Goal: Task Accomplishment & Management: Manage account settings

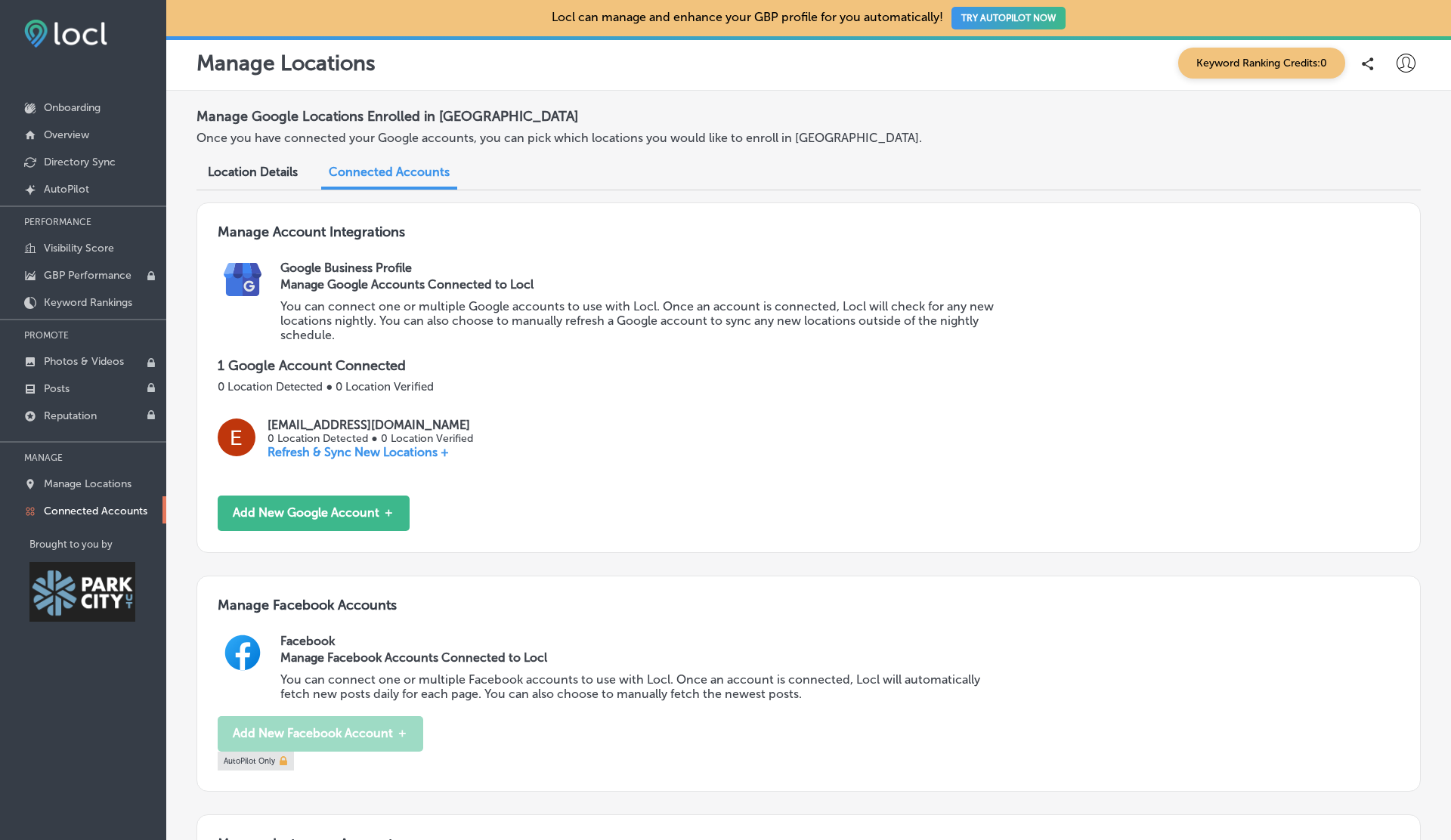
click at [1403, 58] on icon at bounding box center [1405, 63] width 19 height 19
click at [1370, 198] on p "Log Out" at bounding box center [1373, 195] width 46 height 18
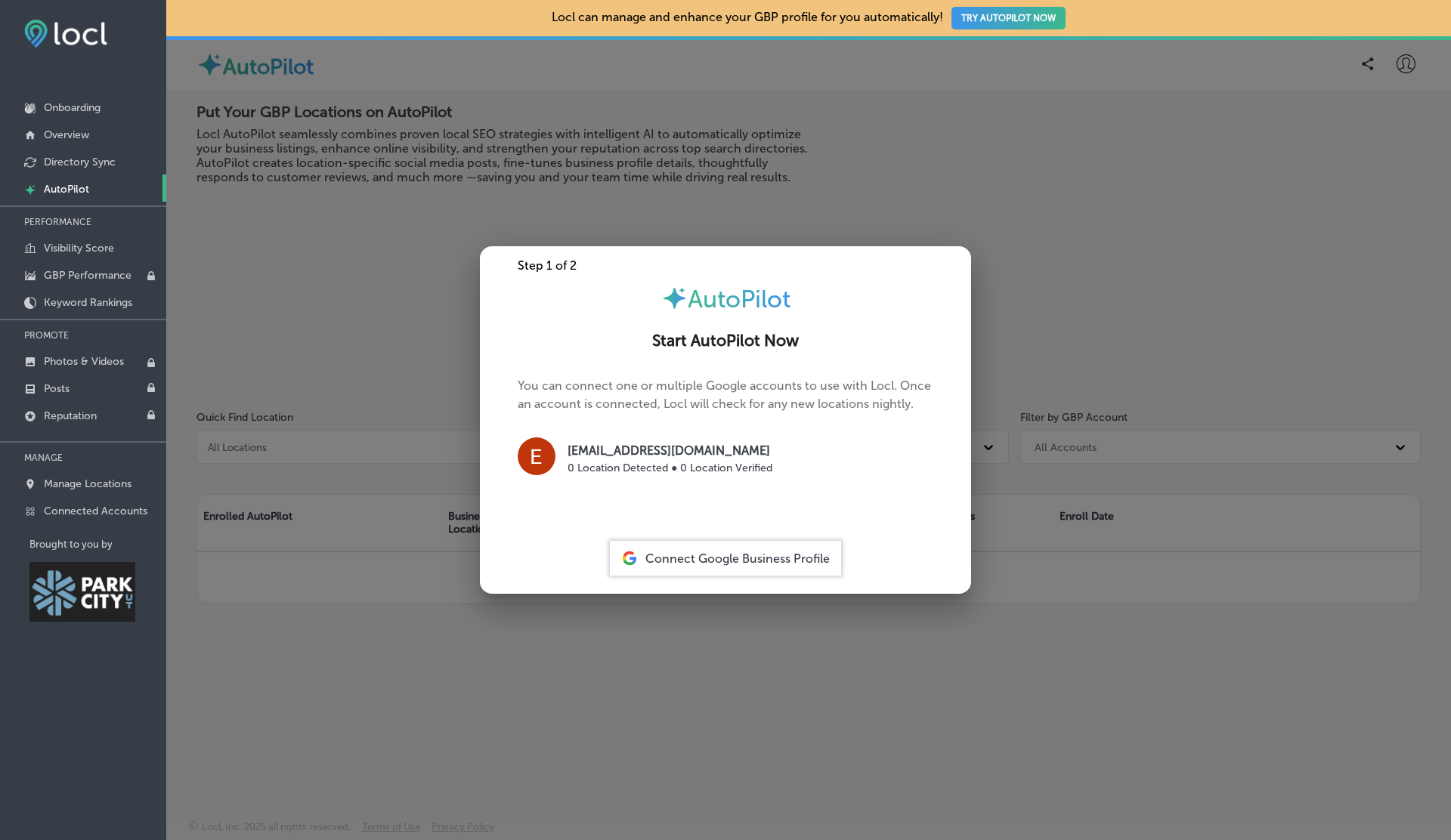
click at [1402, 63] on div at bounding box center [725, 420] width 1451 height 840
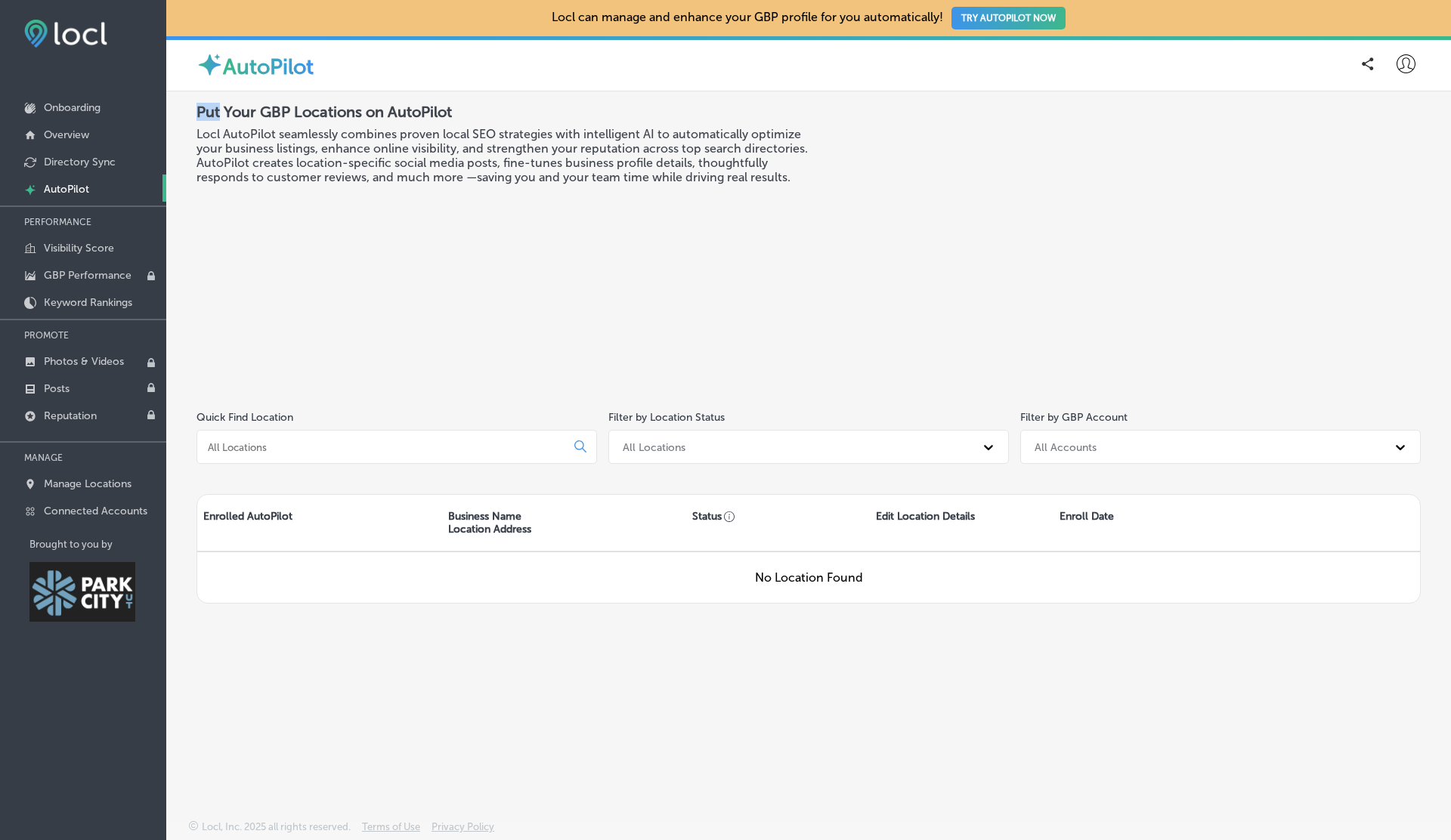
click at [1402, 63] on icon at bounding box center [1405, 64] width 19 height 19
click at [1347, 187] on li "Log Out" at bounding box center [1378, 194] width 105 height 35
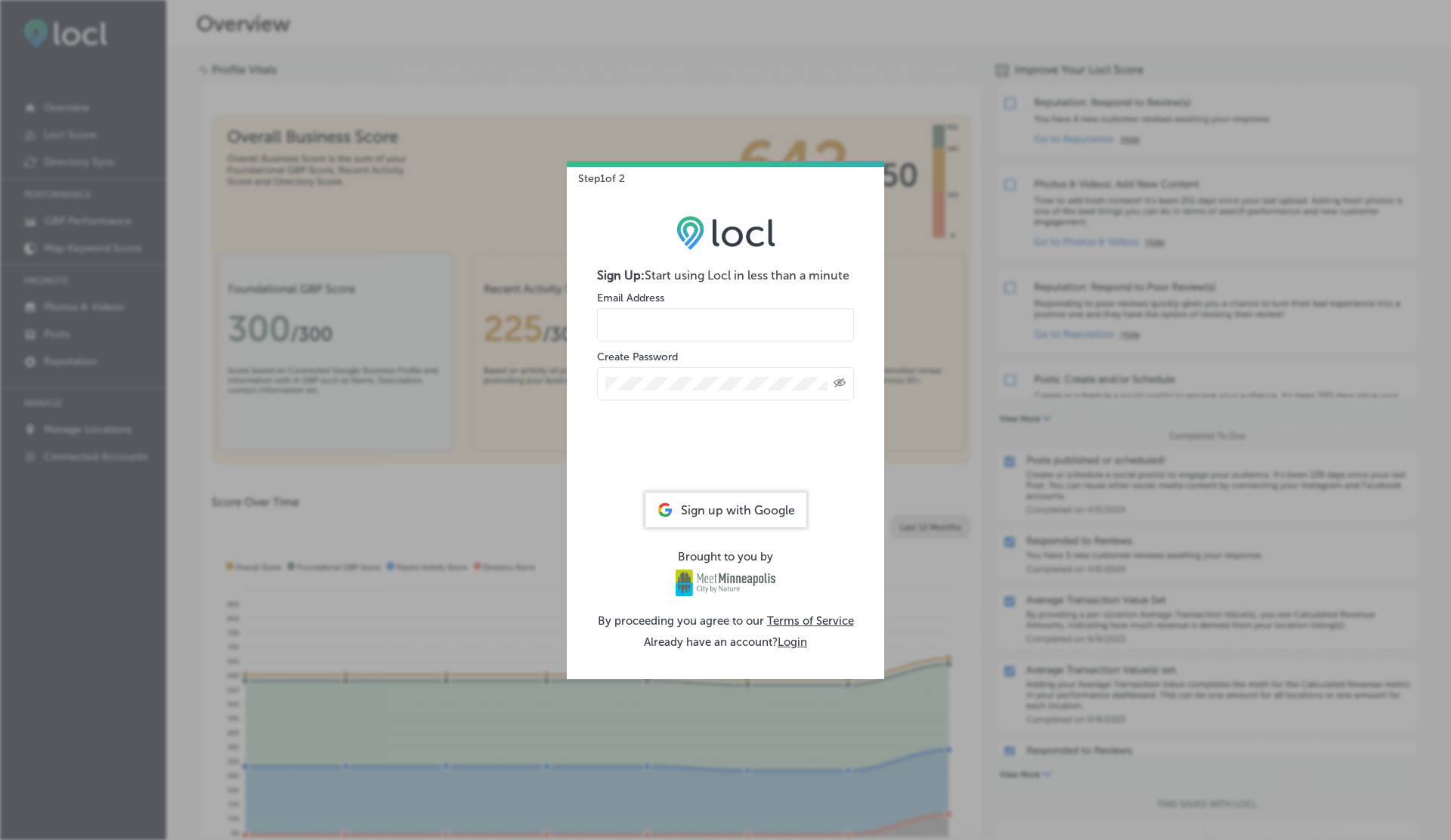
click at [621, 318] on input "email" at bounding box center [725, 325] width 257 height 33
type input "[EMAIL_ADDRESS][DOMAIN_NAME]"
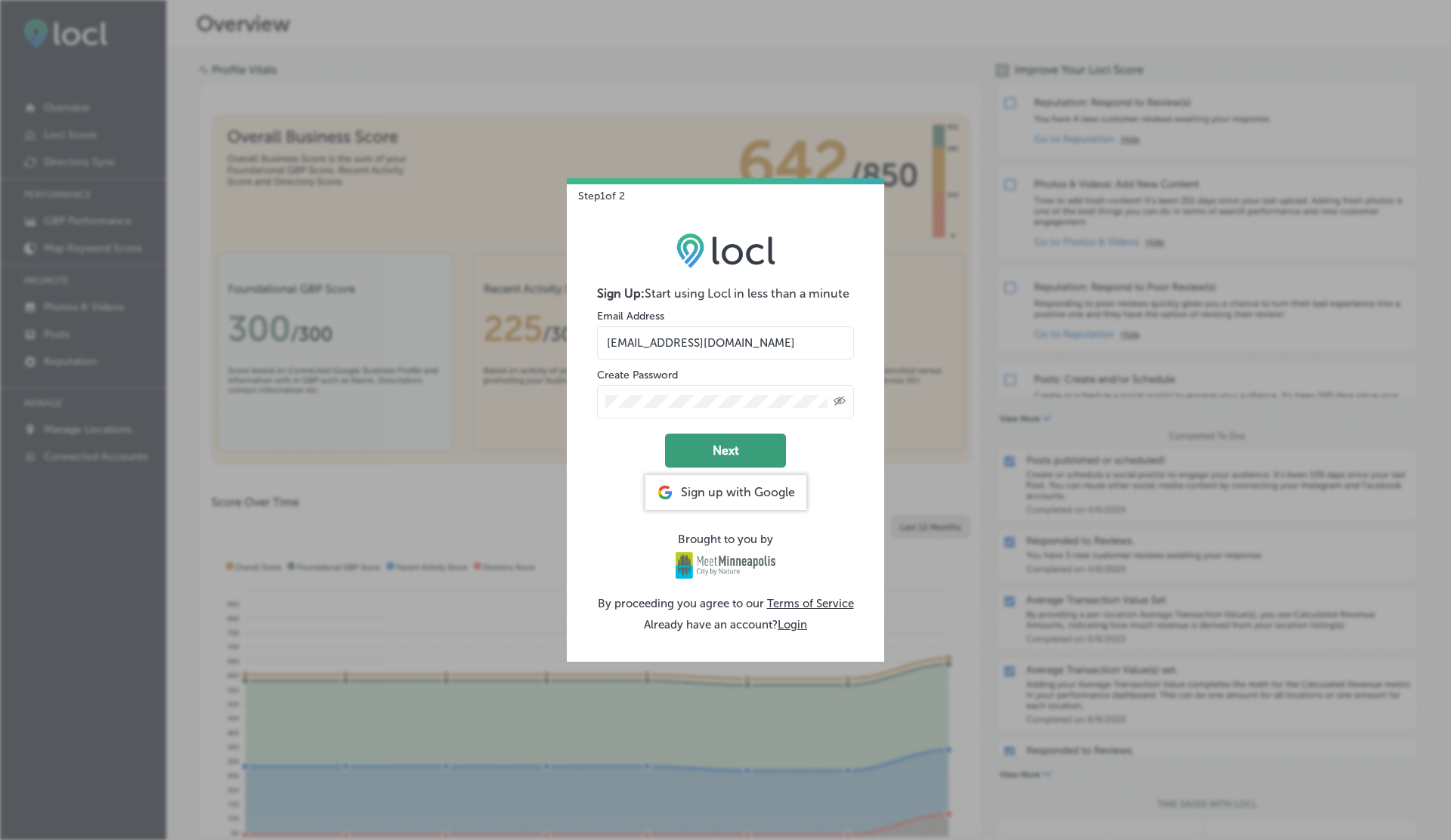
click at [733, 440] on button "Next" at bounding box center [725, 451] width 121 height 34
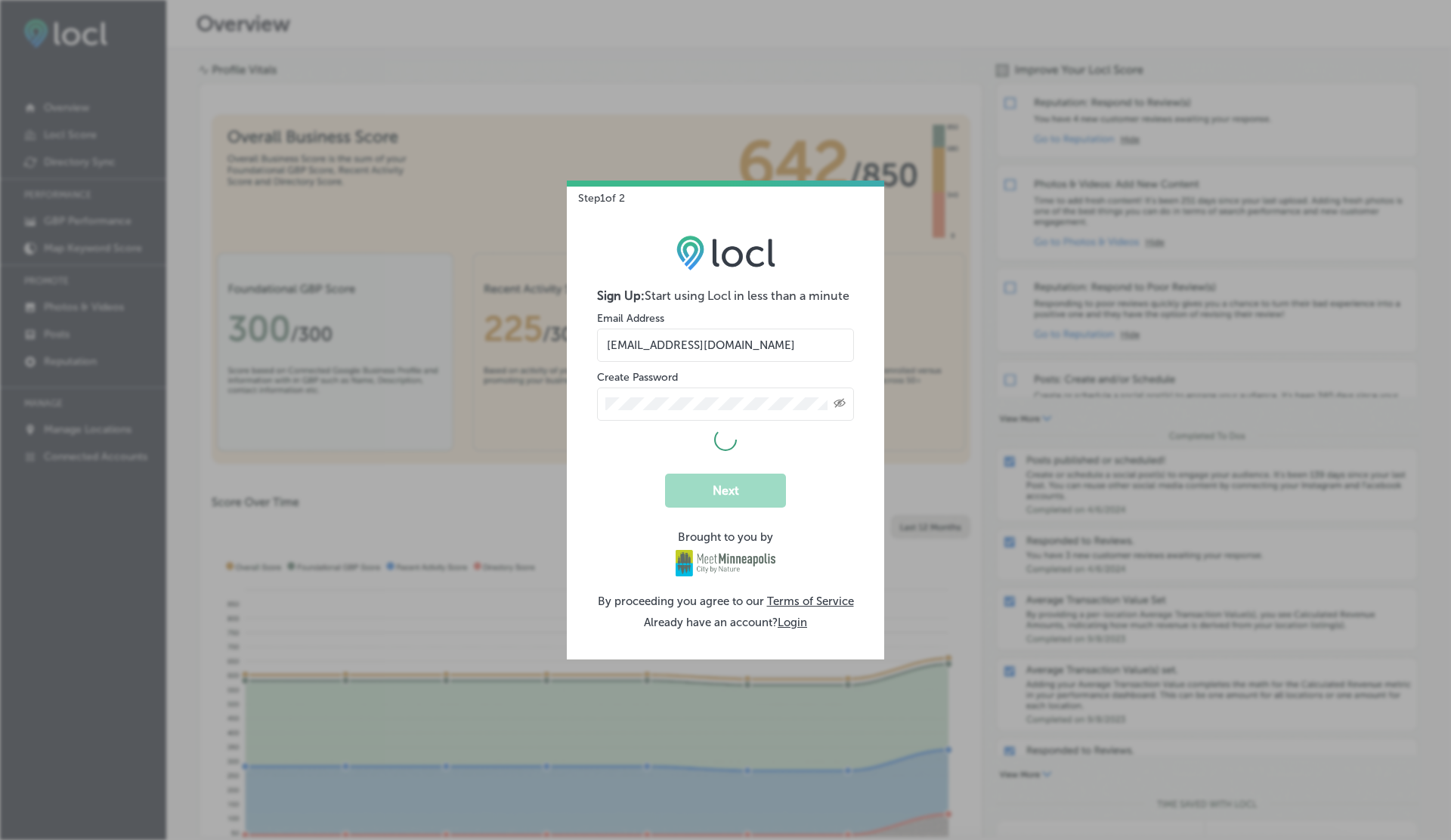
select select "US"
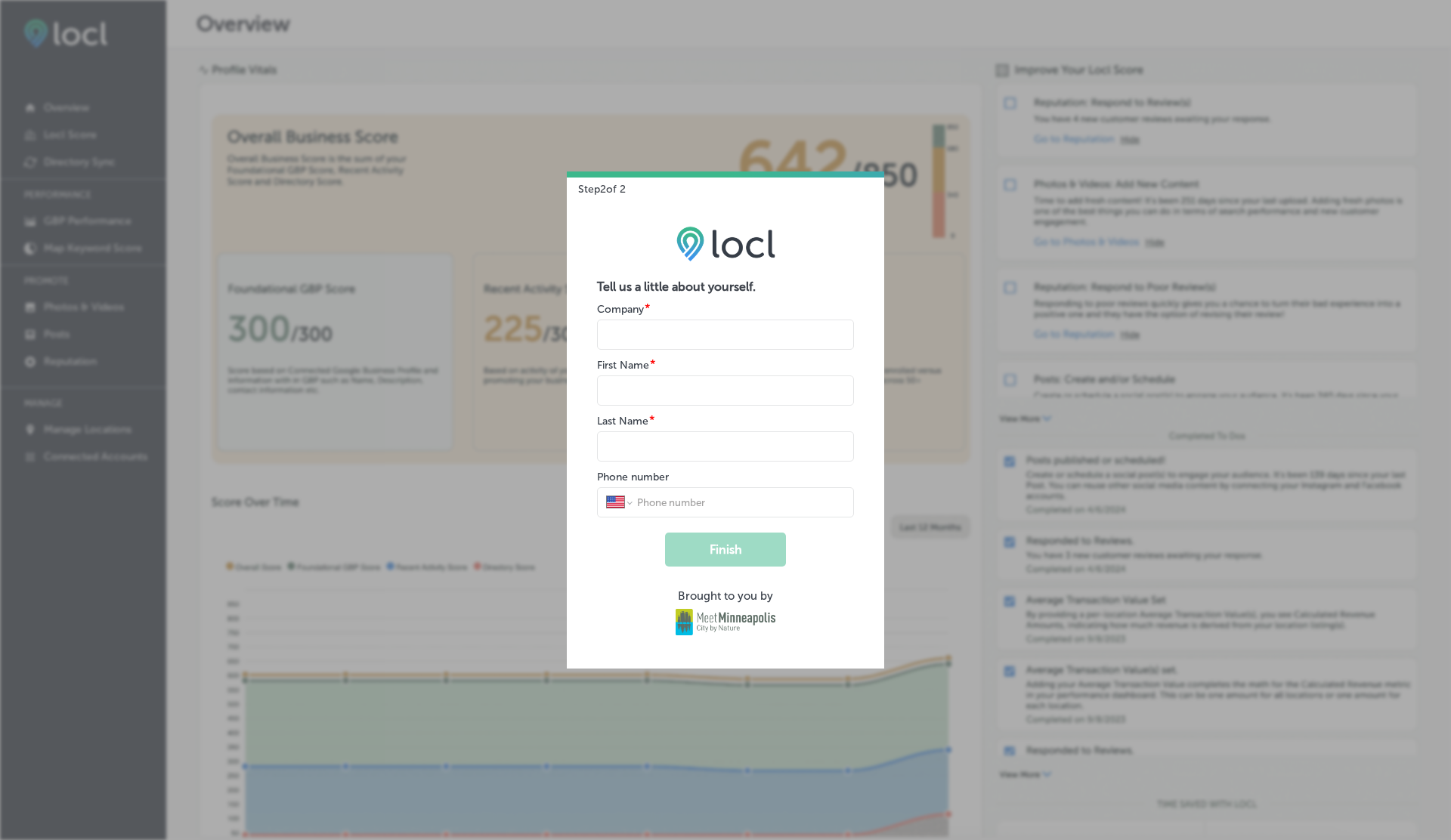
click at [665, 340] on input "name" at bounding box center [725, 334] width 257 height 30
type input "V"
type input "G"
click at [665, 532] on button "Finish" at bounding box center [725, 549] width 121 height 34
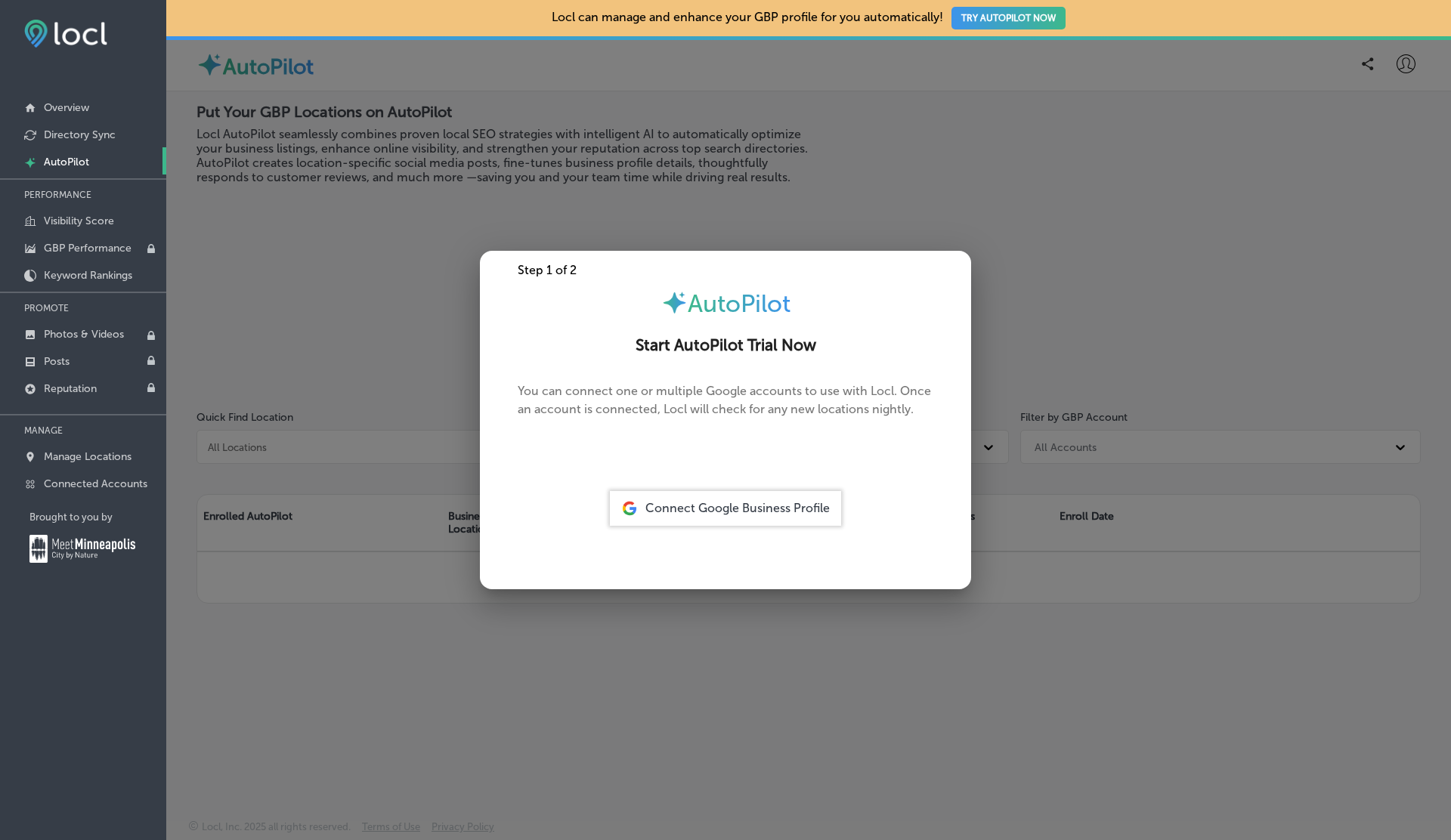
click at [857, 123] on div at bounding box center [725, 420] width 1451 height 840
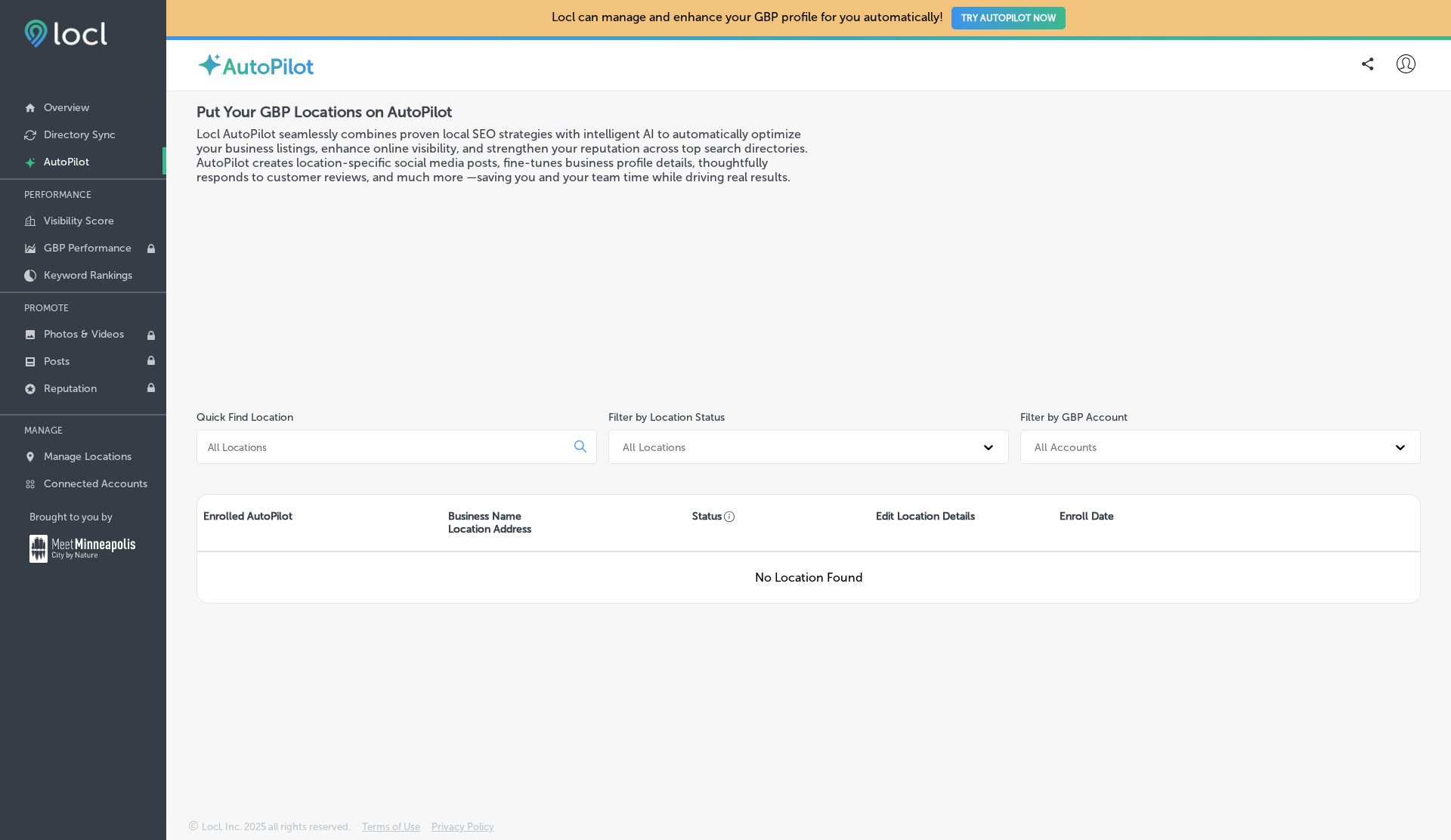
click at [1399, 60] on icon at bounding box center [1405, 64] width 19 height 19
click at [1370, 123] on p "My Account" at bounding box center [1383, 118] width 68 height 18
select select "US"
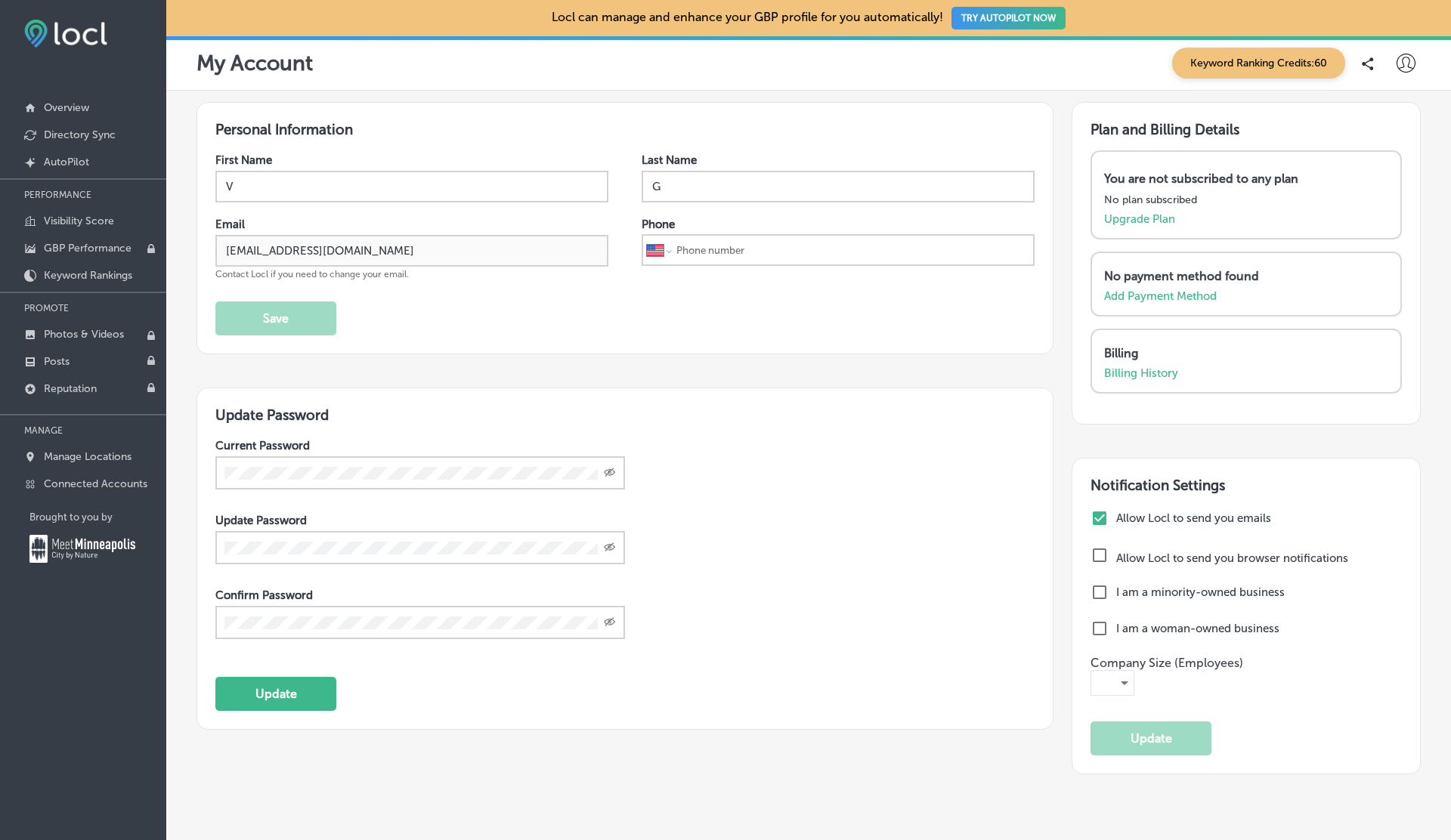
click at [287, 415] on h3 "Update Password" at bounding box center [625, 415] width 819 height 17
click at [1403, 65] on icon at bounding box center [1405, 63] width 19 height 19
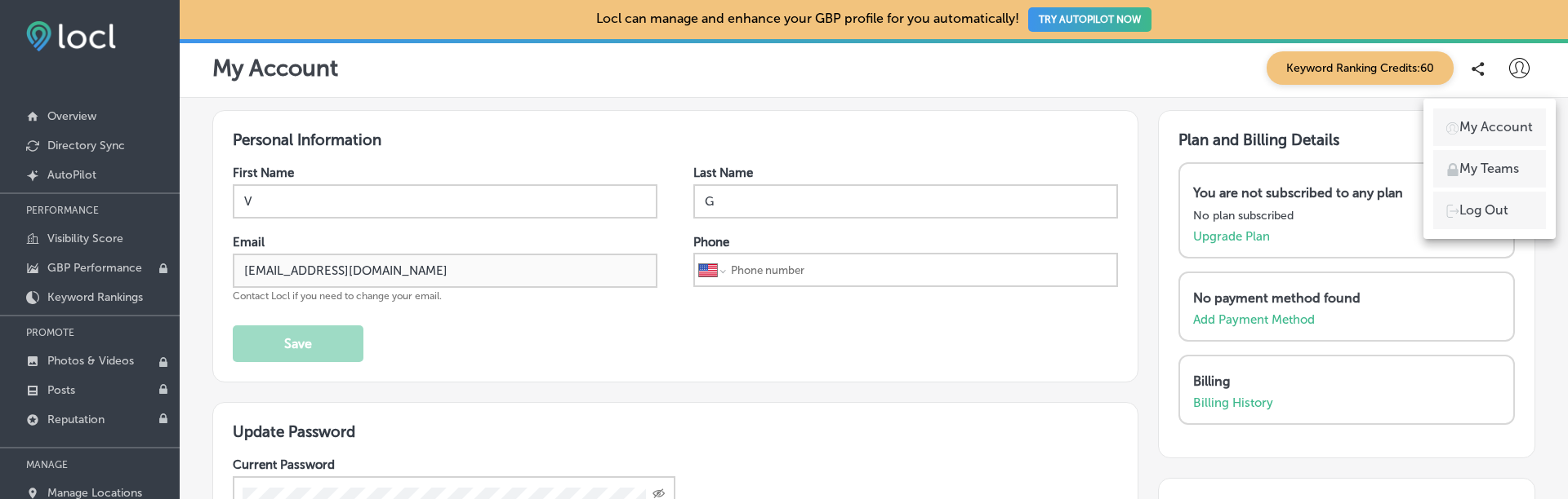
click at [1478, 207] on p "Log Out" at bounding box center [1483, 211] width 49 height 19
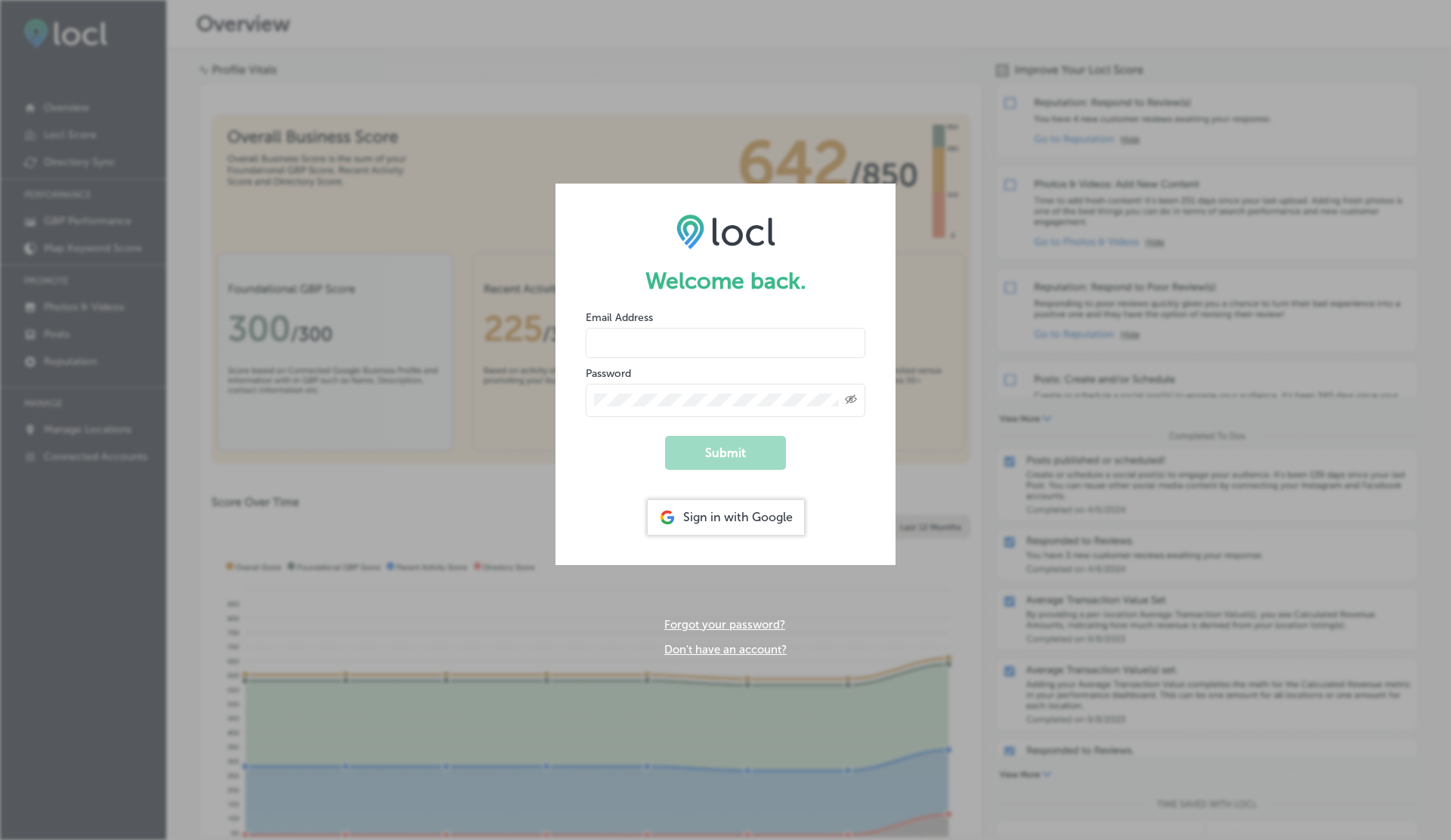
click at [683, 342] on input "email" at bounding box center [725, 343] width 279 height 30
paste input "[EMAIL_ADDRESS][DOMAIN_NAME]"
type input "[EMAIL_ADDRESS][DOMAIN_NAME]"
click at [665, 436] on button "Submit" at bounding box center [725, 453] width 121 height 34
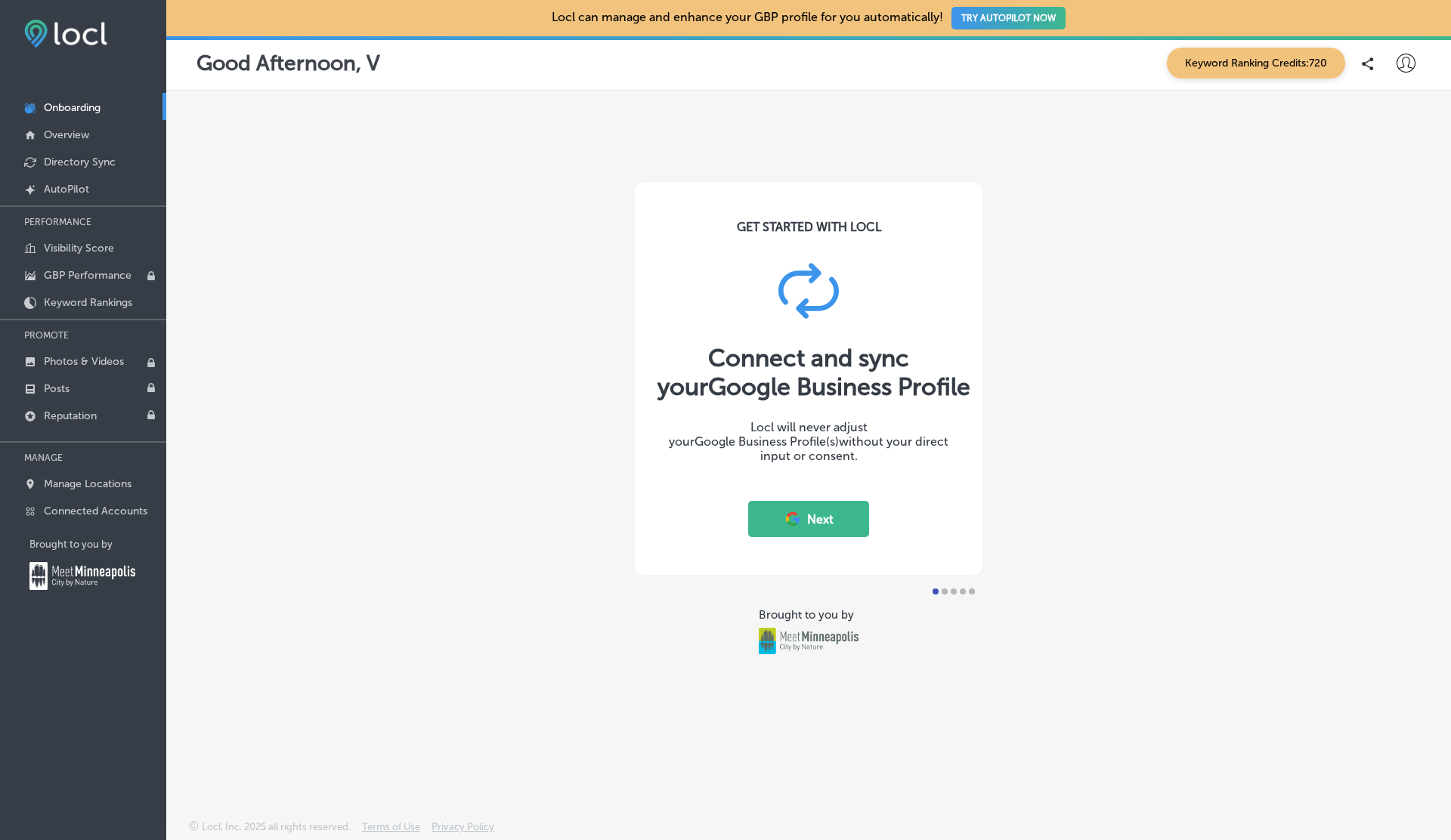
click at [808, 516] on button "Next" at bounding box center [808, 518] width 121 height 36
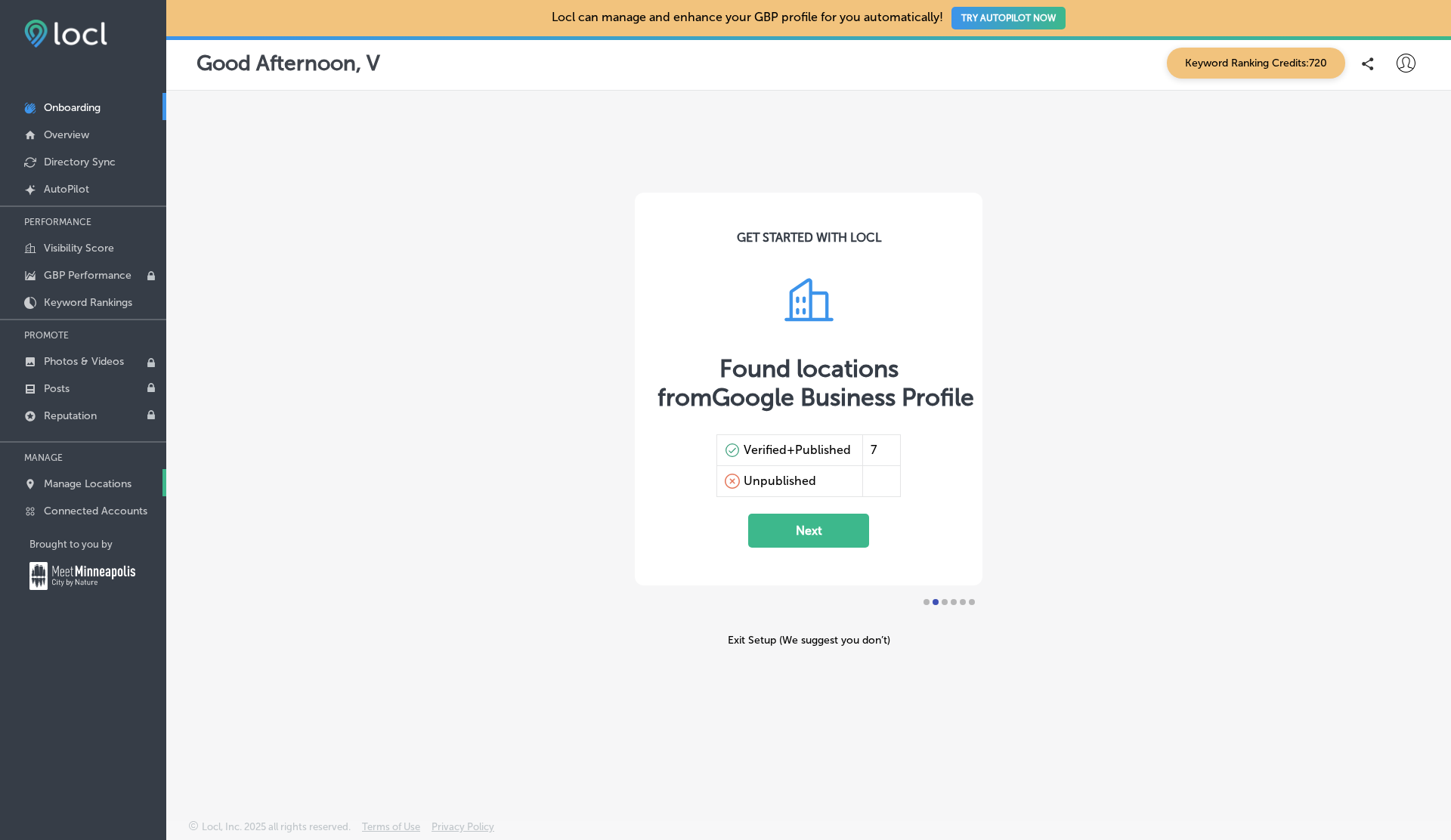
click at [93, 485] on p "Manage Locations" at bounding box center [87, 484] width 87 height 13
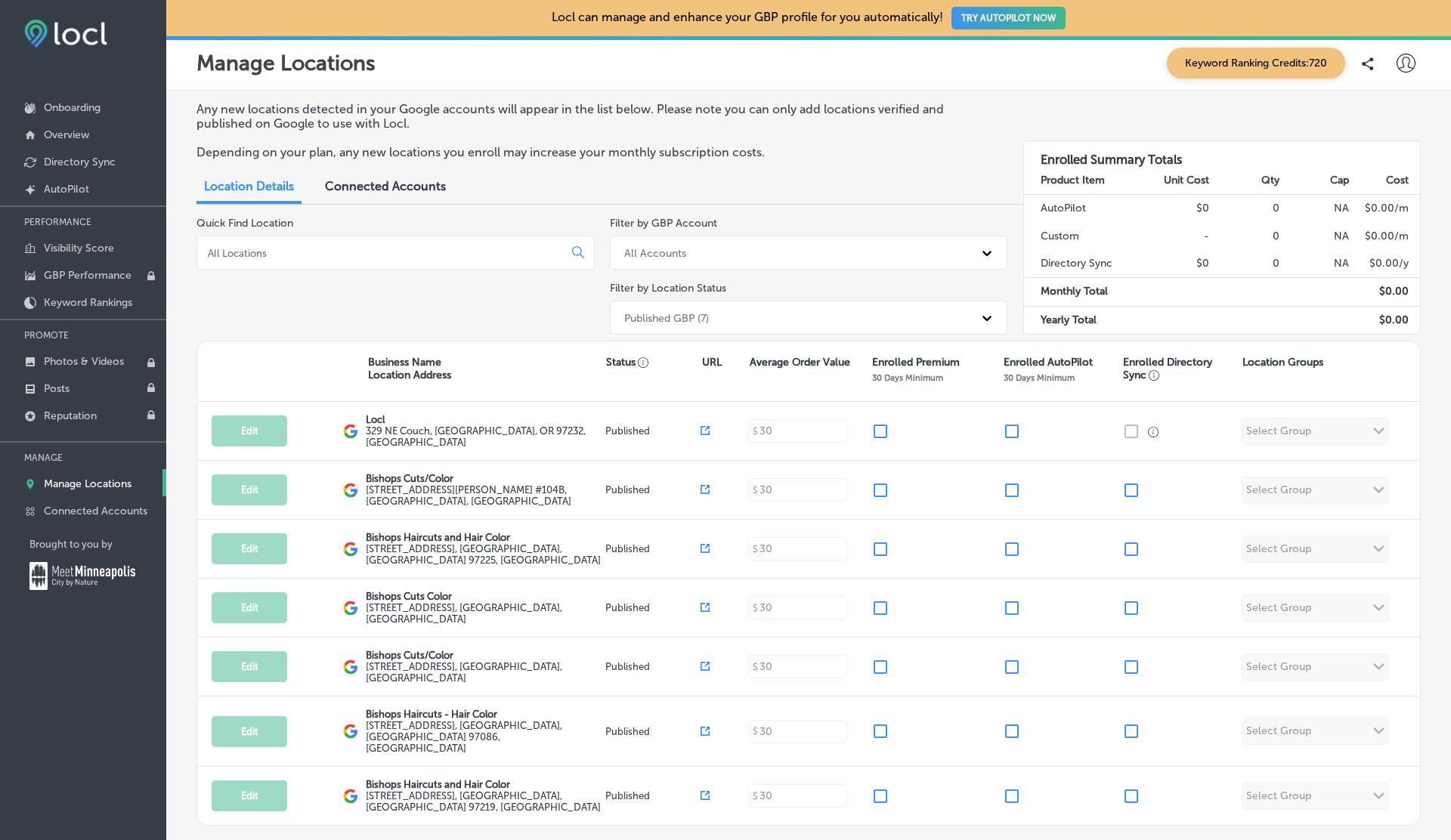
click at [322, 292] on div "Quick Find Location" at bounding box center [396, 279] width 398 height 124
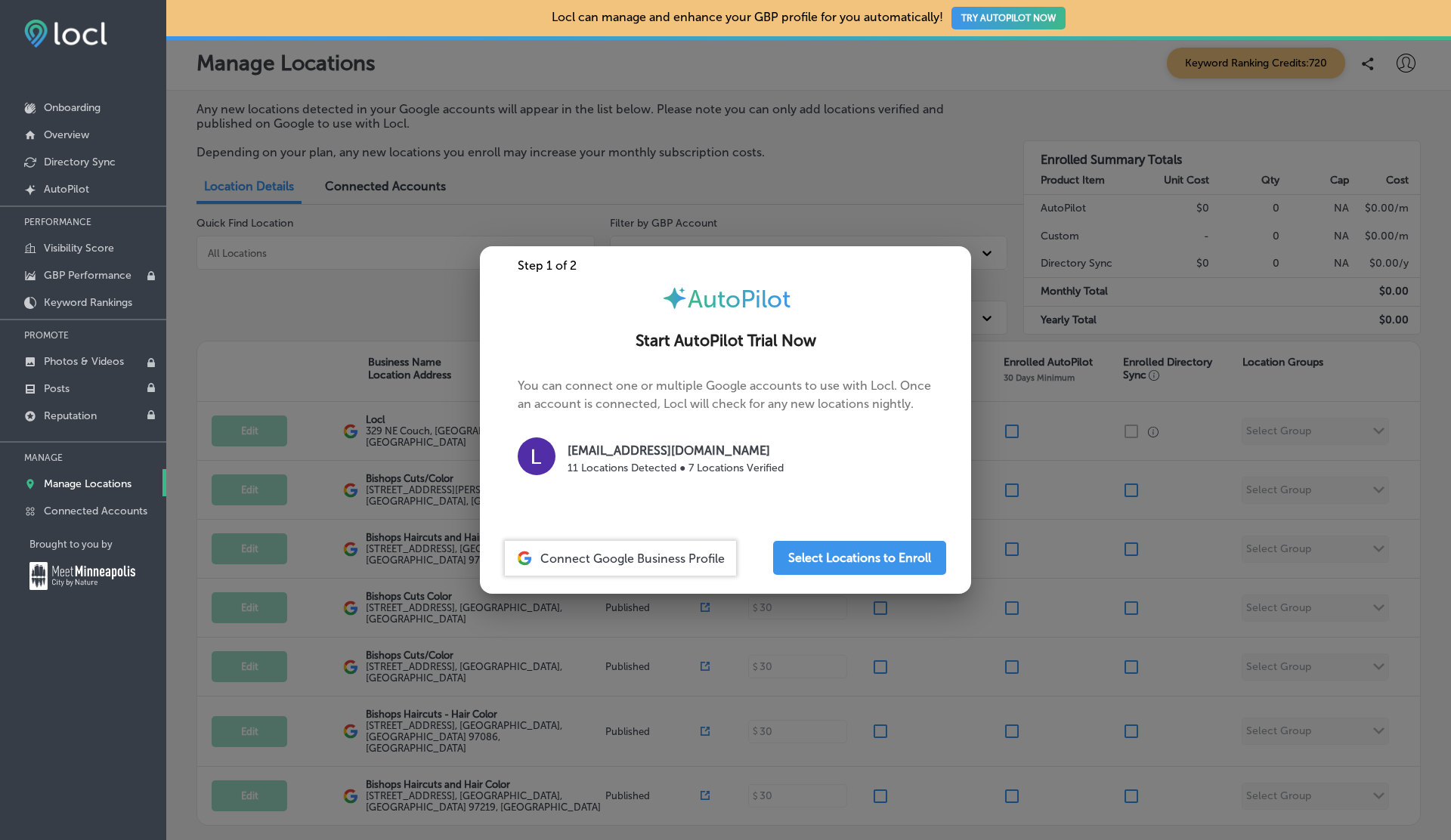
click at [322, 292] on div at bounding box center [725, 420] width 1451 height 840
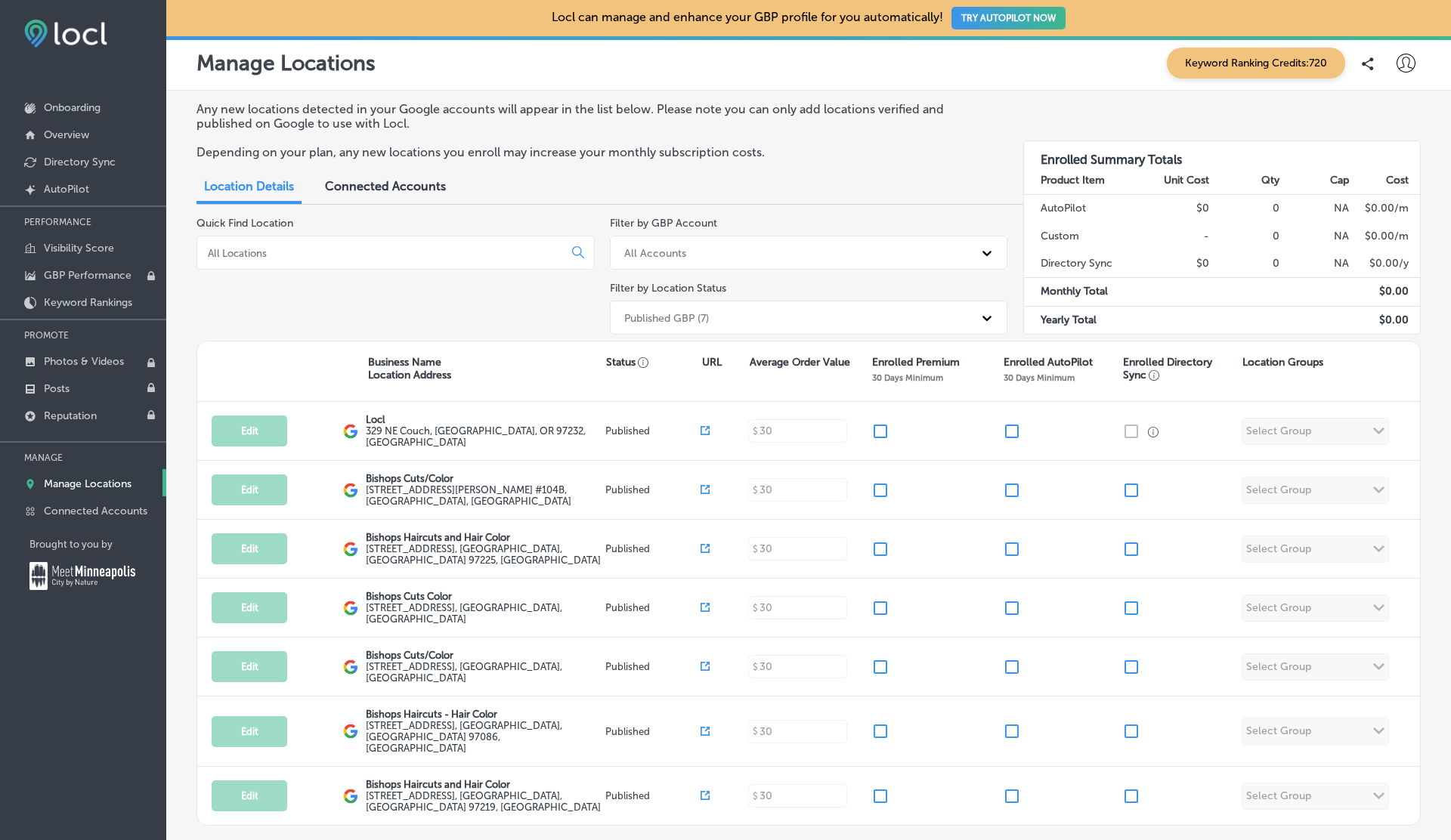
click at [113, 482] on p "Manage Locations" at bounding box center [87, 484] width 87 height 13
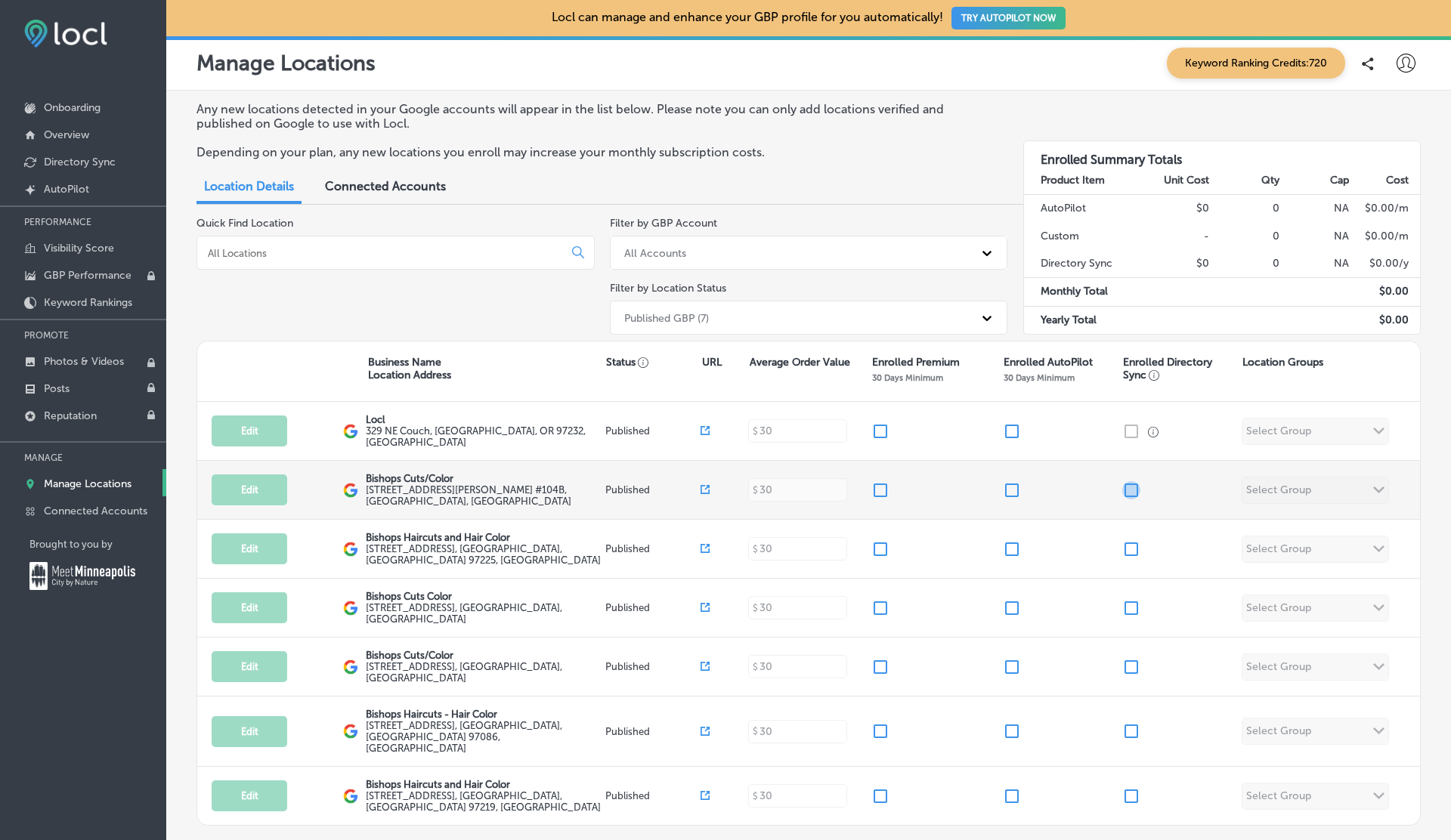
click at [1128, 493] on input "checkbox" at bounding box center [1131, 490] width 18 height 18
checkbox input "true"
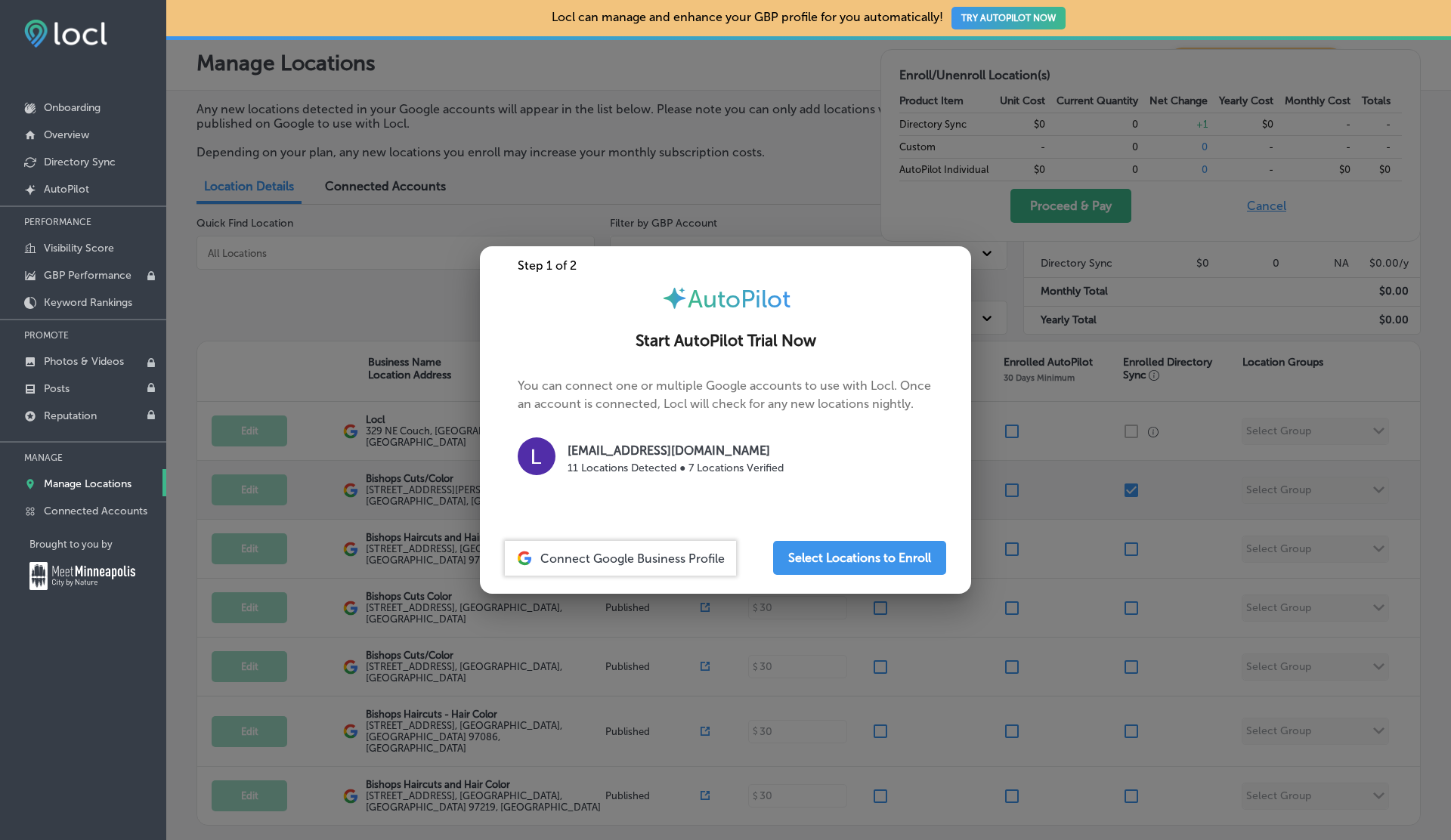
click at [1128, 493] on div at bounding box center [725, 420] width 1451 height 840
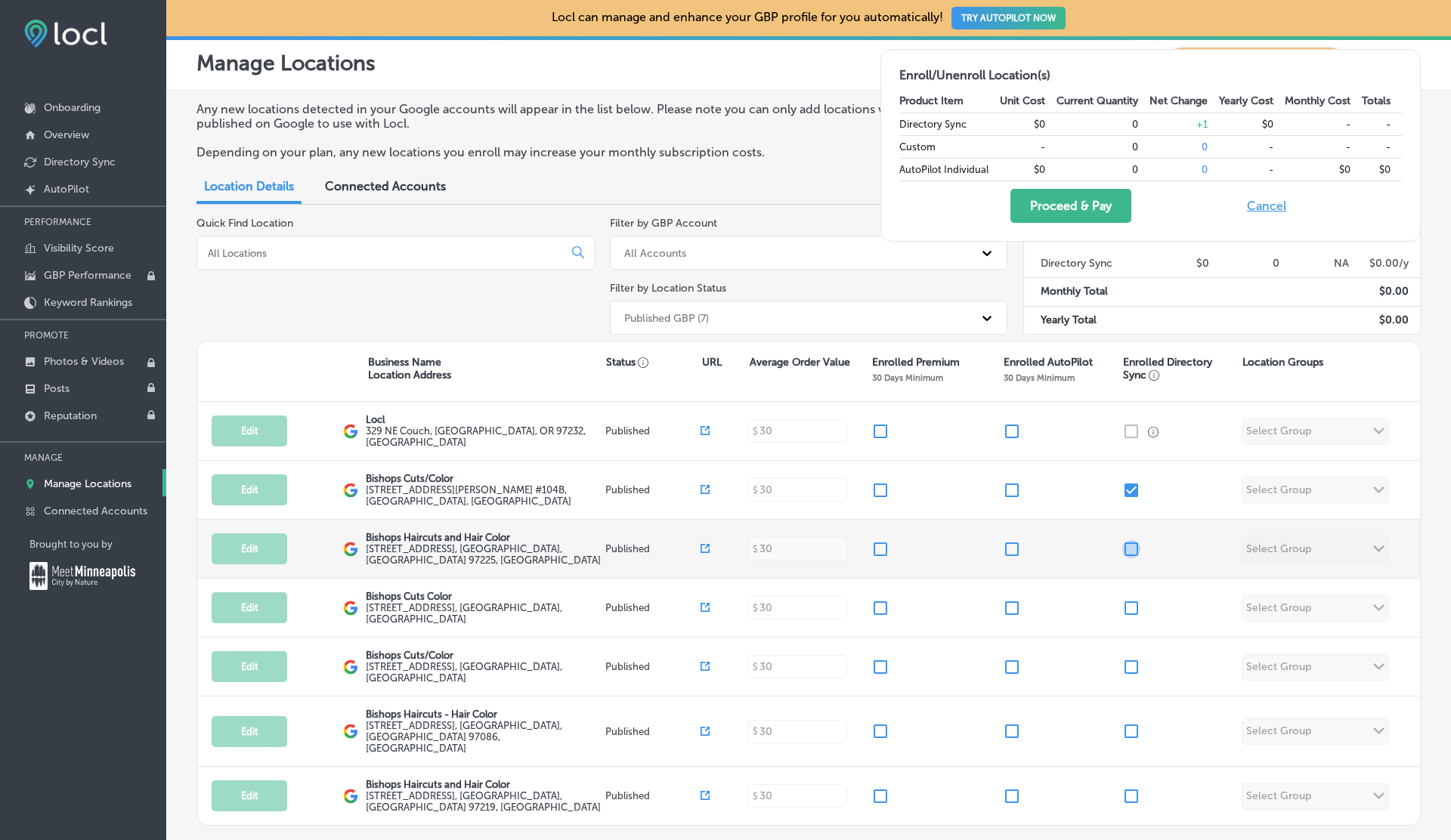
click at [1136, 541] on input "checkbox" at bounding box center [1131, 549] width 18 height 18
checkbox input "true"
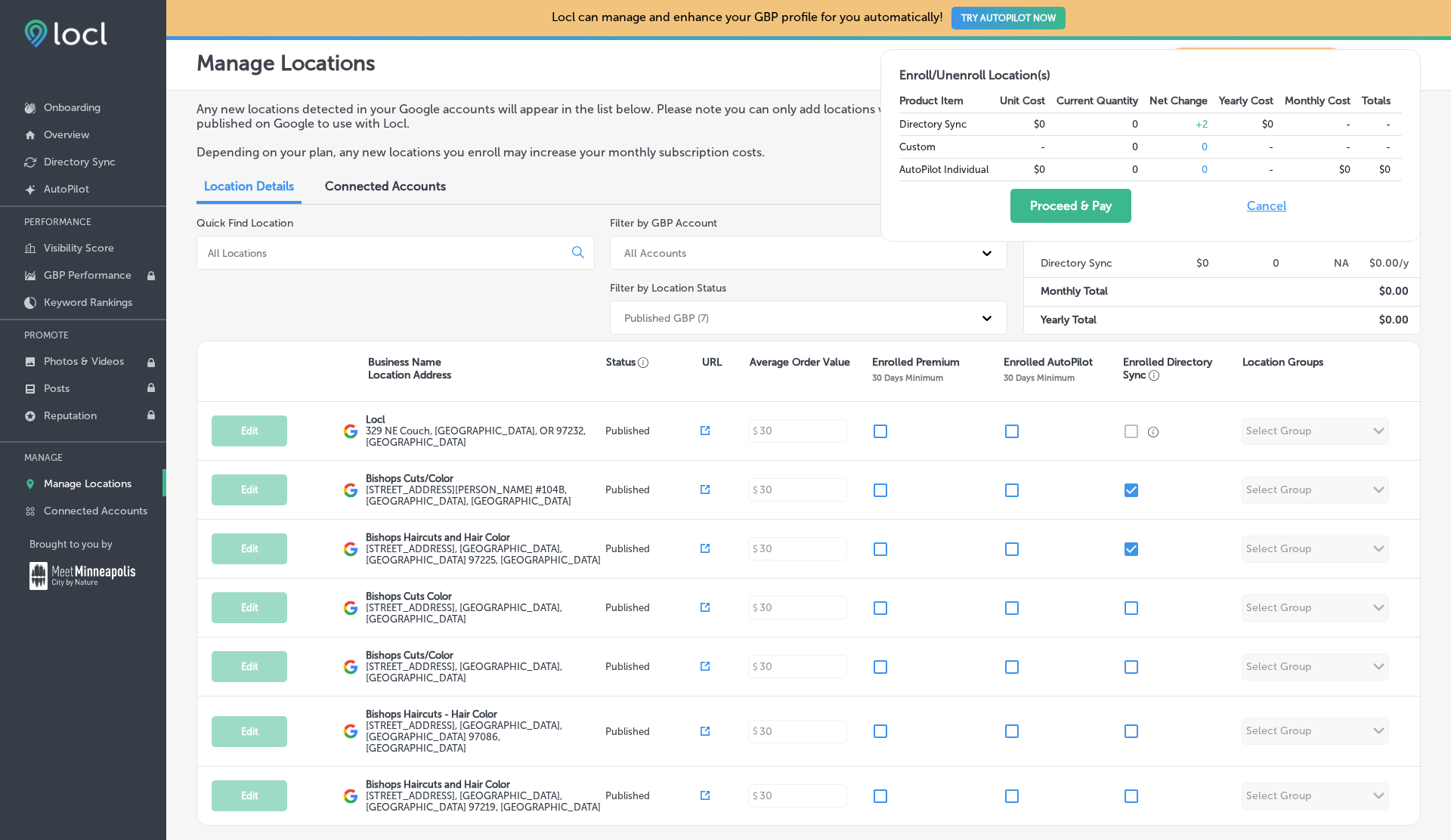
click at [1261, 200] on button "Cancel" at bounding box center [1266, 206] width 48 height 34
checkbox input "false"
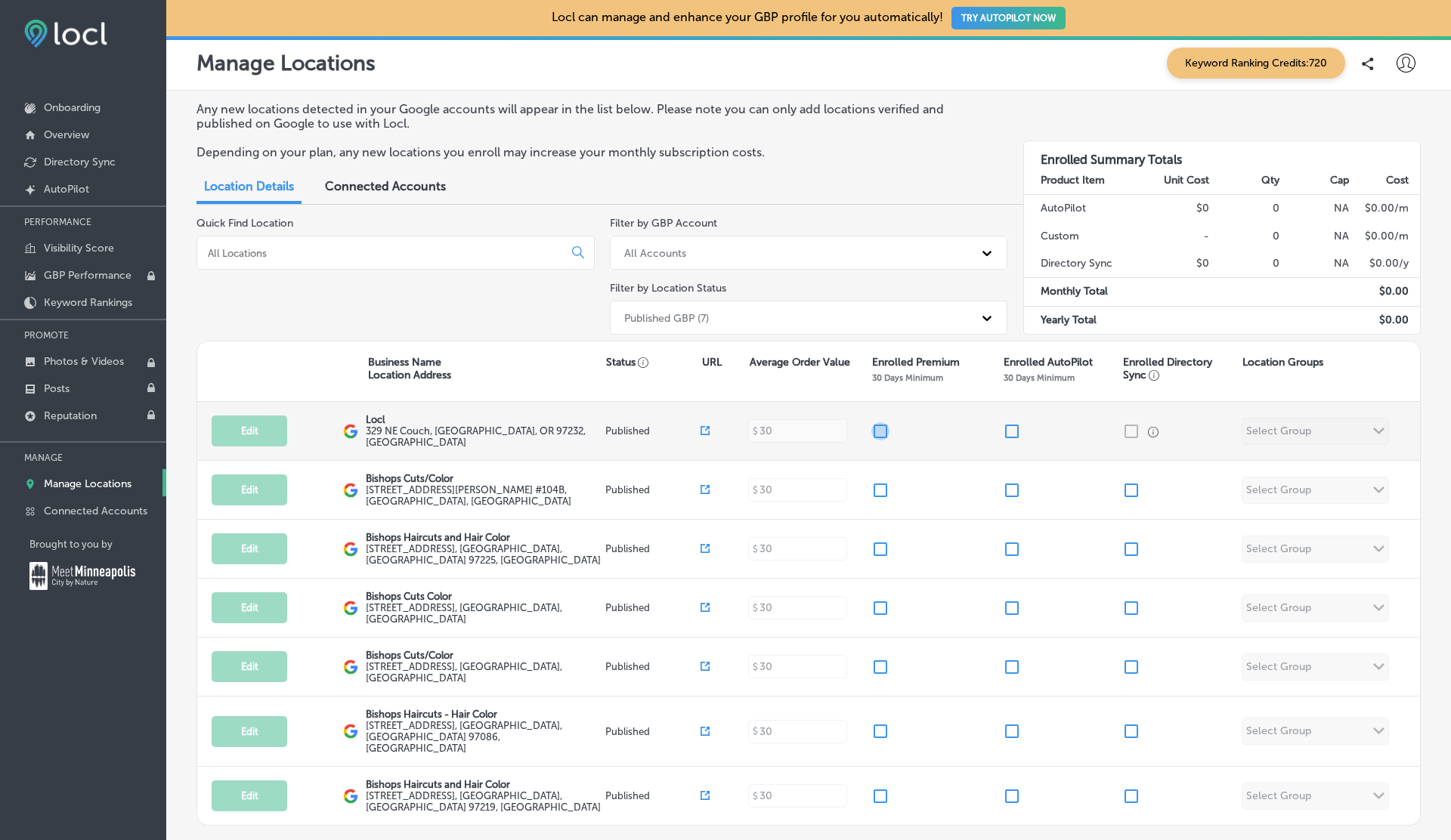
click at [882, 422] on input "checkbox" at bounding box center [880, 431] width 18 height 18
checkbox input "true"
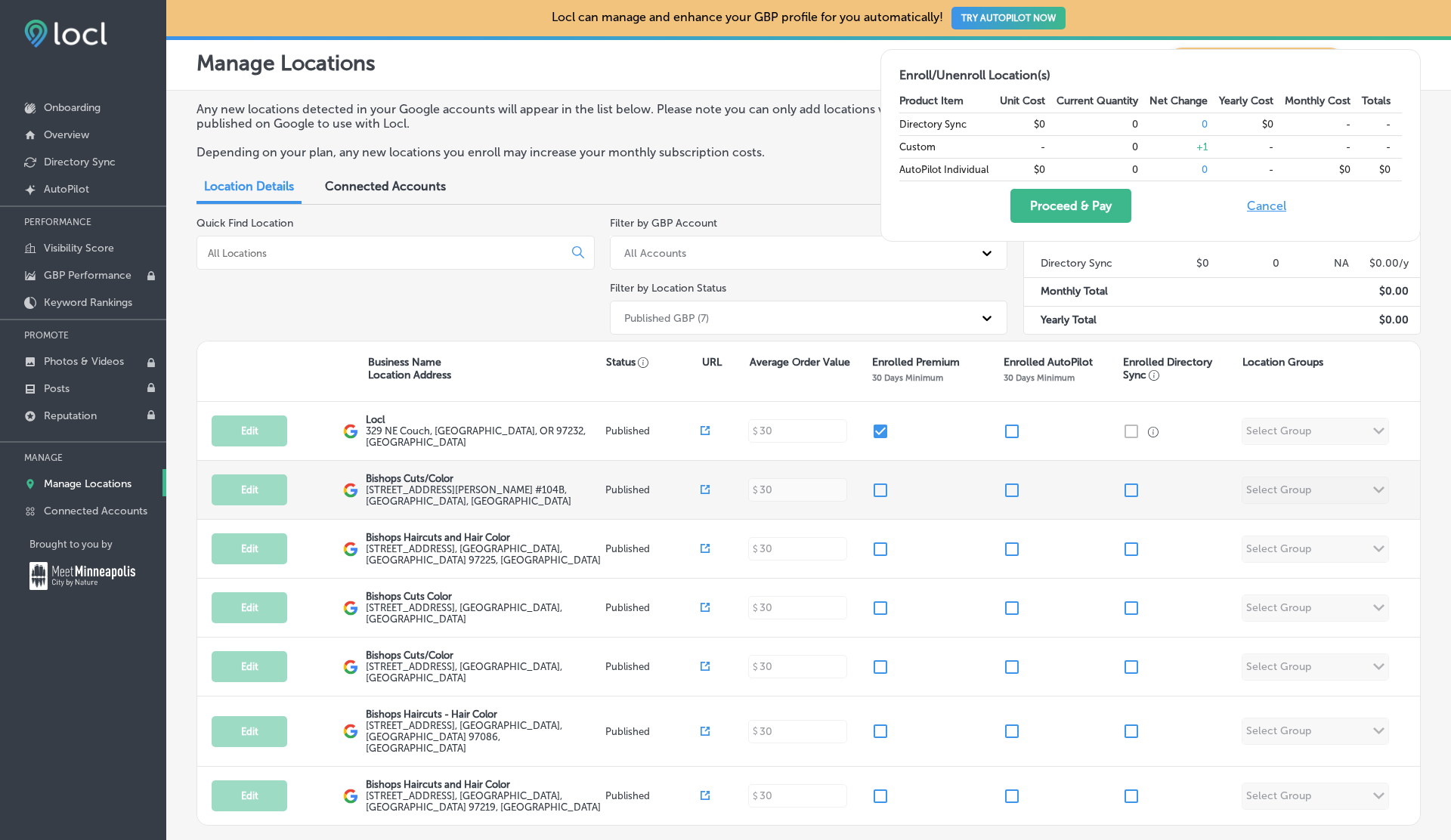
click at [882, 490] on input "checkbox" at bounding box center [880, 490] width 18 height 18
checkbox input "true"
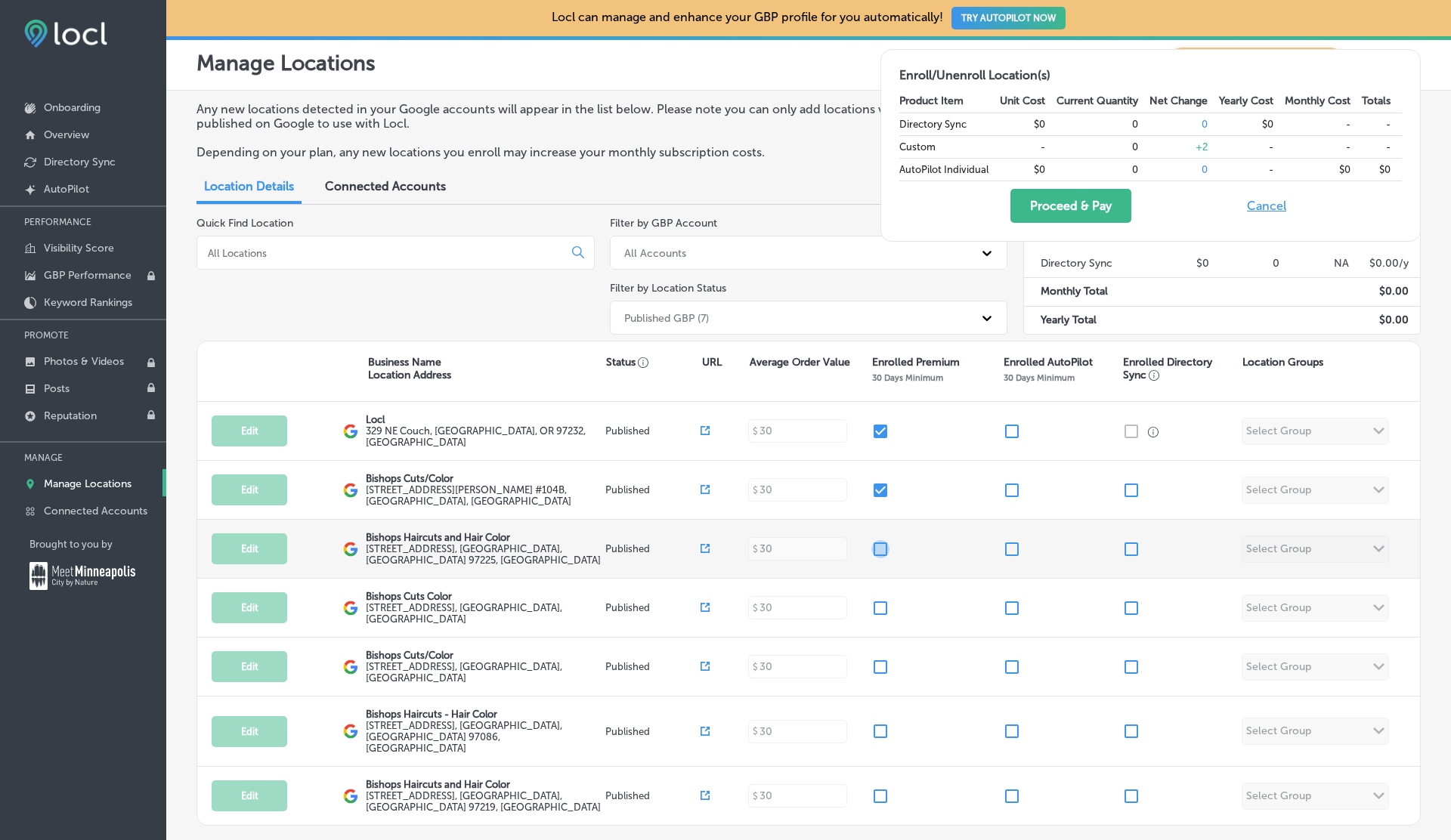
click at [883, 551] on input "checkbox" at bounding box center [880, 549] width 18 height 18
checkbox input "true"
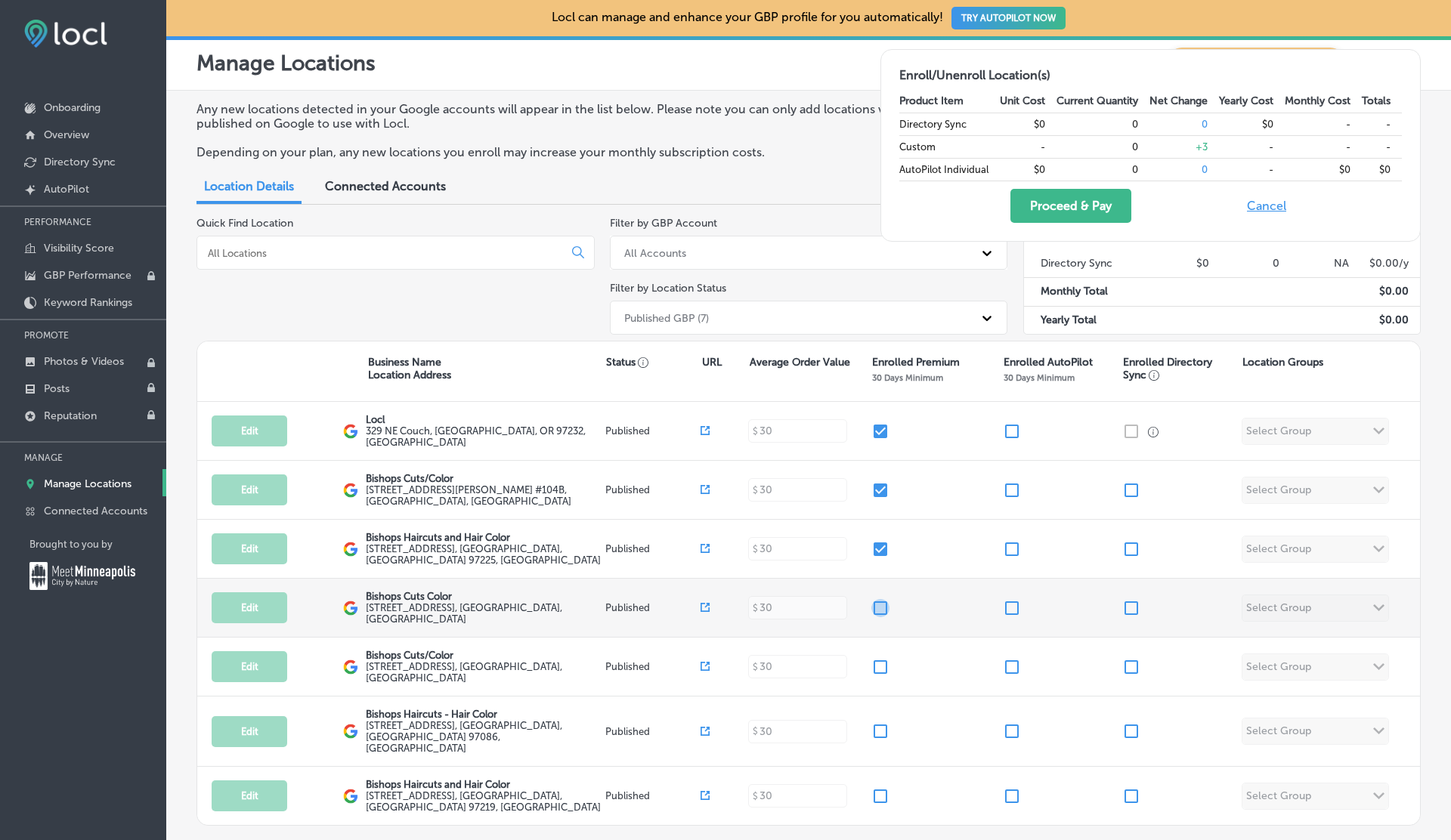
click at [879, 602] on input "checkbox" at bounding box center [880, 608] width 18 height 18
checkbox input "true"
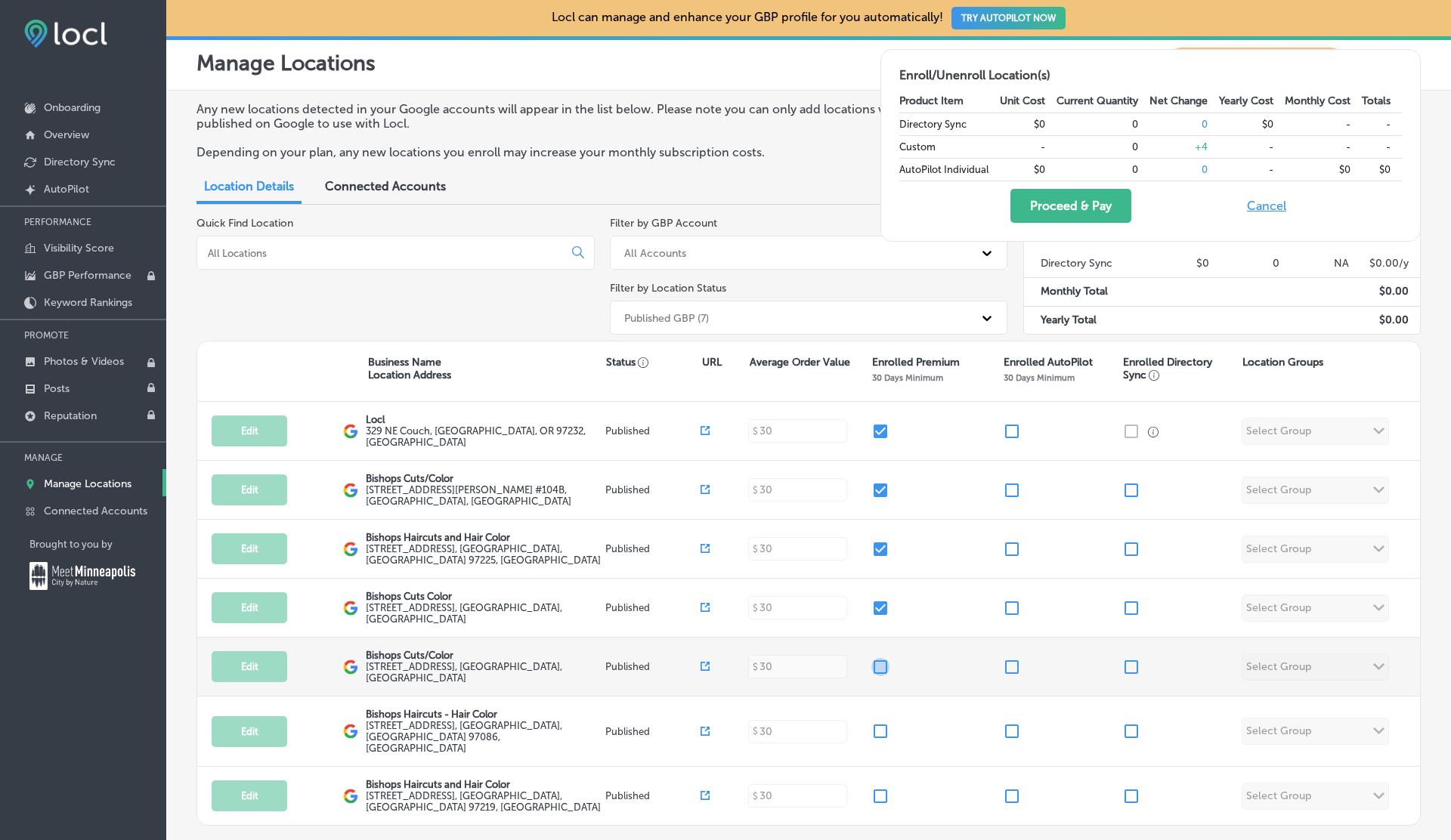
click at [877, 660] on input "checkbox" at bounding box center [880, 667] width 18 height 18
checkbox input "true"
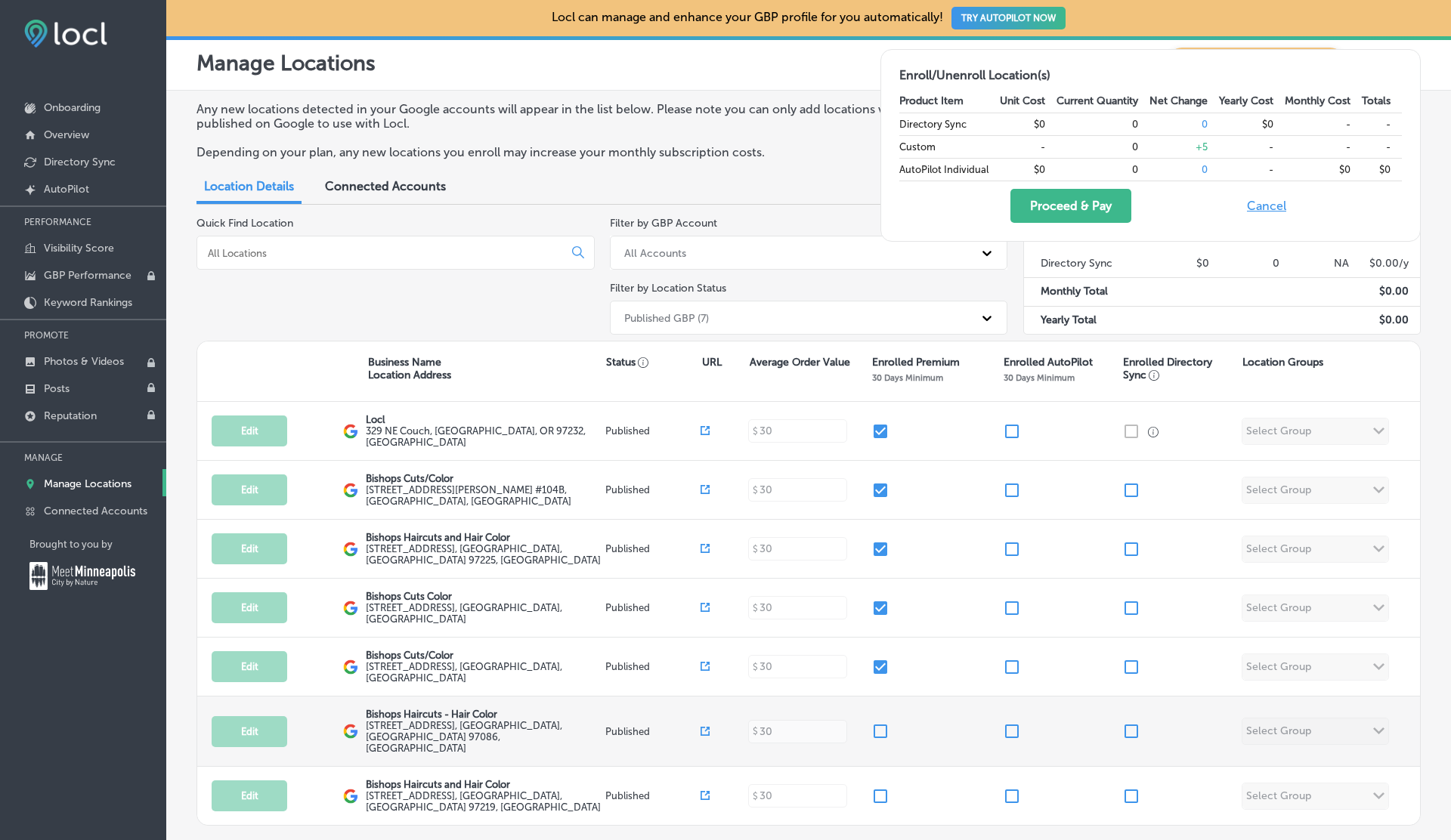
click at [884, 724] on input "checkbox" at bounding box center [880, 731] width 18 height 18
checkbox input "true"
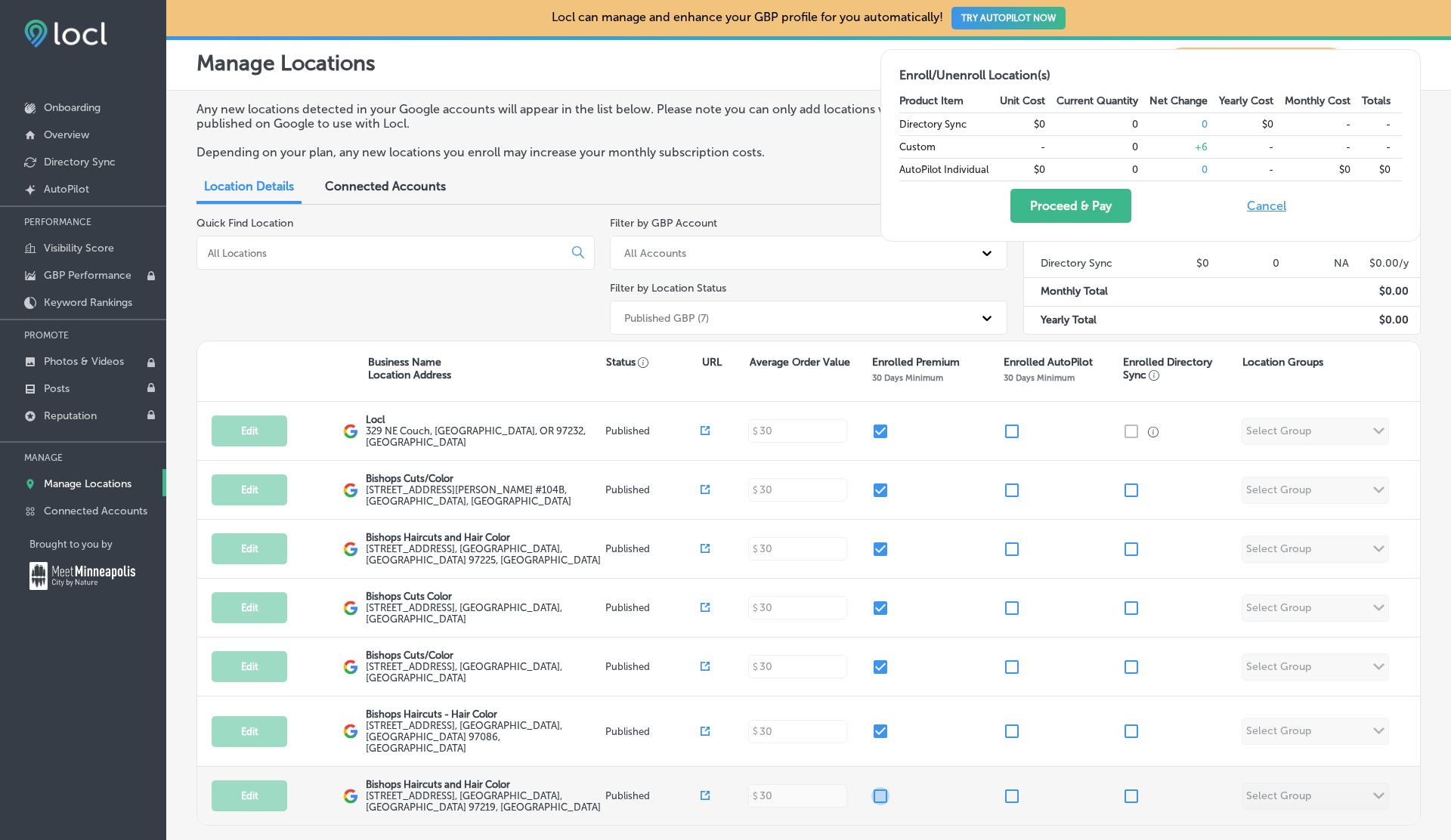
click at [884, 787] on input "checkbox" at bounding box center [880, 796] width 18 height 18
checkbox input "true"
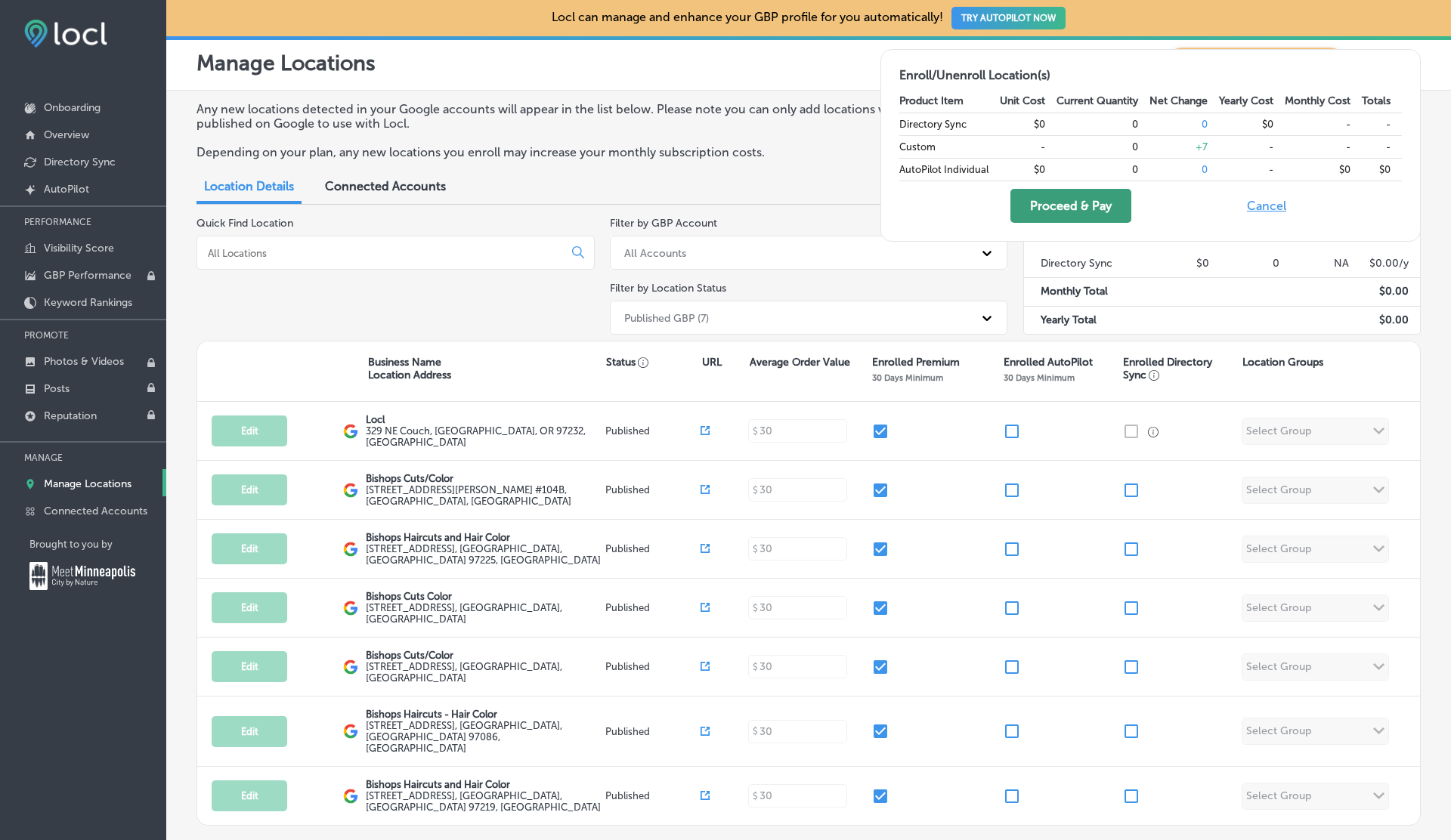
click at [1055, 213] on button "Proceed & Pay" at bounding box center [1070, 206] width 121 height 34
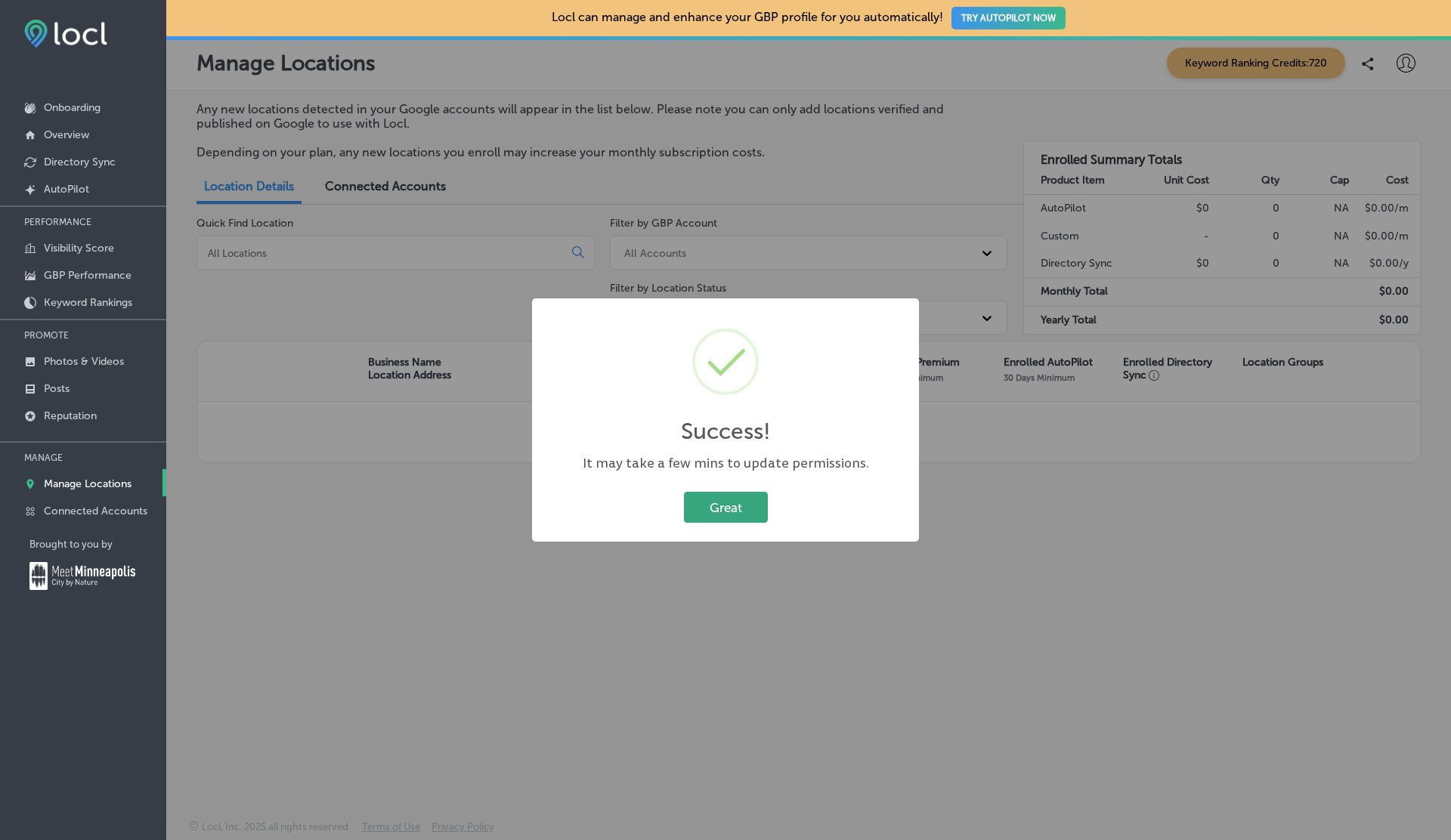
click at [725, 507] on button "Great" at bounding box center [725, 507] width 84 height 31
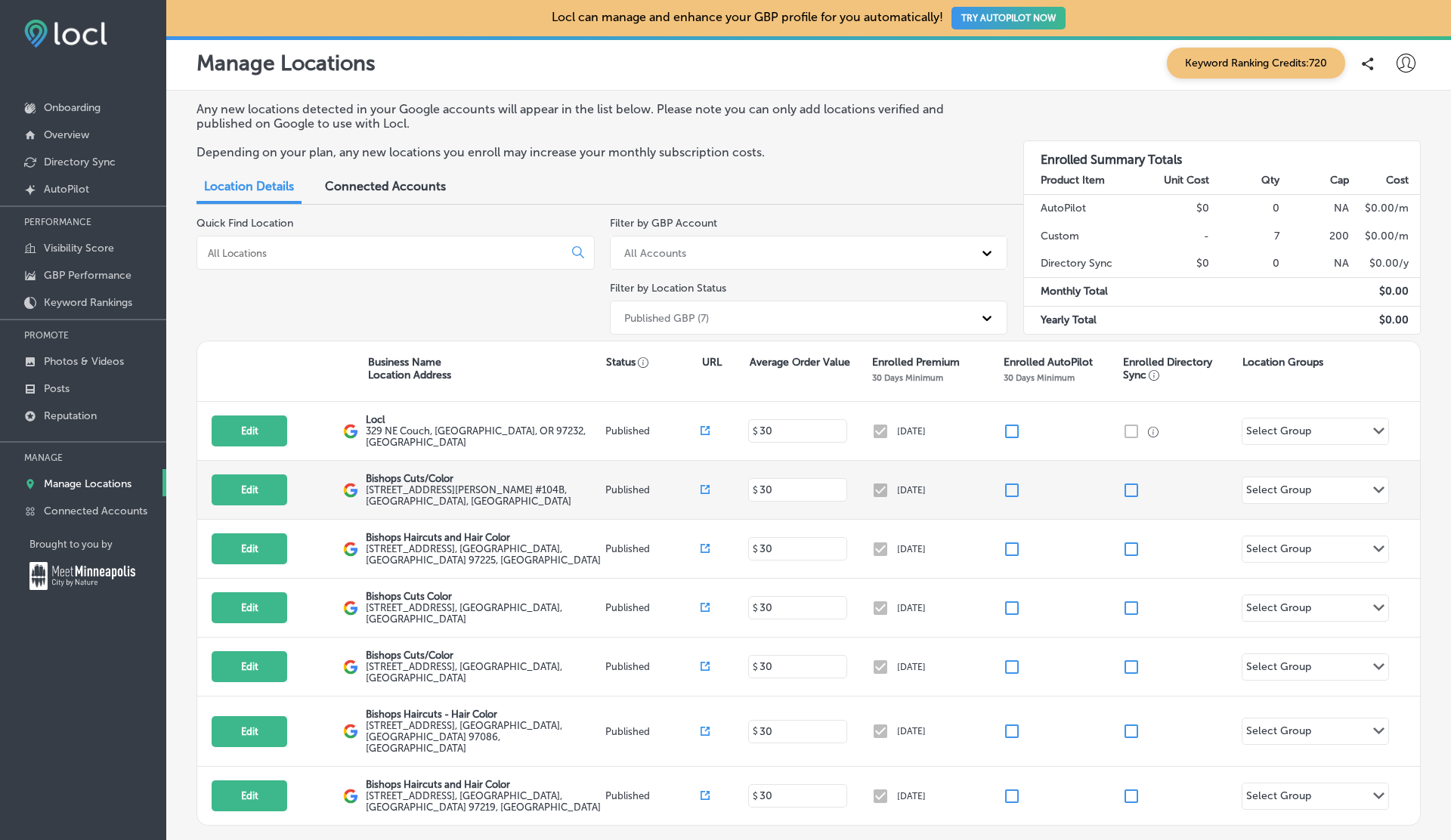
click at [1135, 484] on input "checkbox" at bounding box center [1131, 490] width 18 height 18
checkbox input "true"
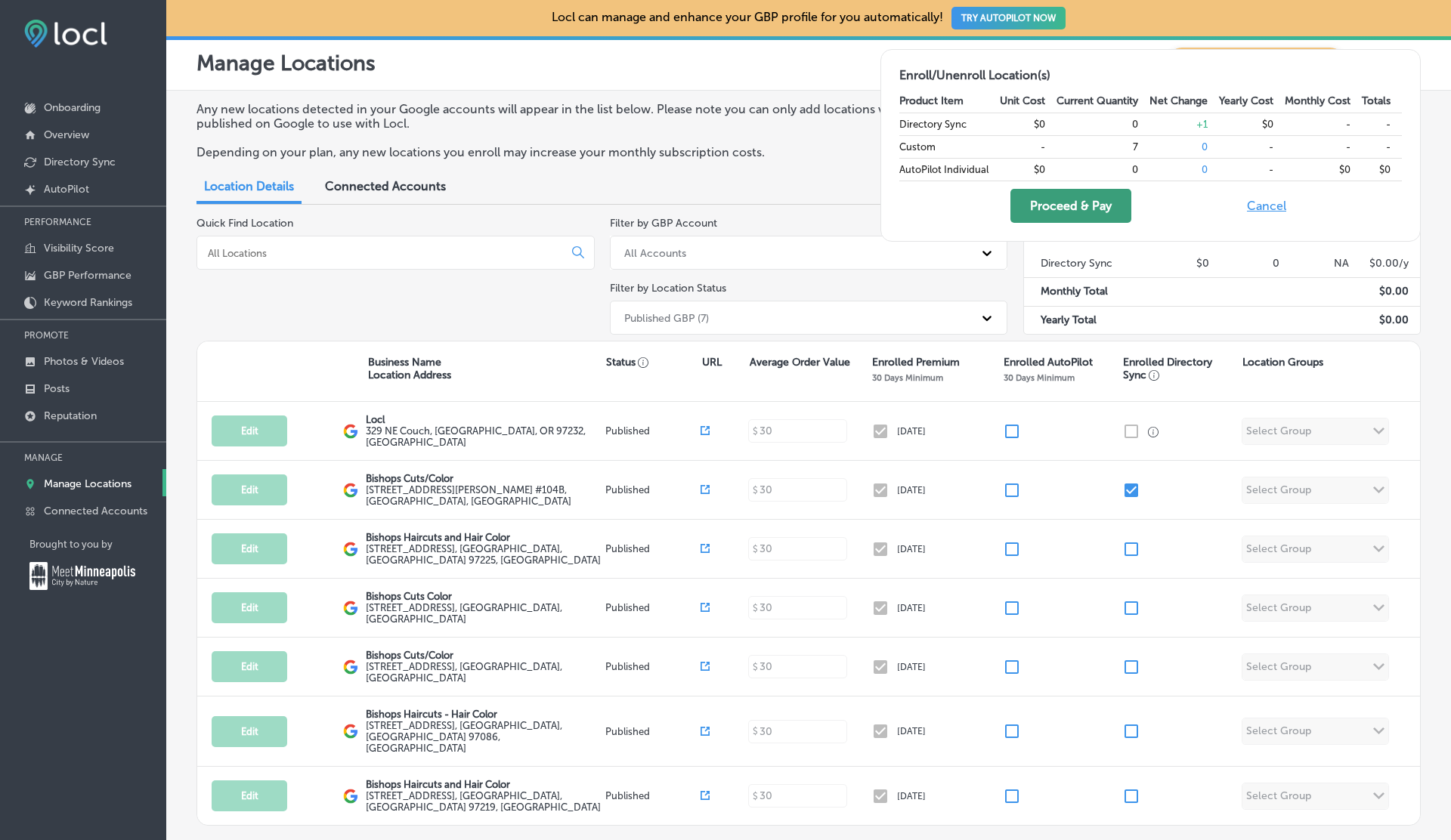
click at [1070, 203] on button "Proceed & Pay" at bounding box center [1070, 206] width 121 height 34
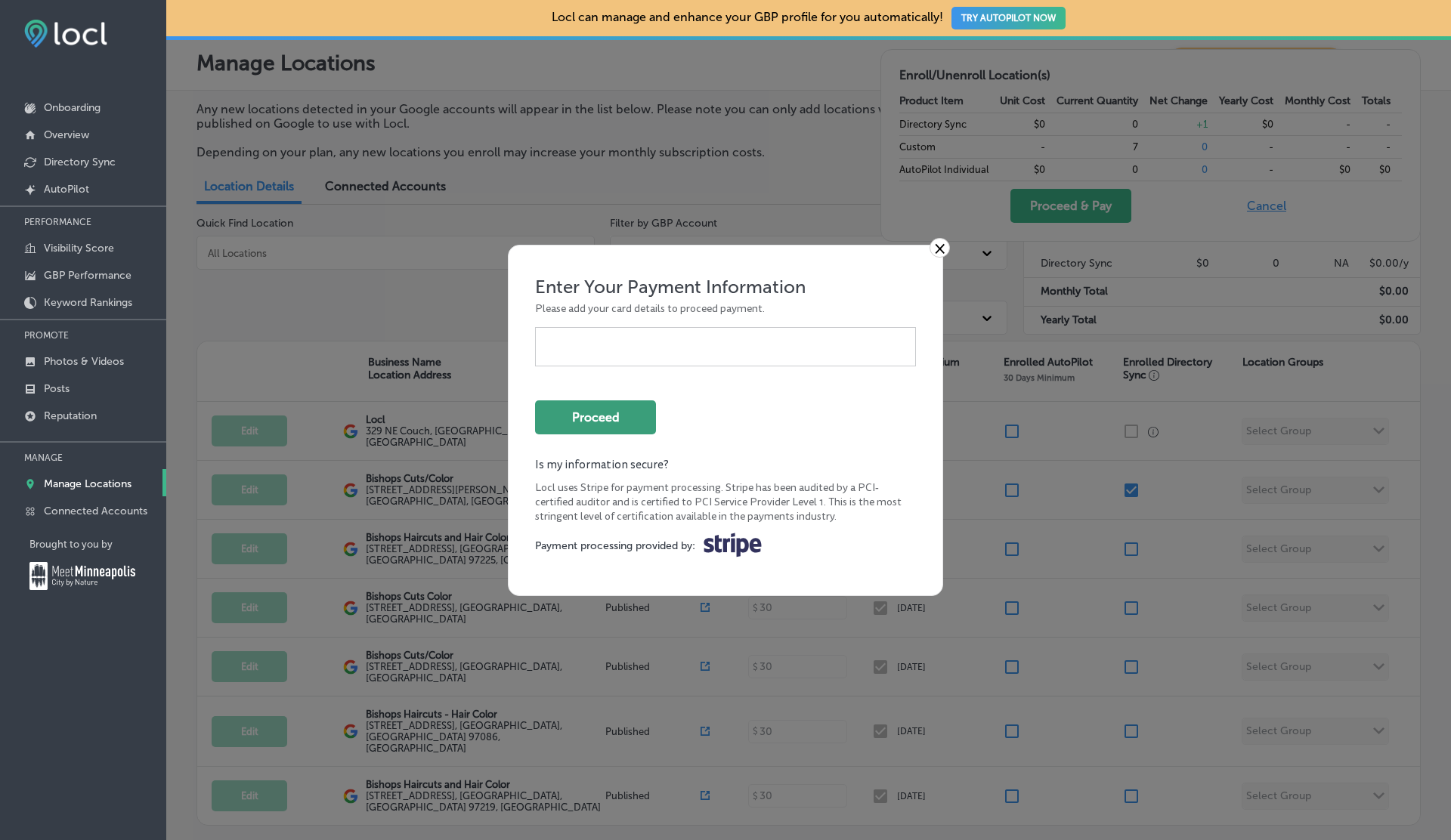
click at [616, 420] on button "Proceed" at bounding box center [595, 417] width 121 height 34
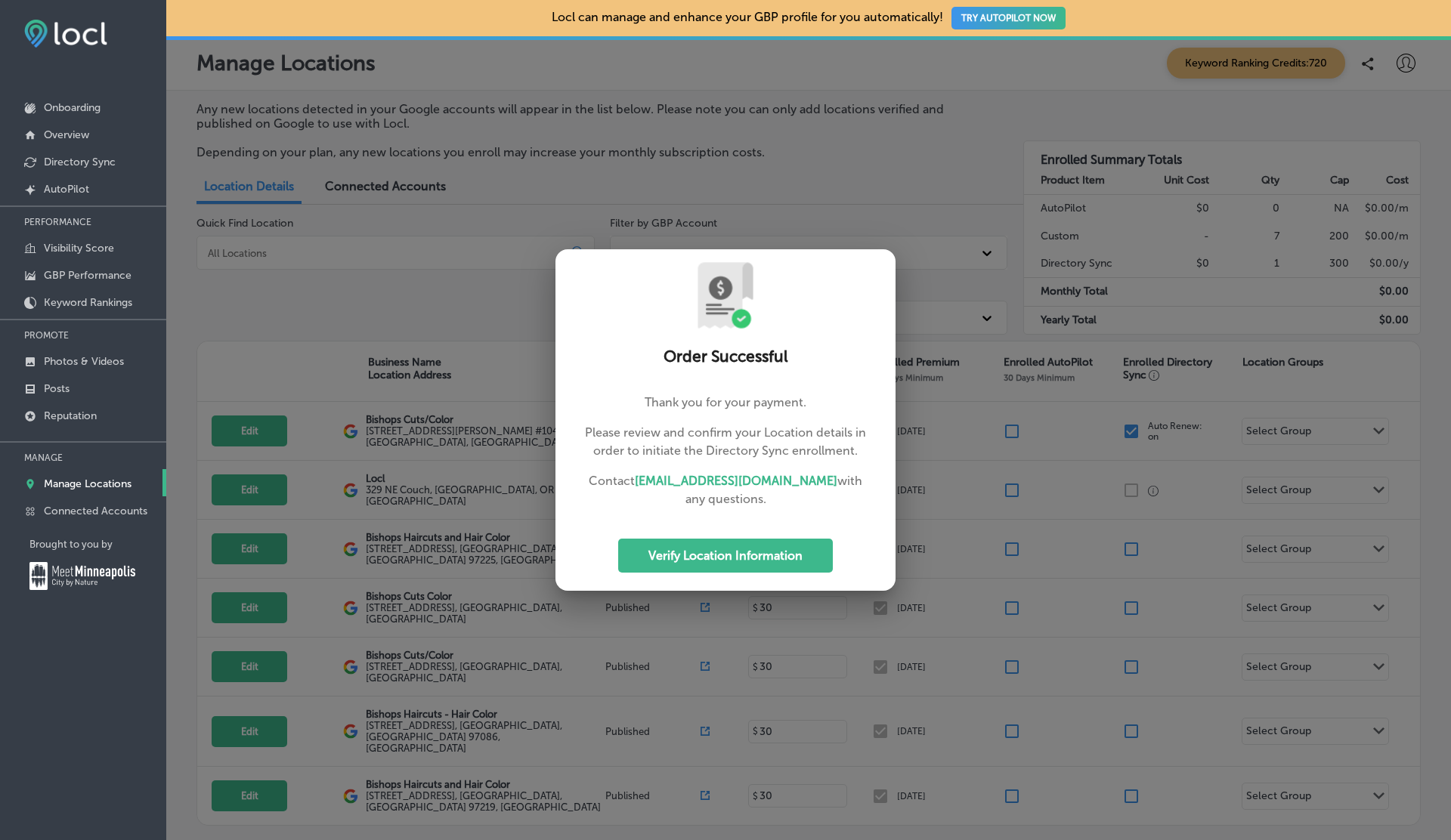
click at [1033, 440] on div at bounding box center [725, 420] width 1451 height 840
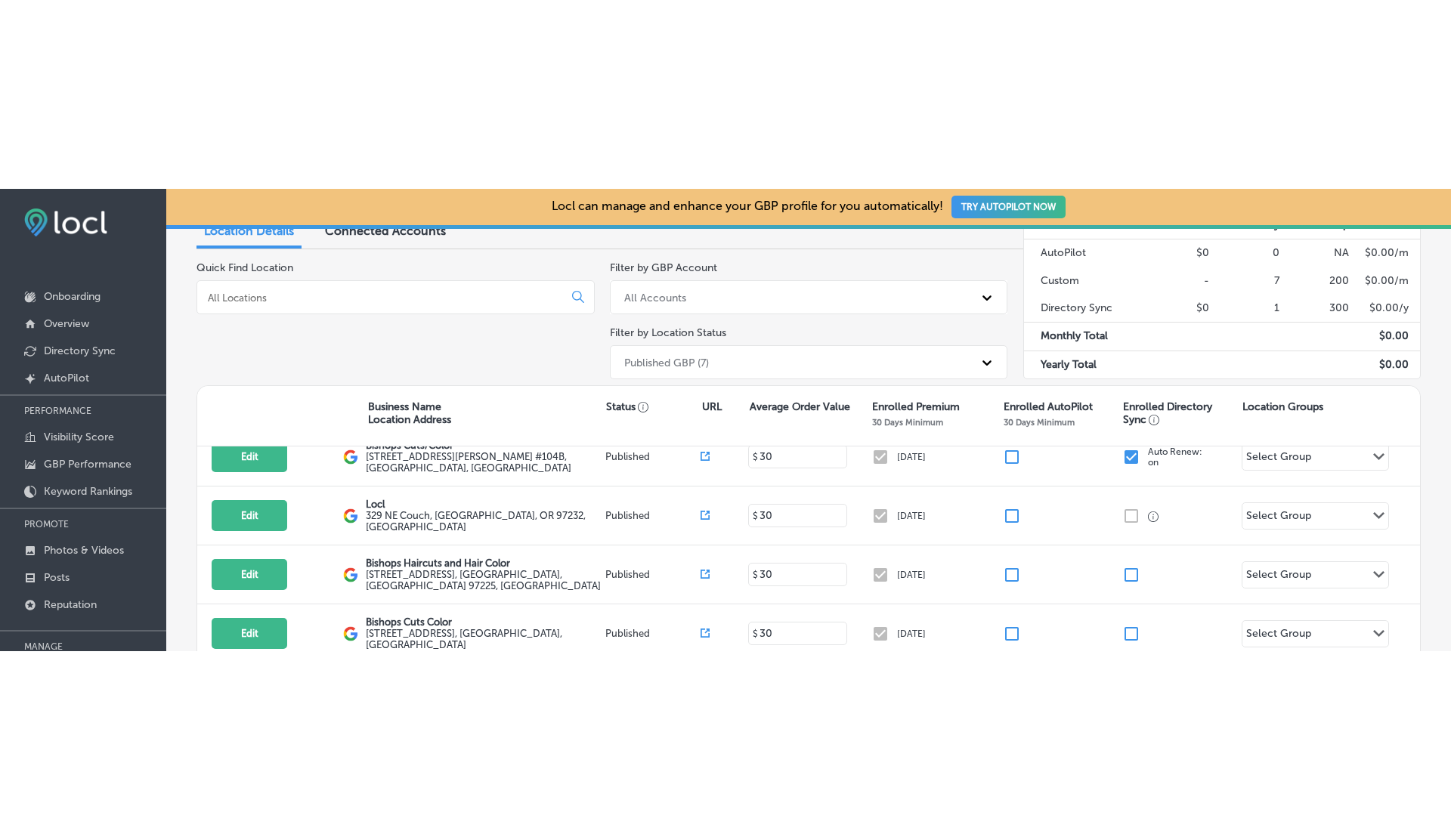
scroll to position [30, 0]
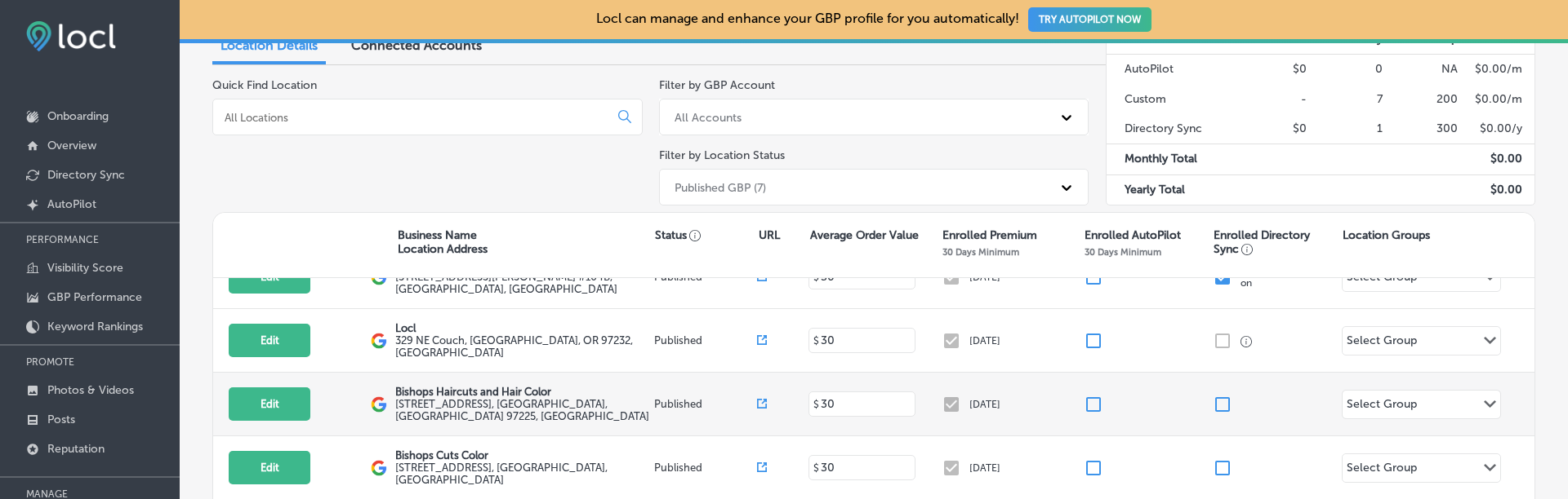
click at [1226, 401] on input "checkbox" at bounding box center [1222, 405] width 19 height 19
checkbox input "true"
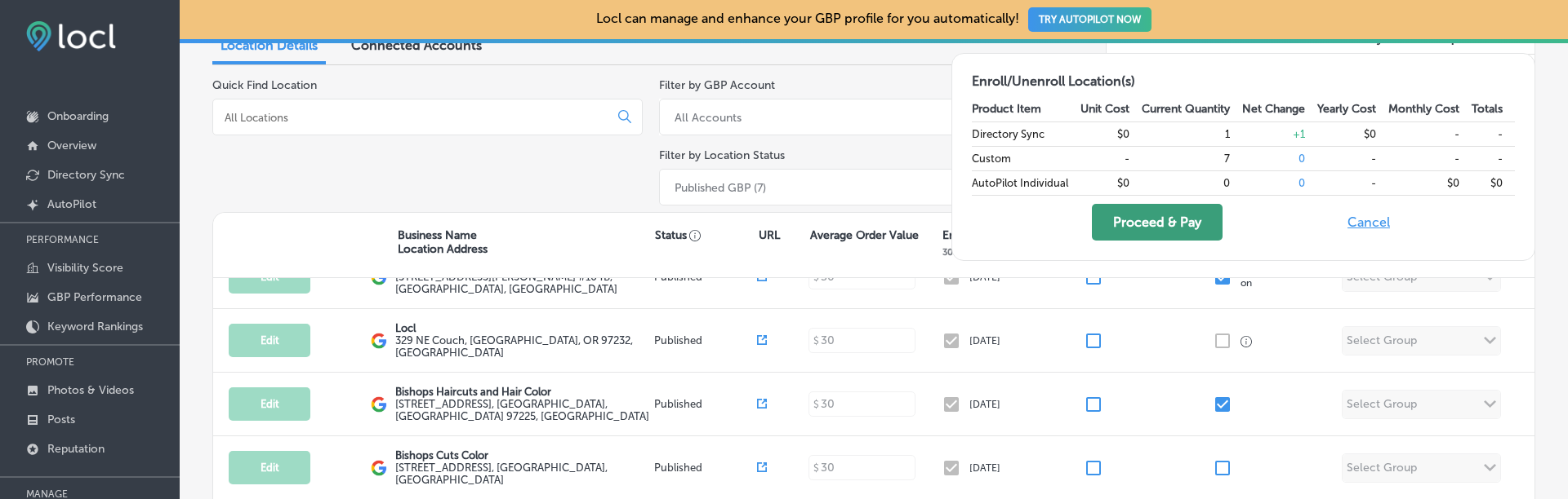
click at [1153, 216] on button "Proceed & Pay" at bounding box center [1157, 222] width 131 height 37
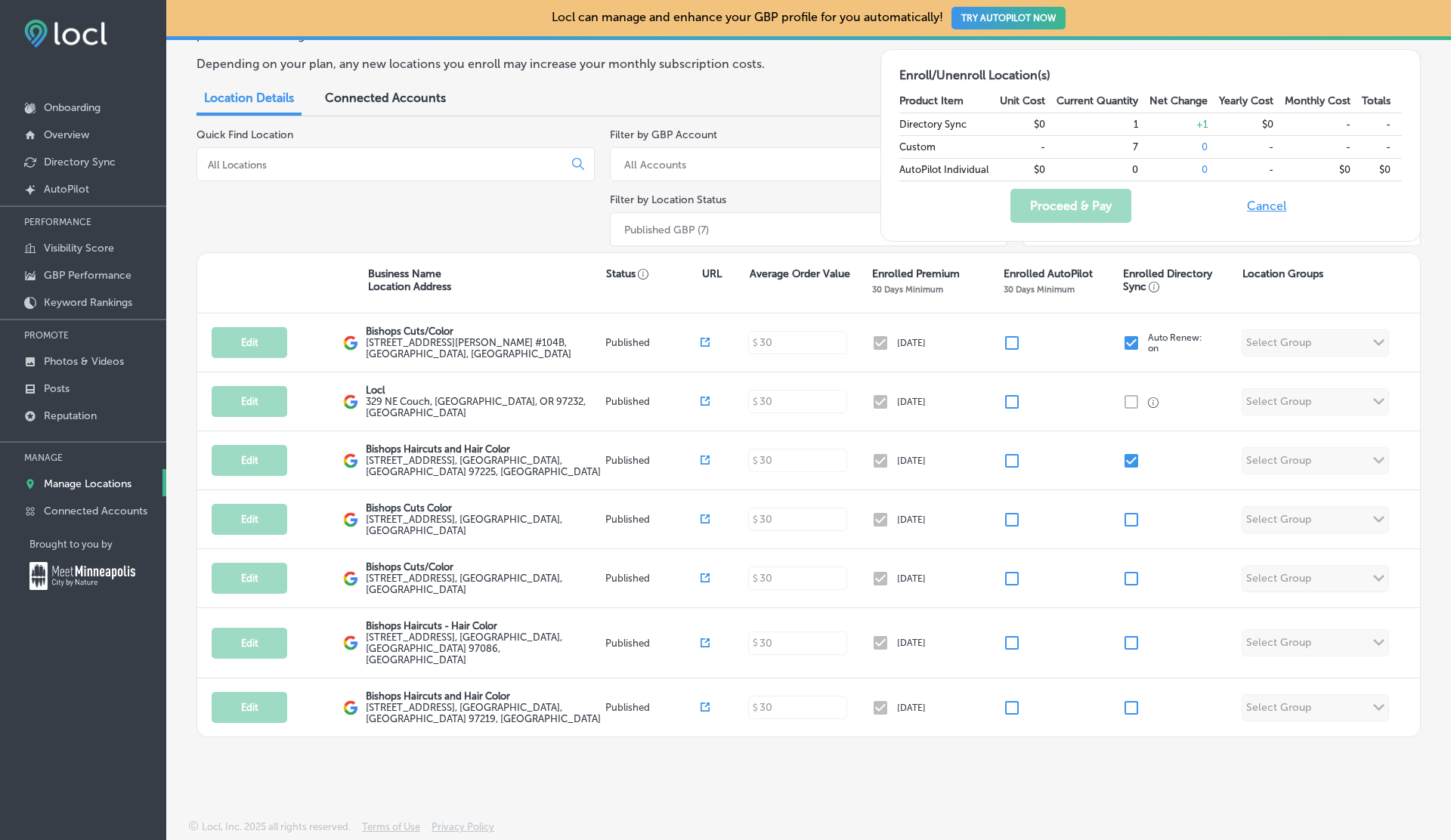
scroll to position [73, 0]
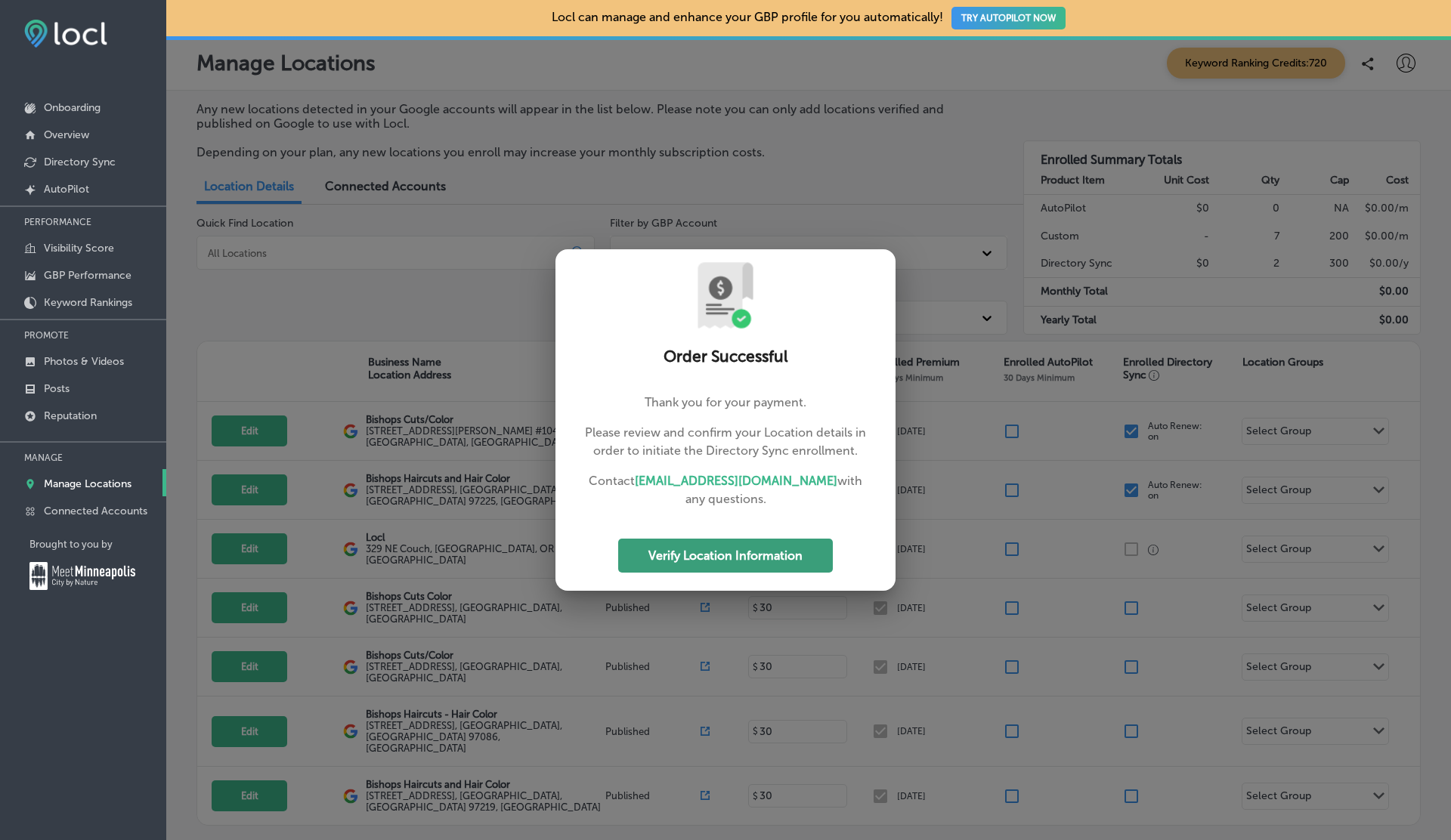
click at [768, 553] on button "Verify Location Information" at bounding box center [725, 556] width 215 height 34
select select "US"
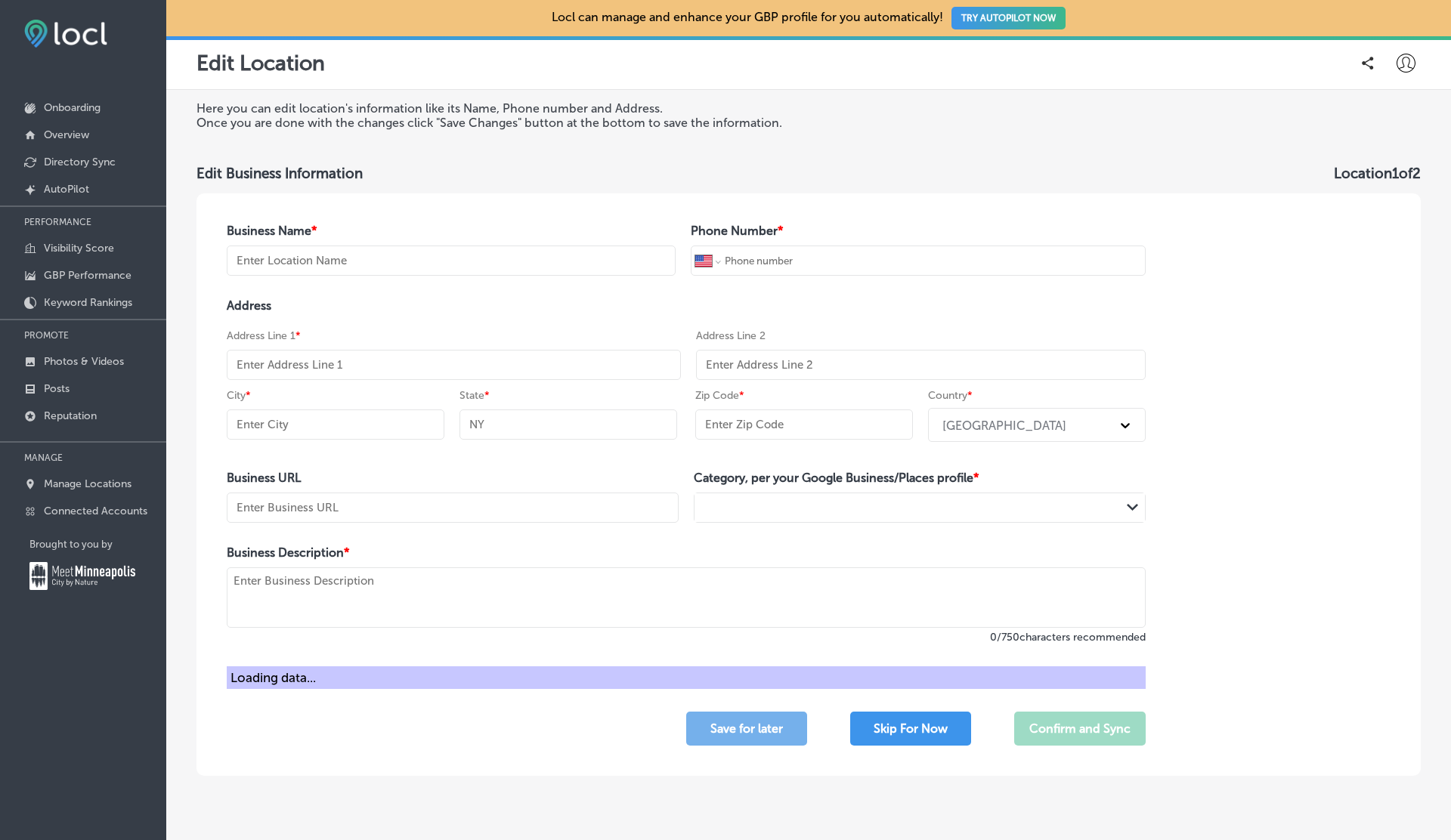
type input "Bishops Cuts/Color"
type input "[PHONE_NUMBER]"
type input "[STREET_ADDRESS][PERSON_NAME]"
type input "#104B"
type input "[GEOGRAPHIC_DATA]"
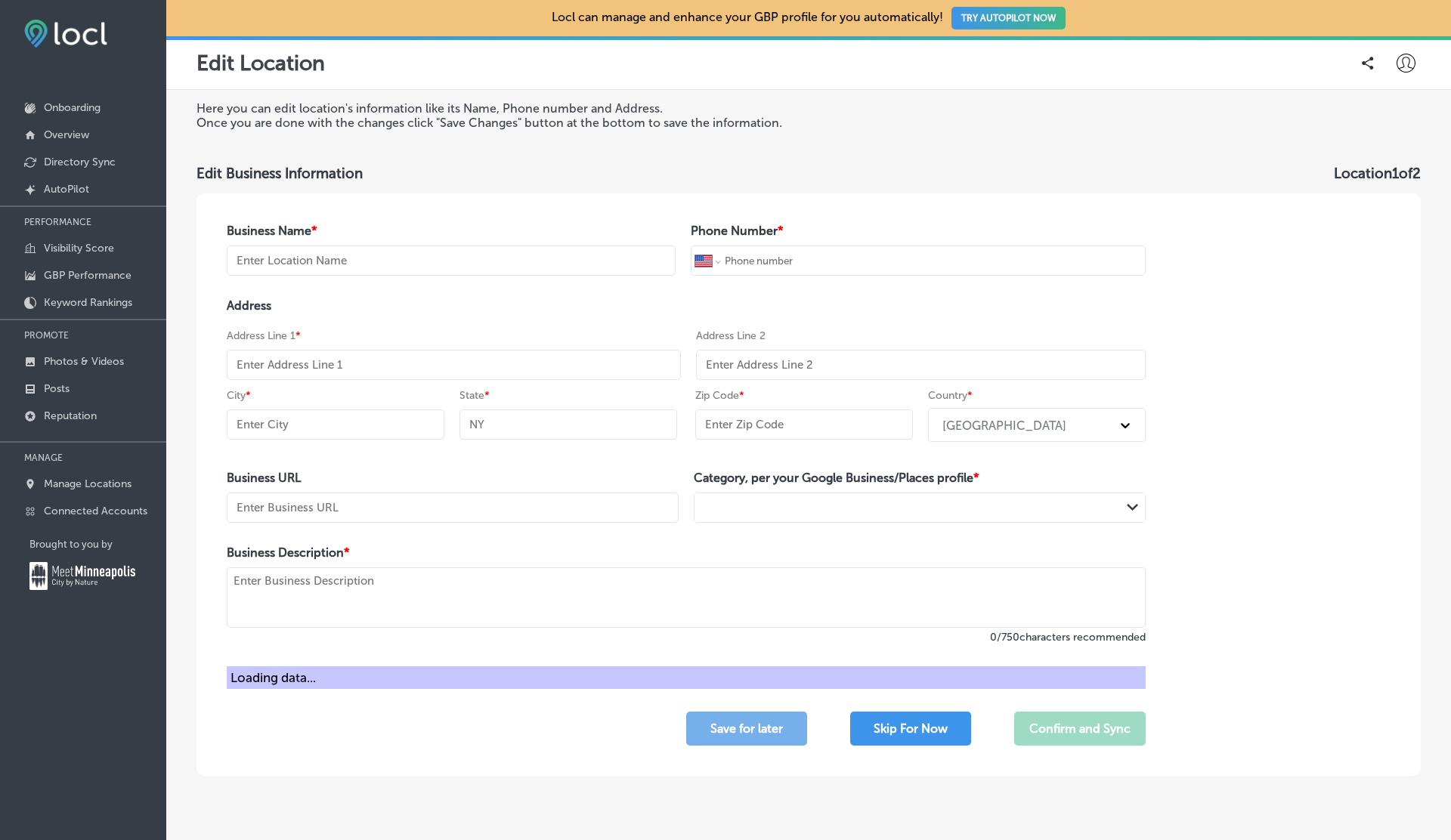
type input "WA"
type input "98661"
type input "[URL][DOMAIN_NAME][PERSON_NAME]"
type textarea "At Bishops Cuts/Color, we redefine the hair salon experience by combining excep…"
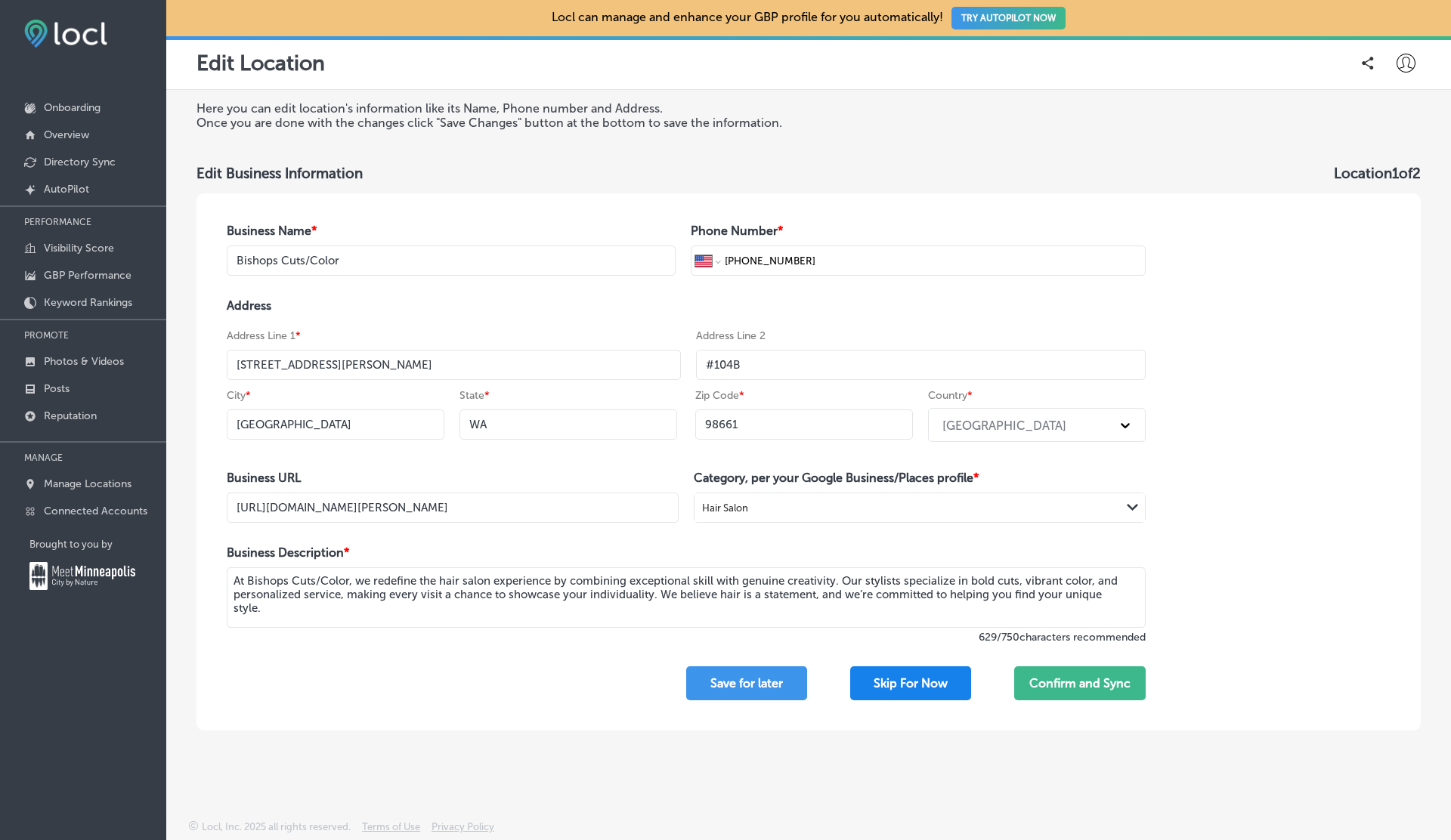
click at [907, 683] on button "Skip For Now" at bounding box center [910, 683] width 121 height 34
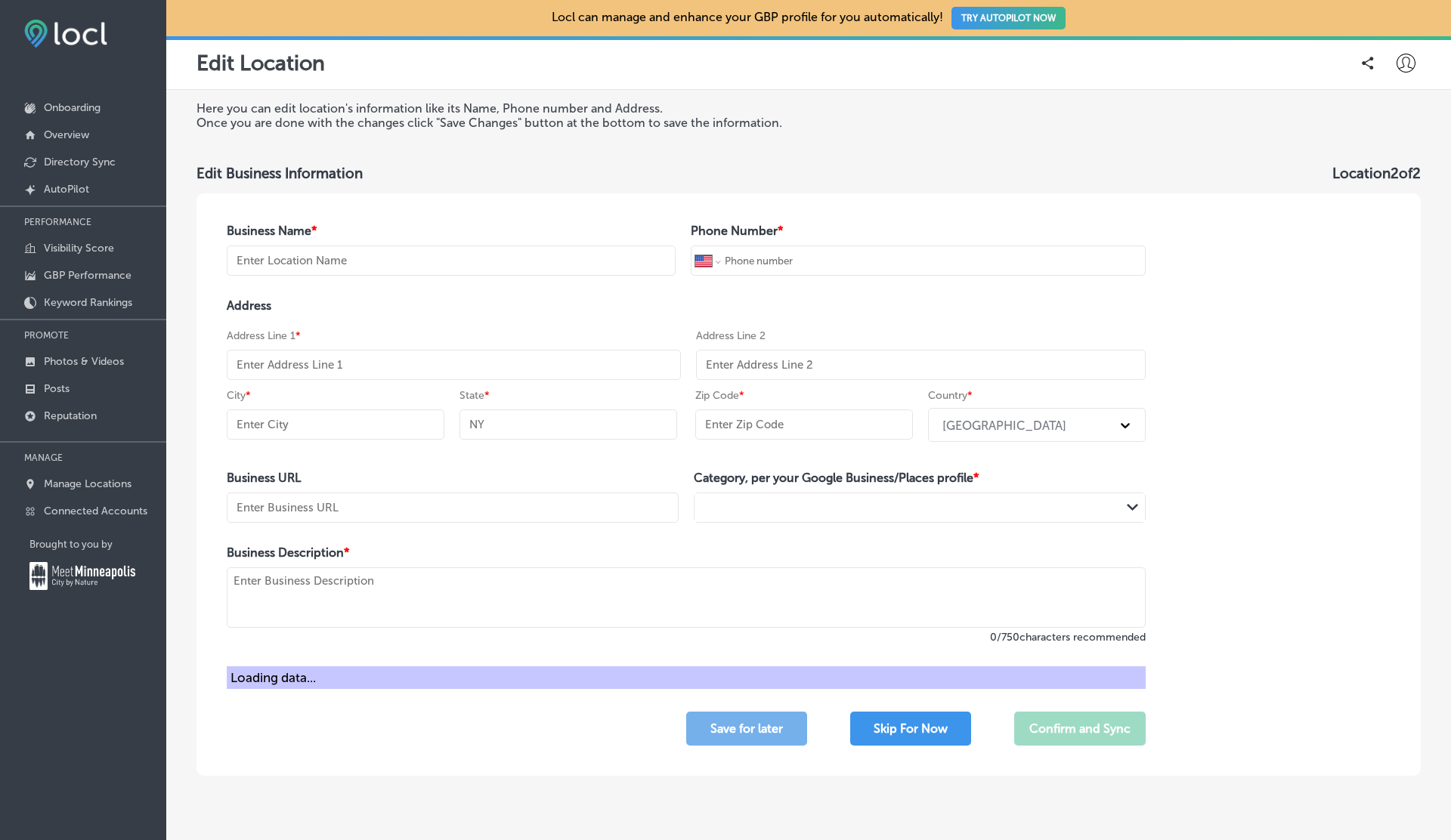
type input "Bishops Haircuts and Hair Color"
type input "+1 503 546 9086"
type input "[STREET_ADDRESS]"
type input "Portland"
type input "OR"
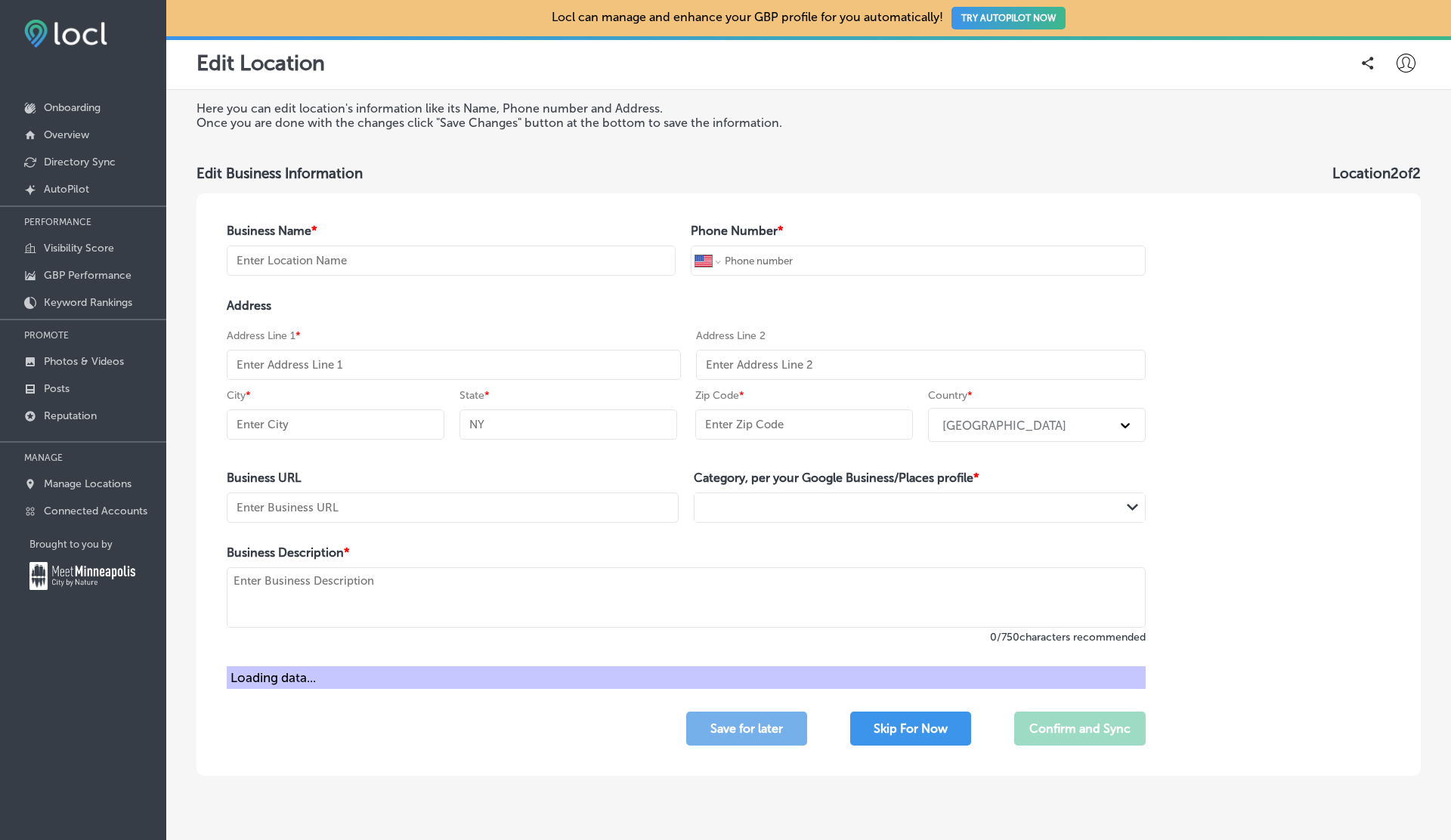
type input "97225"
type input "https://bishops.co/raleigh-hills?utm_source=google-gmb-maps&utm_medium=gmb-webs…"
type textarea "Bishops Haircuts and Hair Color redefines personal style with expert cuts, bold…"
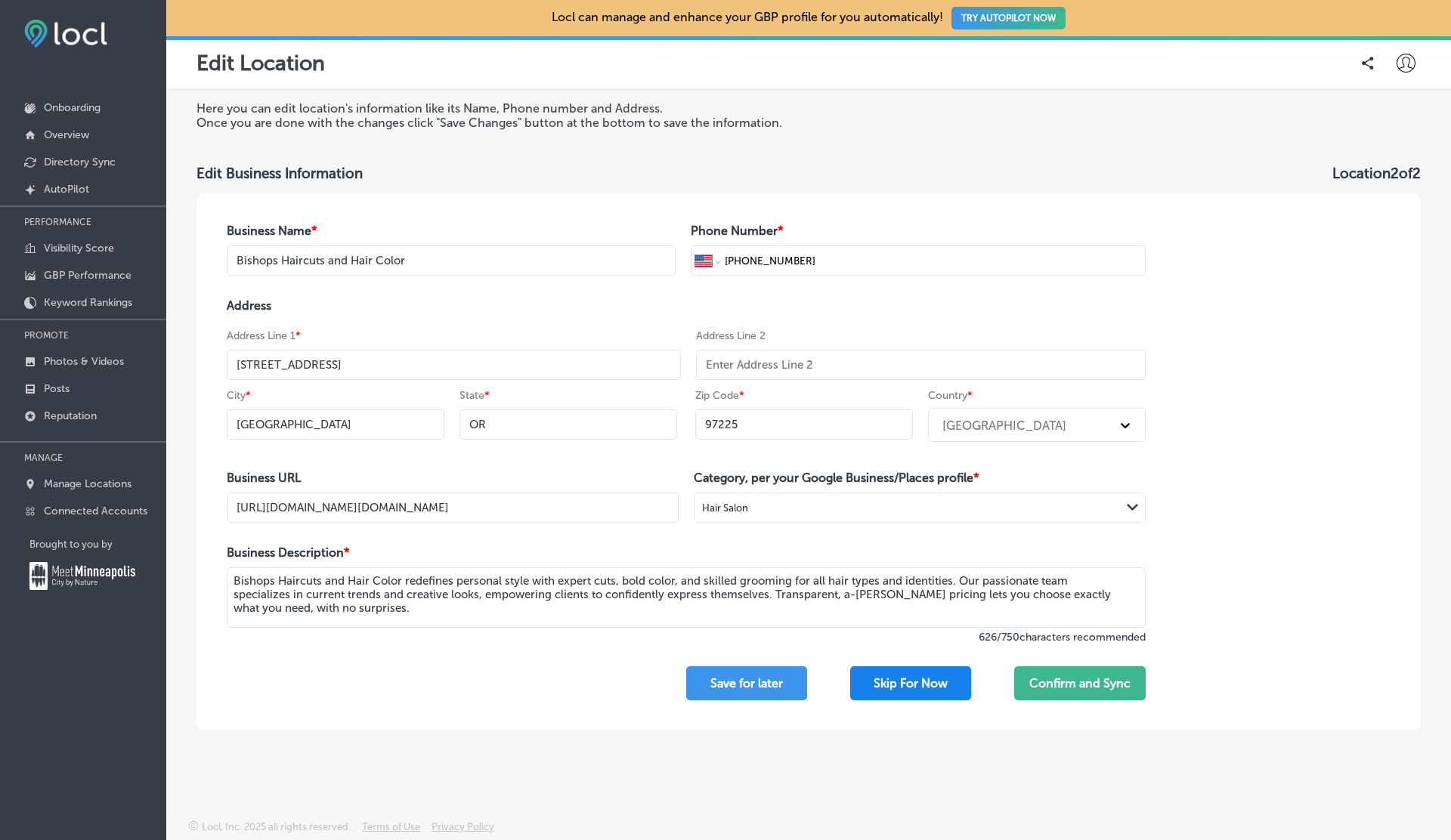
click at [905, 682] on button "Skip For Now" at bounding box center [910, 683] width 121 height 34
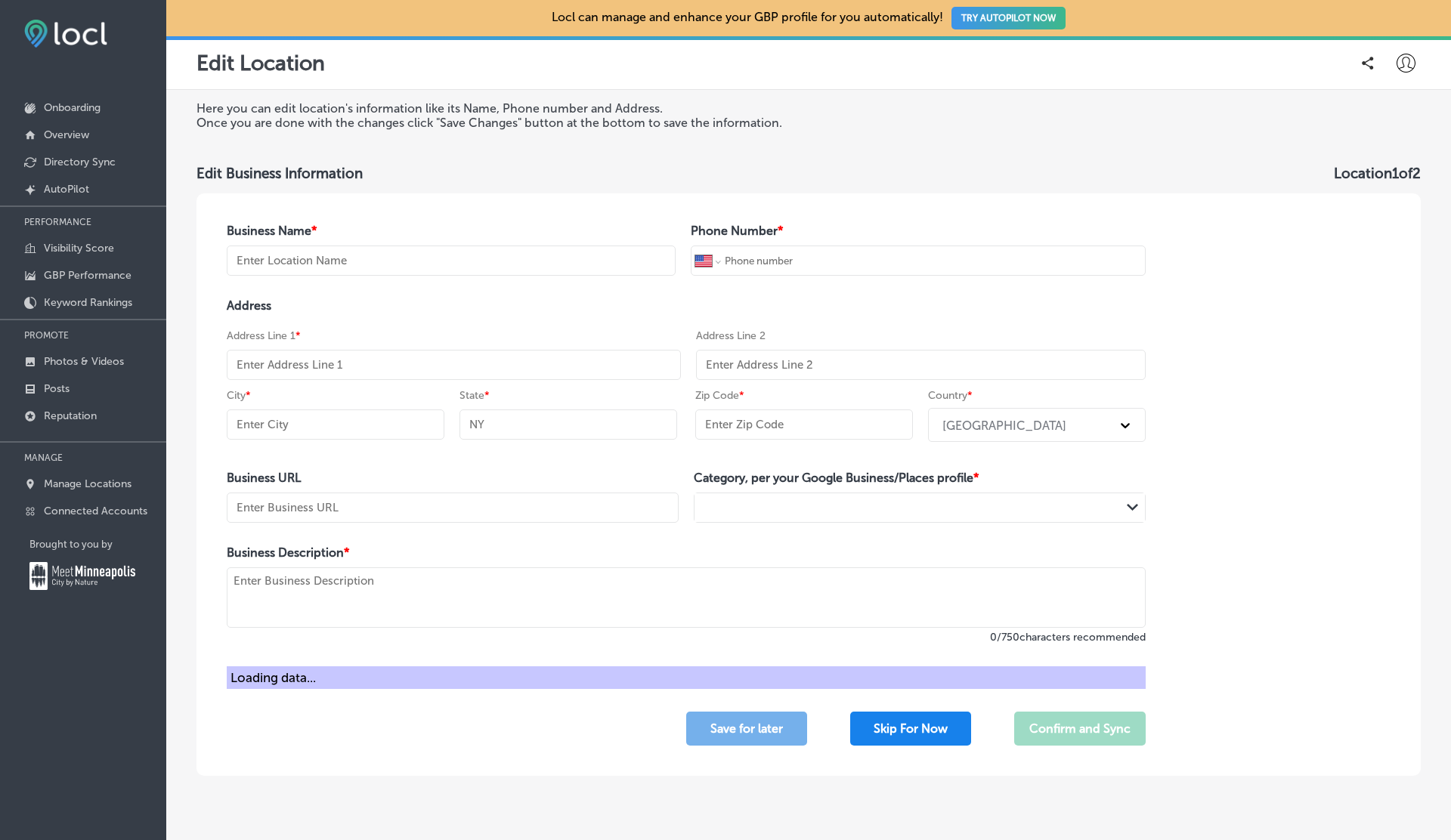
type input "Bishops Cuts/Color"
type input "+1 360 314 2607"
type input "3000 NE ANDRESEN RD."
type input "#104B"
type input "Vancouver"
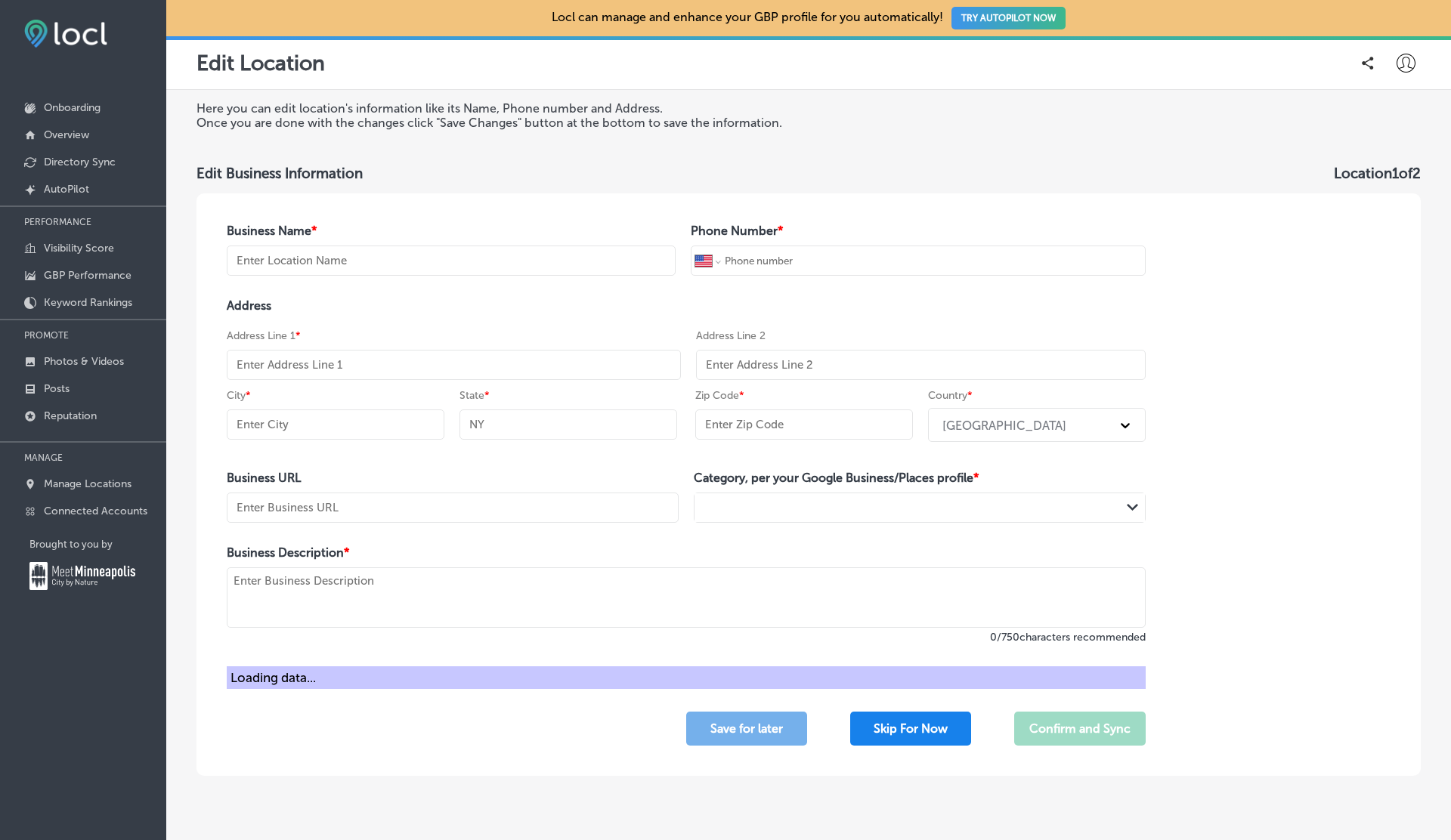
type input "WA"
type input "98661"
type input "https://bishops.co/locations/4th-plain-andresen/"
type textarea "At Bishops Cuts/Color, we redefine the hair salon experience by combining excep…"
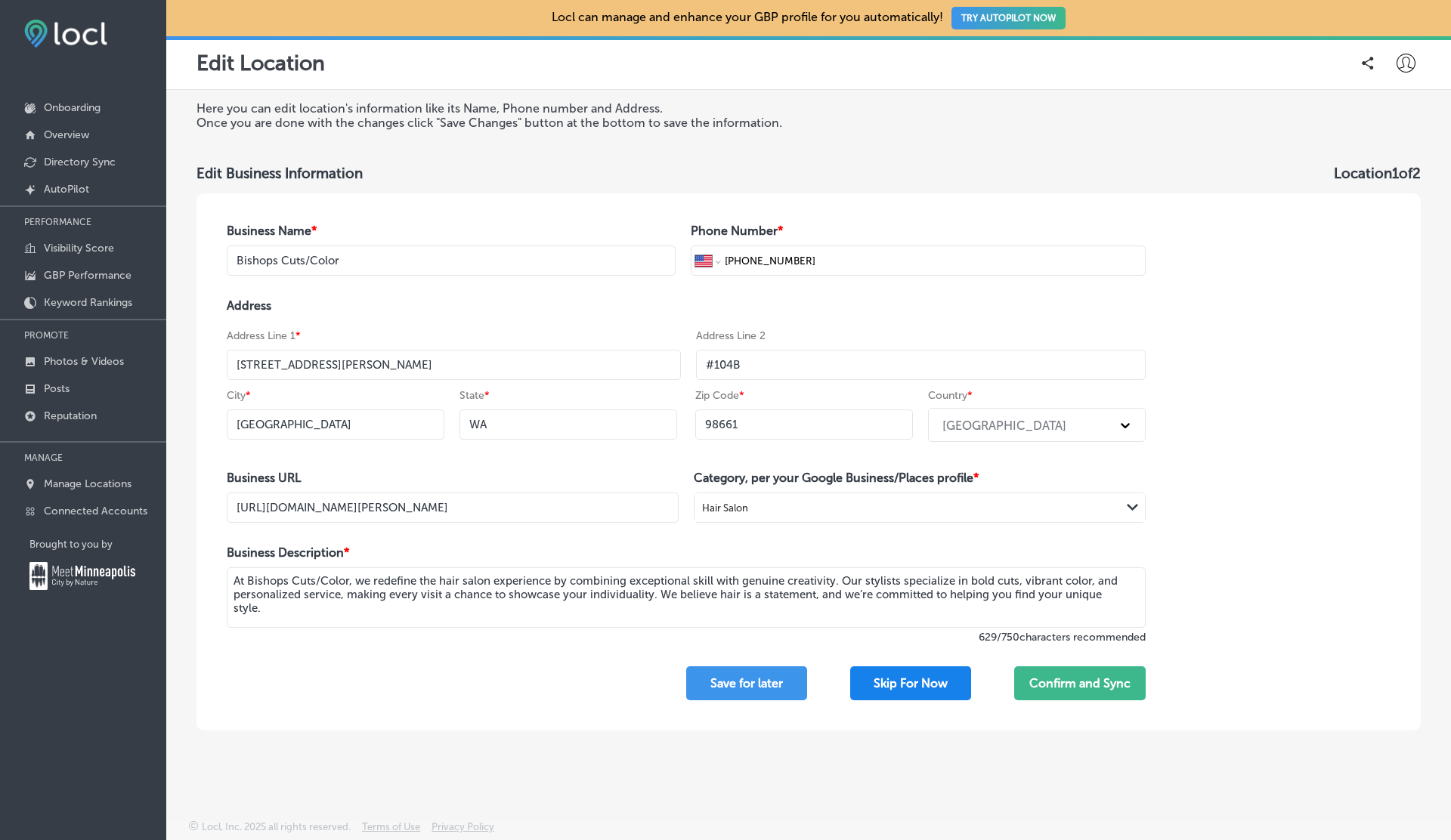
type input "Bishops Haircuts and Hair Color"
type input "+1 503 546 9086"
type input "[STREET_ADDRESS]"
type input "Portland"
type input "OR"
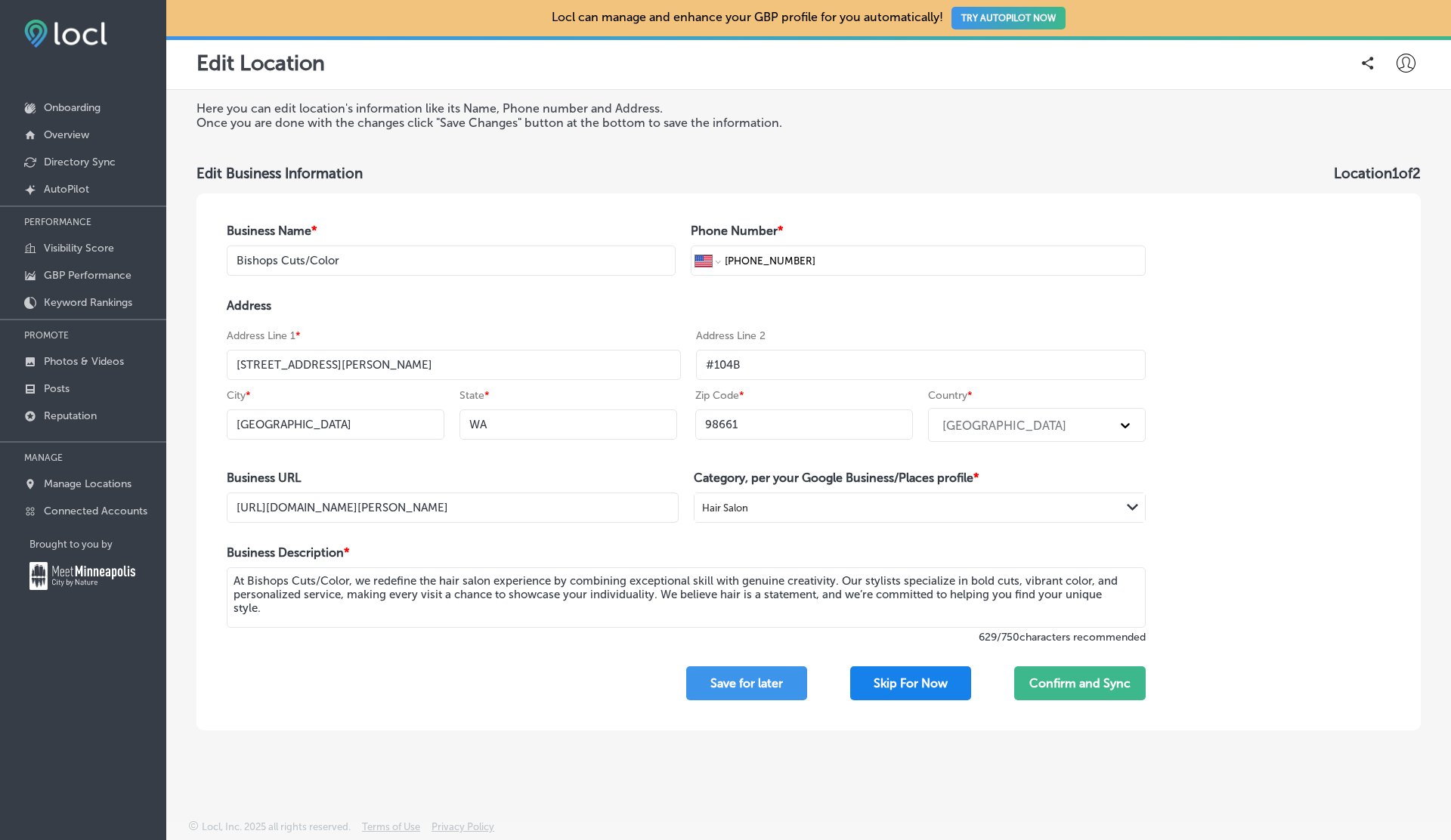
type input "97225"
type input "https://bishops.co/raleigh-hills?utm_source=google-gmb-maps&utm_medium=gmb-webs…"
type textarea "Bishops Haircuts and Hair Color redefines personal style with expert cuts, bold…"
click at [905, 682] on button "Skip For Now" at bounding box center [910, 683] width 121 height 34
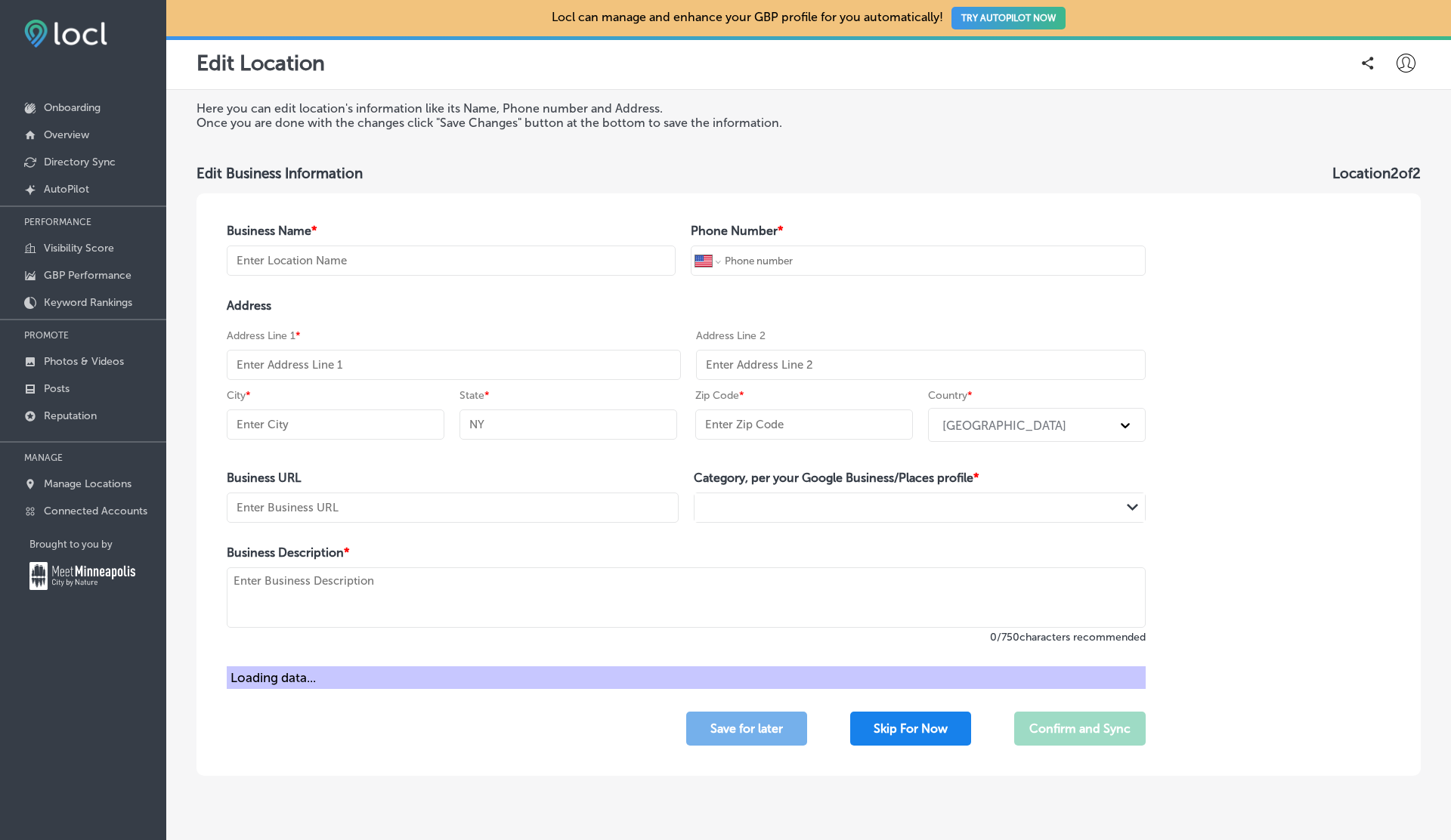
type input "Bishops Cuts/Color"
type input "+1 360 314 2607"
type input "3000 NE ANDRESEN RD."
type input "#104B"
type input "Vancouver"
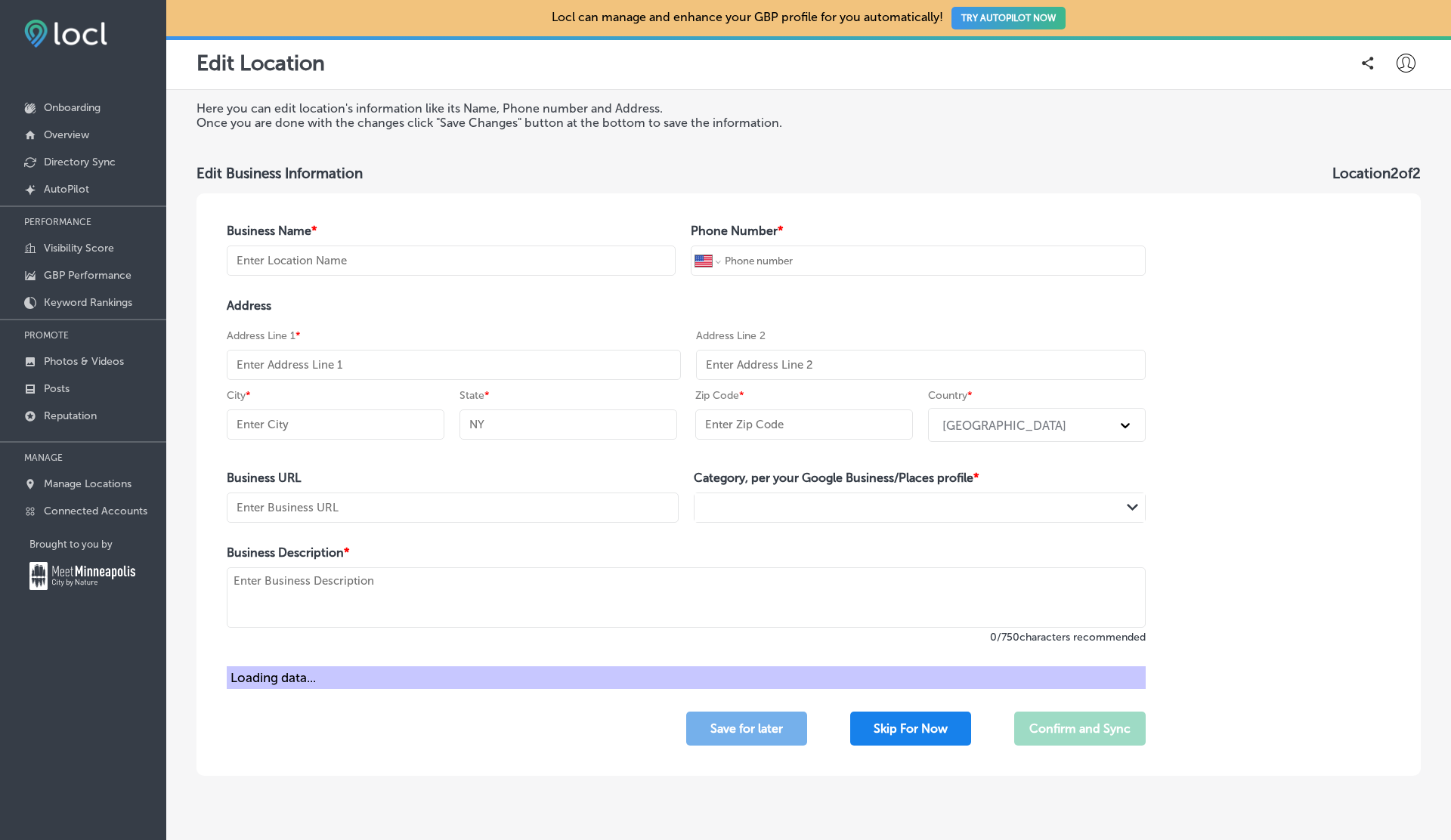
type input "WA"
type input "98661"
type input "https://bishops.co/locations/4th-plain-andresen/"
type textarea "At Bishops Cuts/Color, we redefine the hair salon experience by combining excep…"
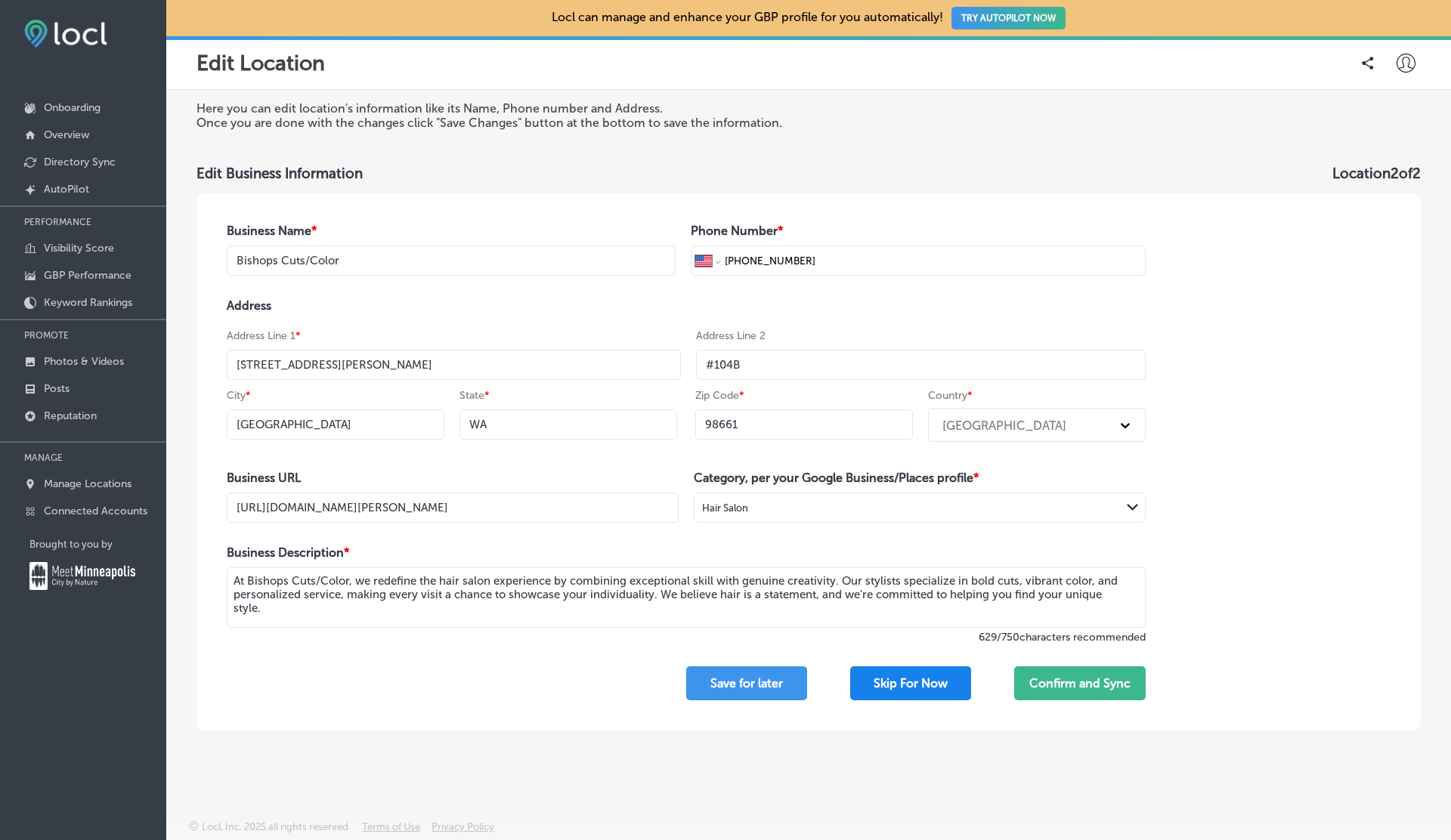
click at [907, 671] on button "Skip For Now" at bounding box center [910, 683] width 121 height 34
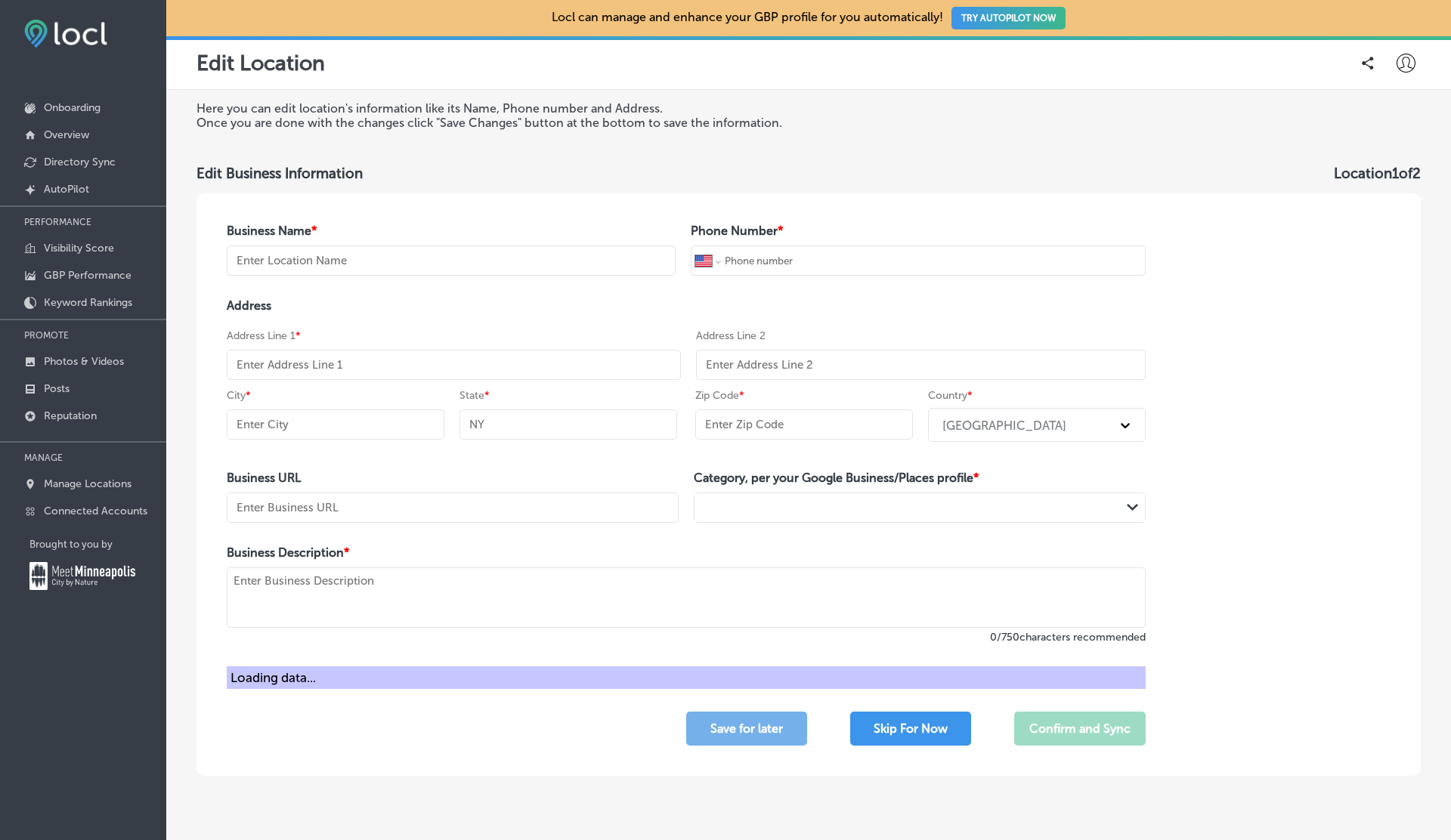
type input "Bishops Haircuts and Hair Color"
type input "+1 503 546 9086"
type input "[STREET_ADDRESS]"
type input "Portland"
type input "OR"
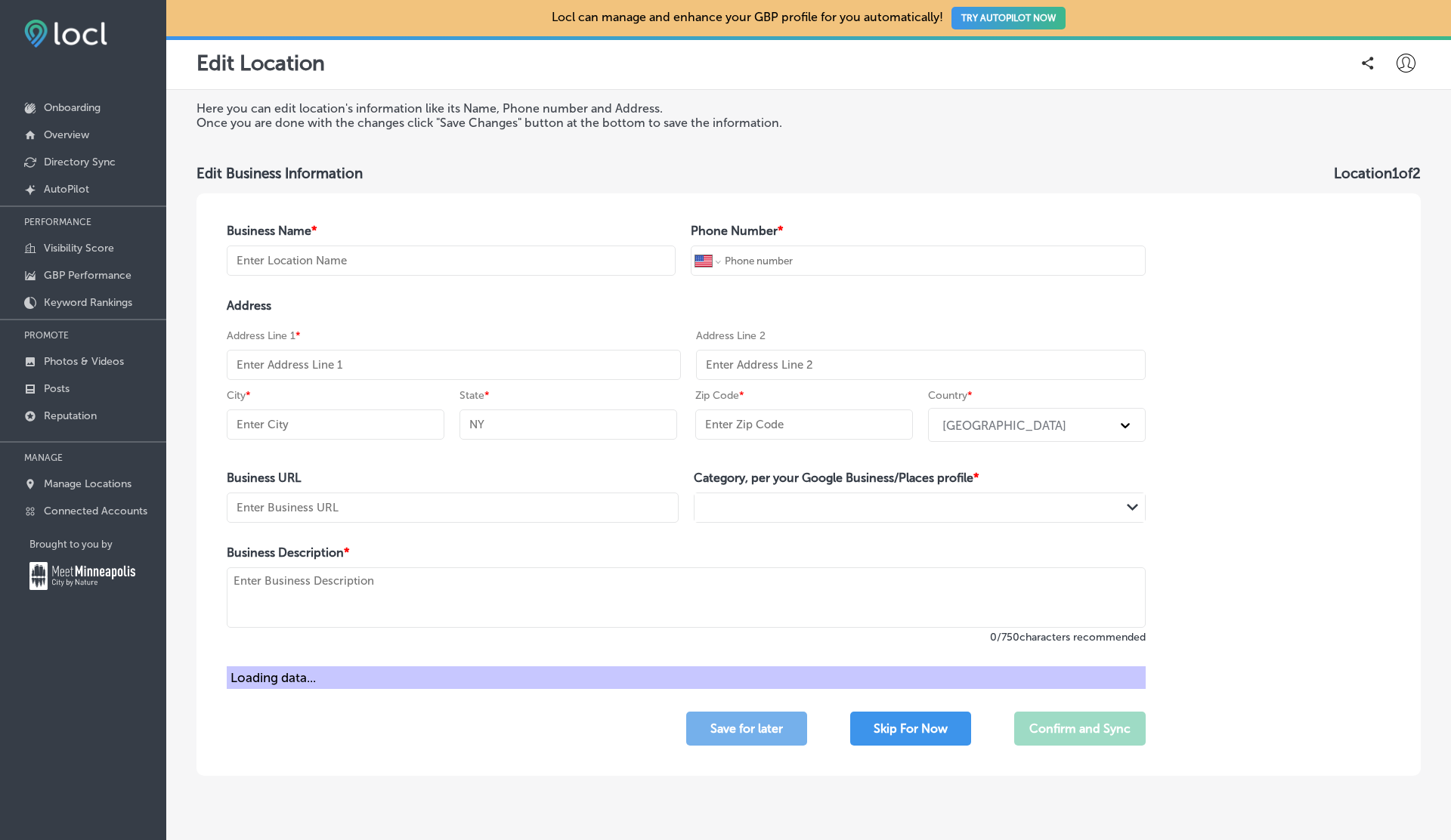
type input "97225"
type input "https://bishops.co/raleigh-hills?utm_source=google-gmb-maps&utm_medium=gmb-webs…"
type textarea "Bishops Haircuts and Hair Color redefines personal style with expert cuts, bold…"
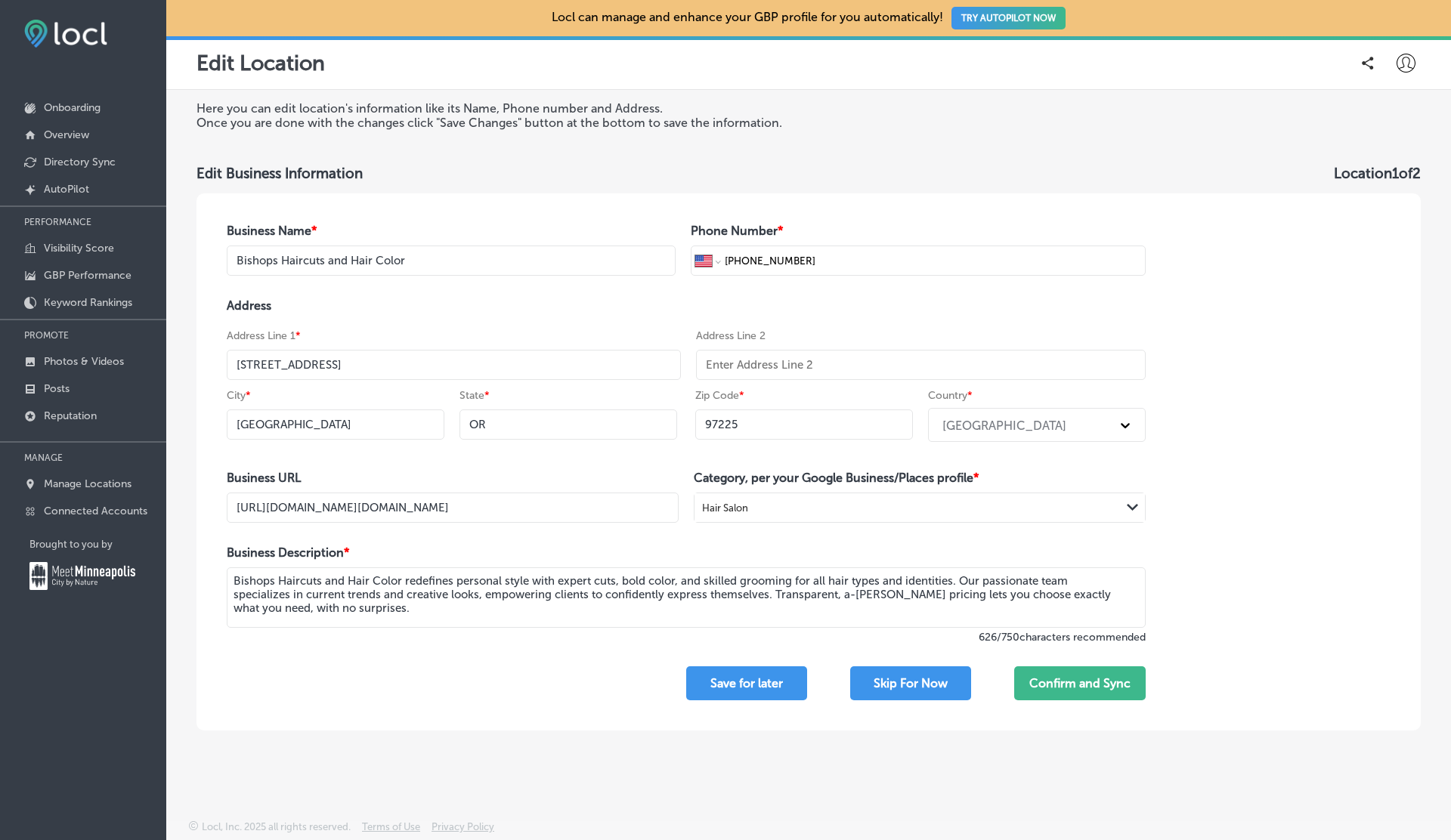
type input "Bishops Cuts/Color"
type input "+1 360 314 2607"
type input "3000 NE ANDRESEN RD."
type input "#104B"
type input "Vancouver"
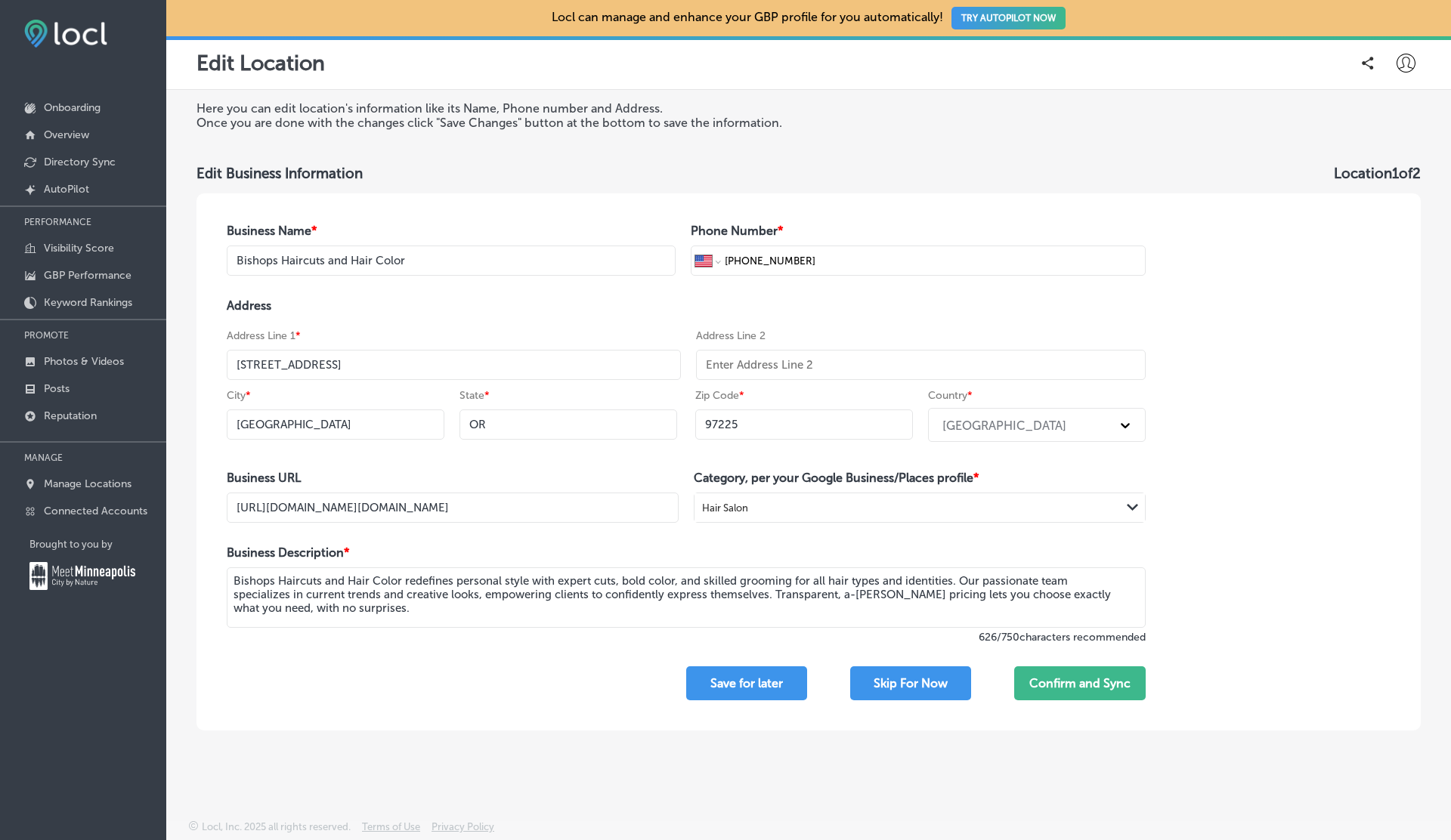
type input "WA"
type input "98661"
type input "https://bishops.co/locations/4th-plain-andresen/"
type textarea "At Bishops Cuts/Color, we redefine the hair salon experience by combining excep…"
click at [85, 483] on p "Manage Locations" at bounding box center [87, 484] width 87 height 13
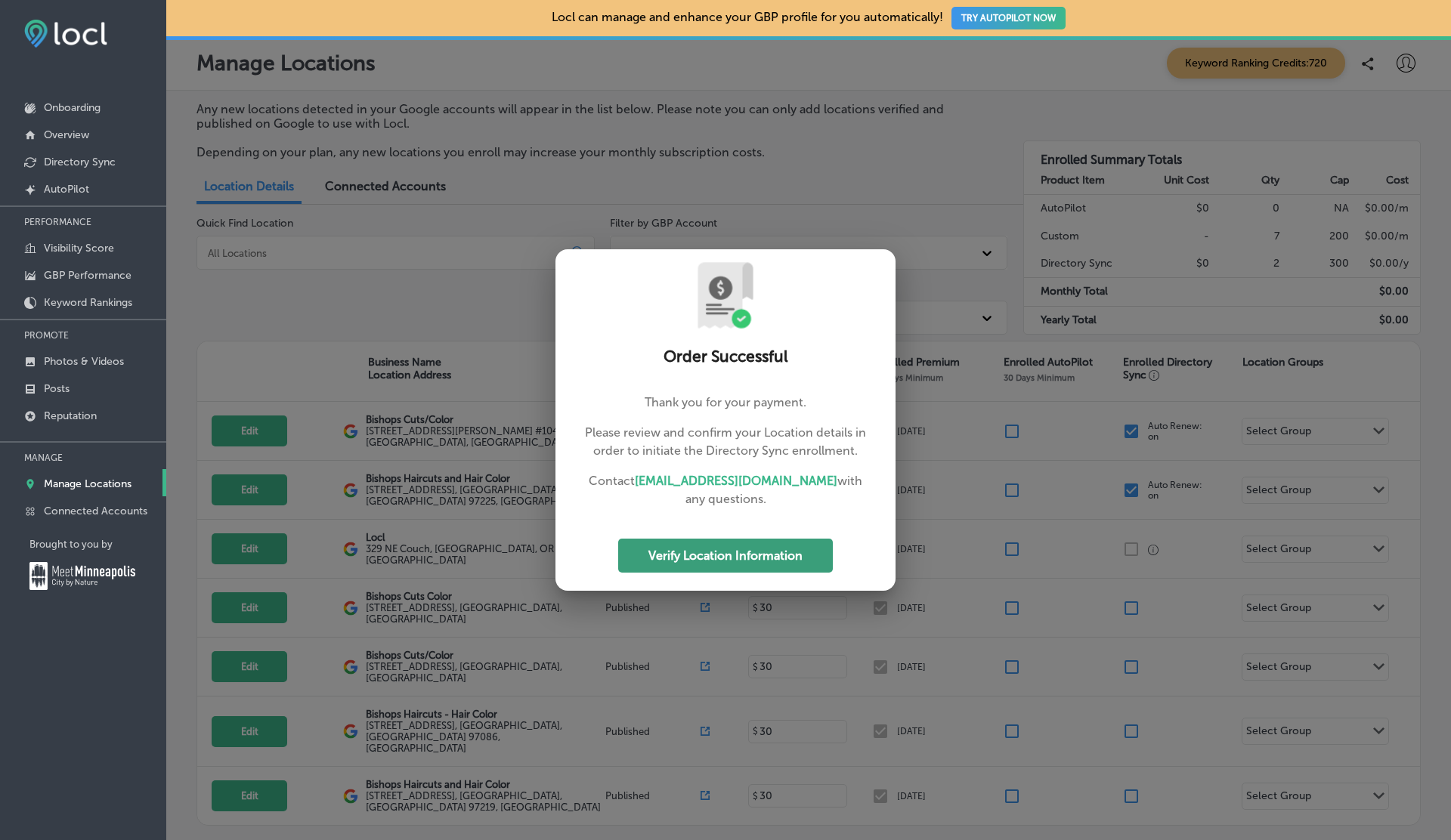
click at [738, 562] on button "Verify Location Information" at bounding box center [725, 556] width 215 height 34
select select "US"
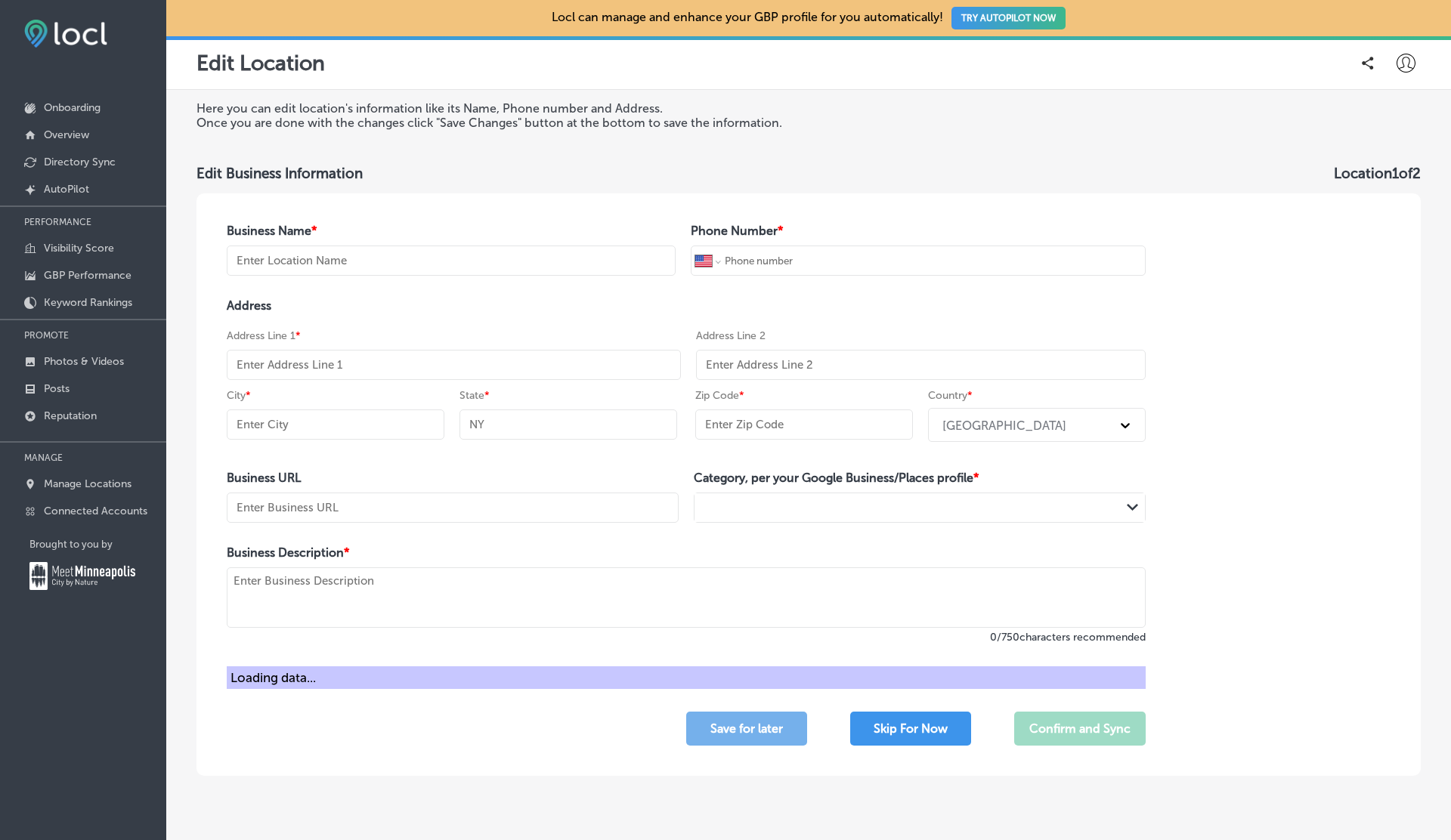
type input "Bishops Cuts/Color"
type input "+1 360 314 2607"
type input "3000 NE ANDRESEN RD."
type input "#104B"
type input "Vancouver"
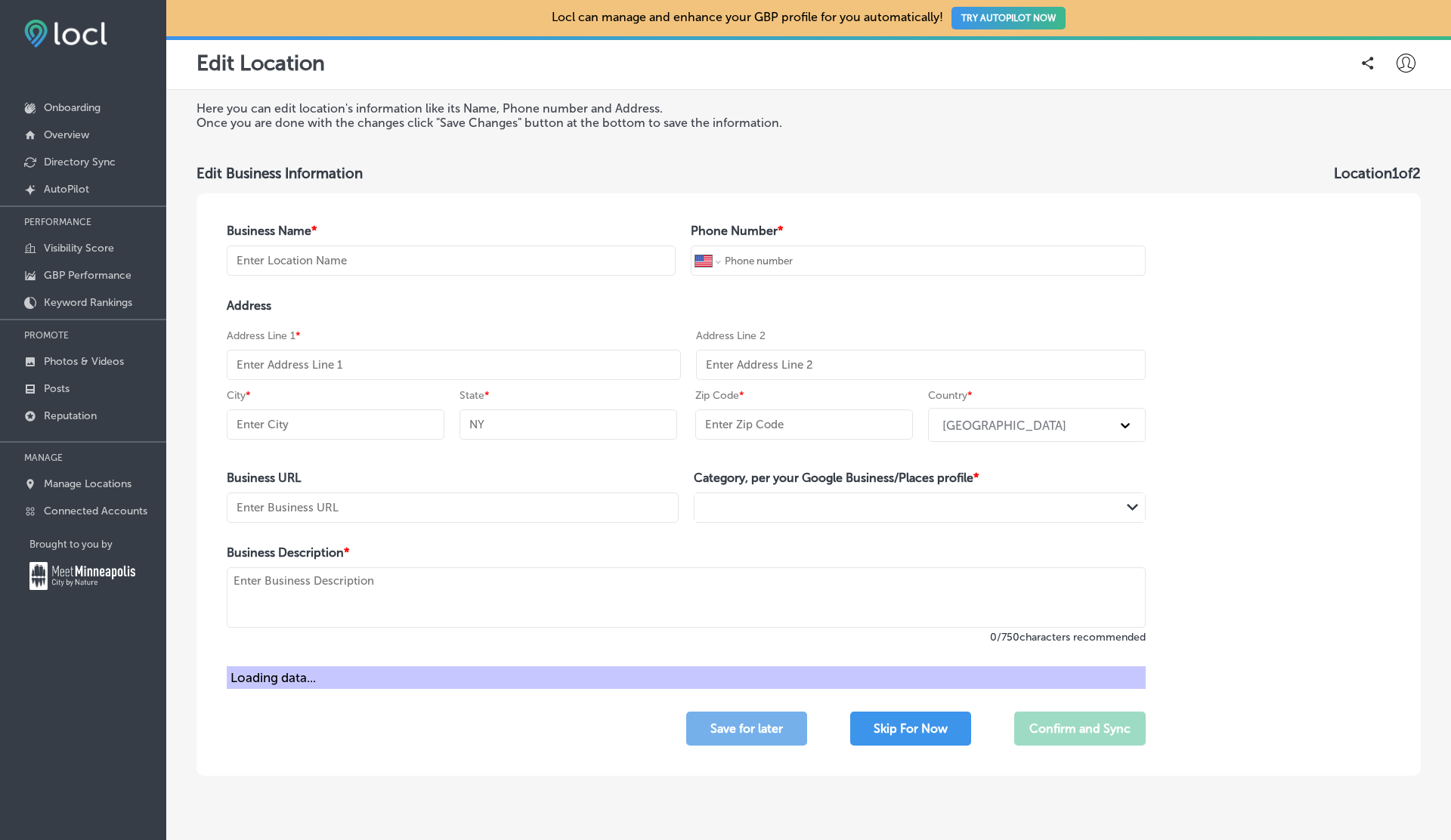
type input "WA"
type input "98661"
type input "https://bishops.co/locations/4th-plain-andresen/"
type textarea "At Bishops Cuts/Color, we redefine the hair salon experience by combining excep…"
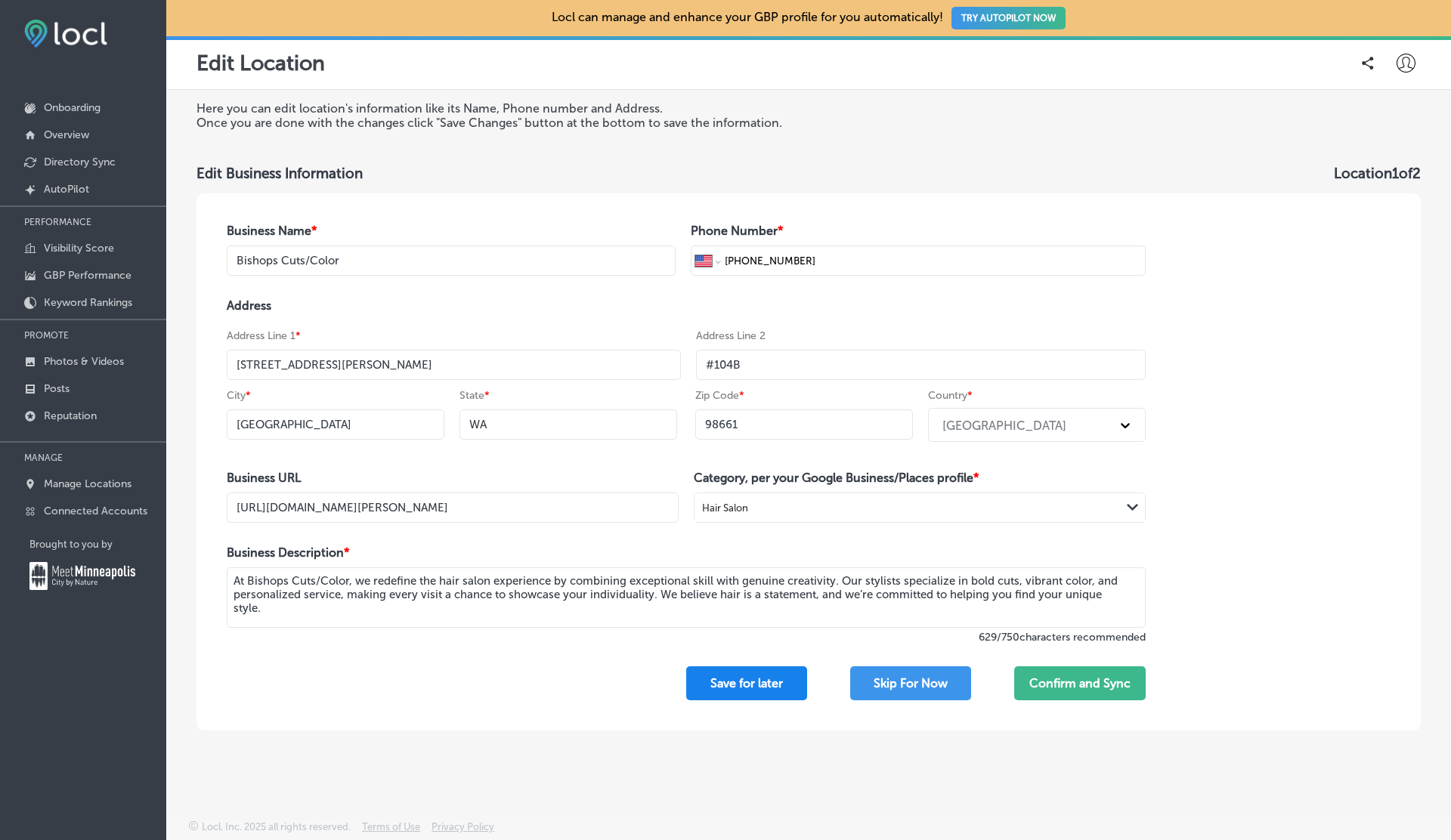
click at [737, 682] on button "Save for later" at bounding box center [746, 683] width 121 height 34
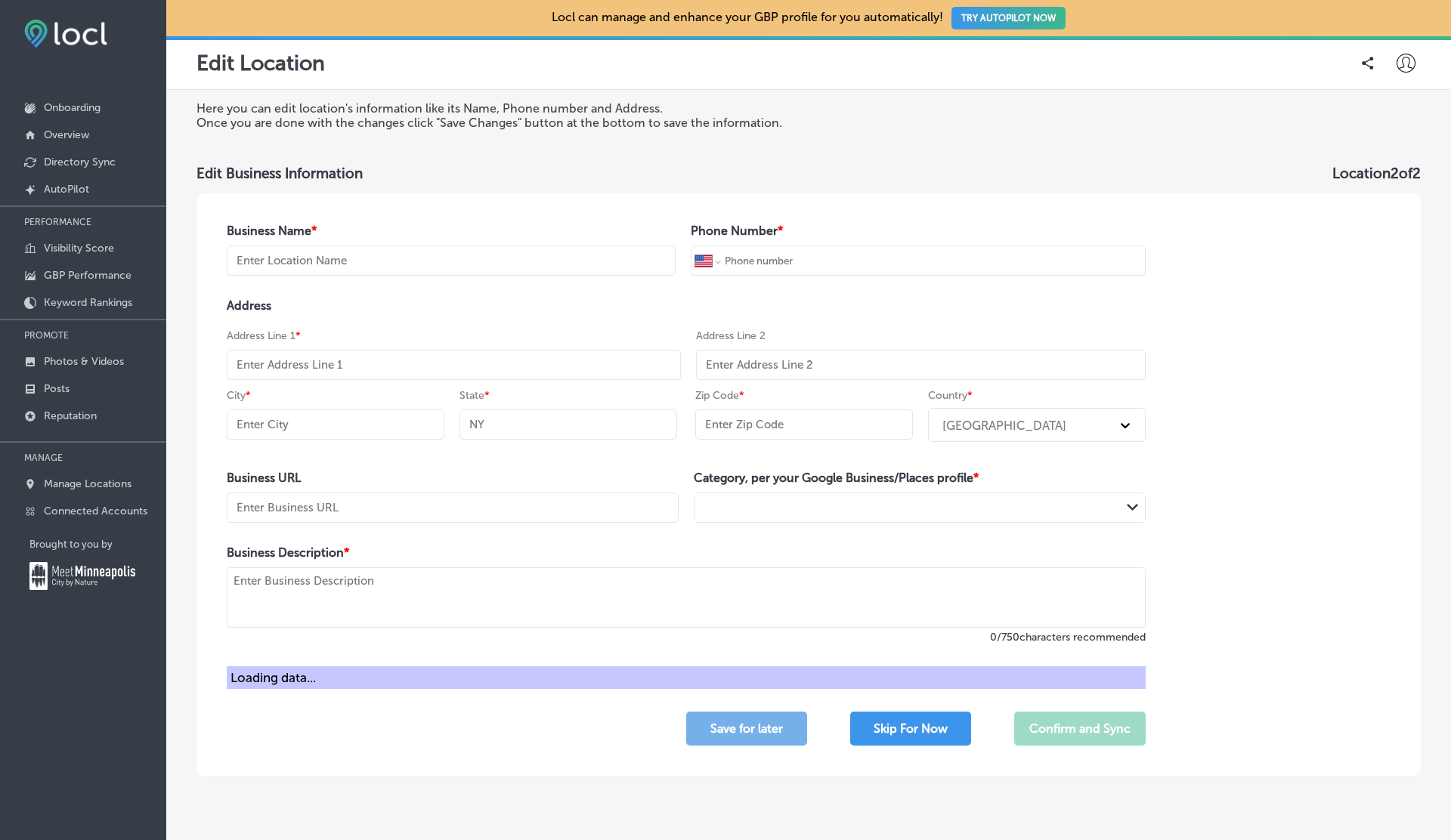
type input "Bishops Haircuts and Hair Color"
type input "+1 503 546 9086"
type input "[STREET_ADDRESS]"
type input "Portland"
type input "OR"
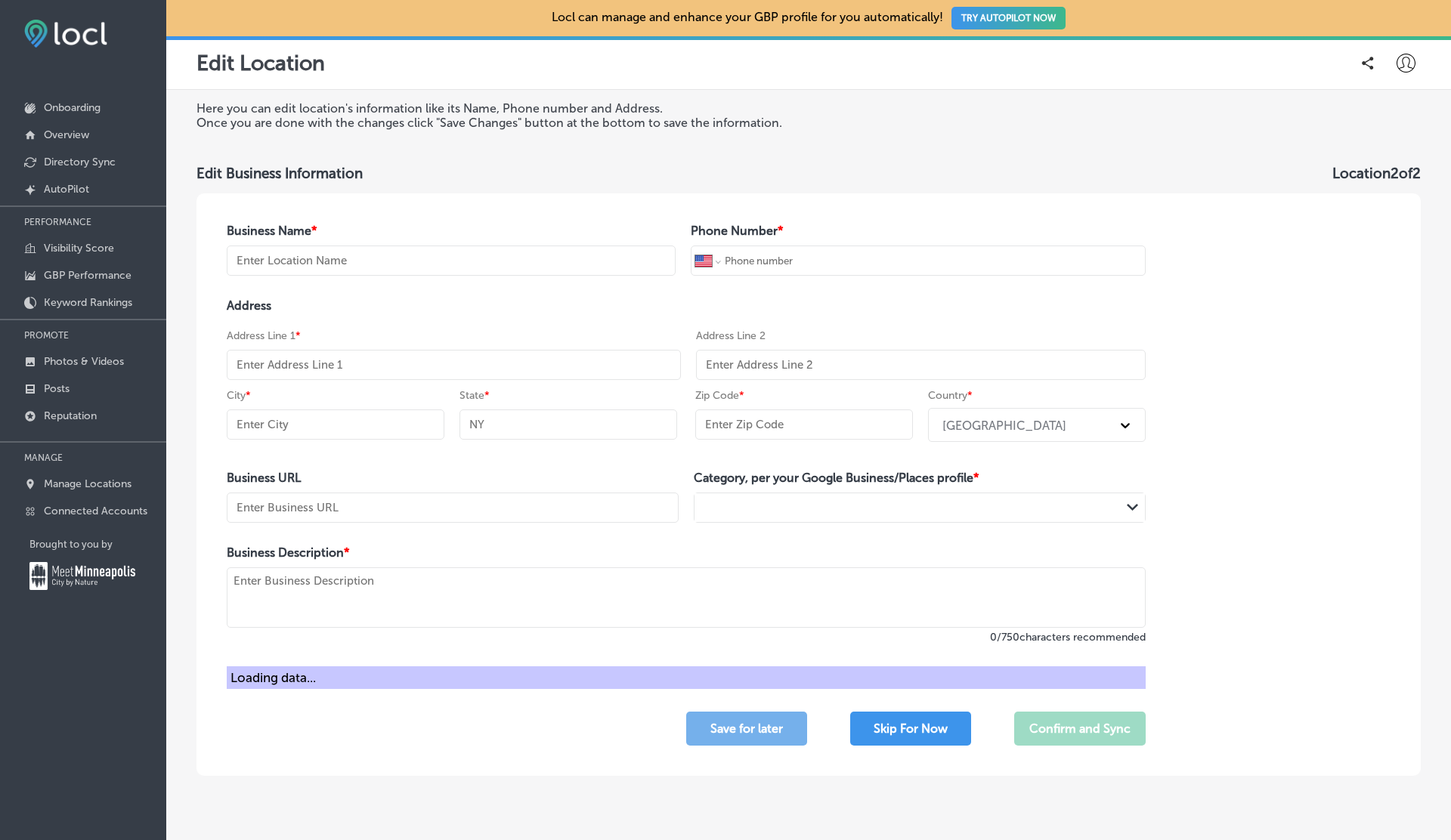
type input "97225"
type input "https://bishops.co/raleigh-hills?utm_source=google-gmb-maps&utm_medium=gmb-webs…"
type textarea "Bishops Haircuts and Hair Color redefines personal style with expert cuts, bold…"
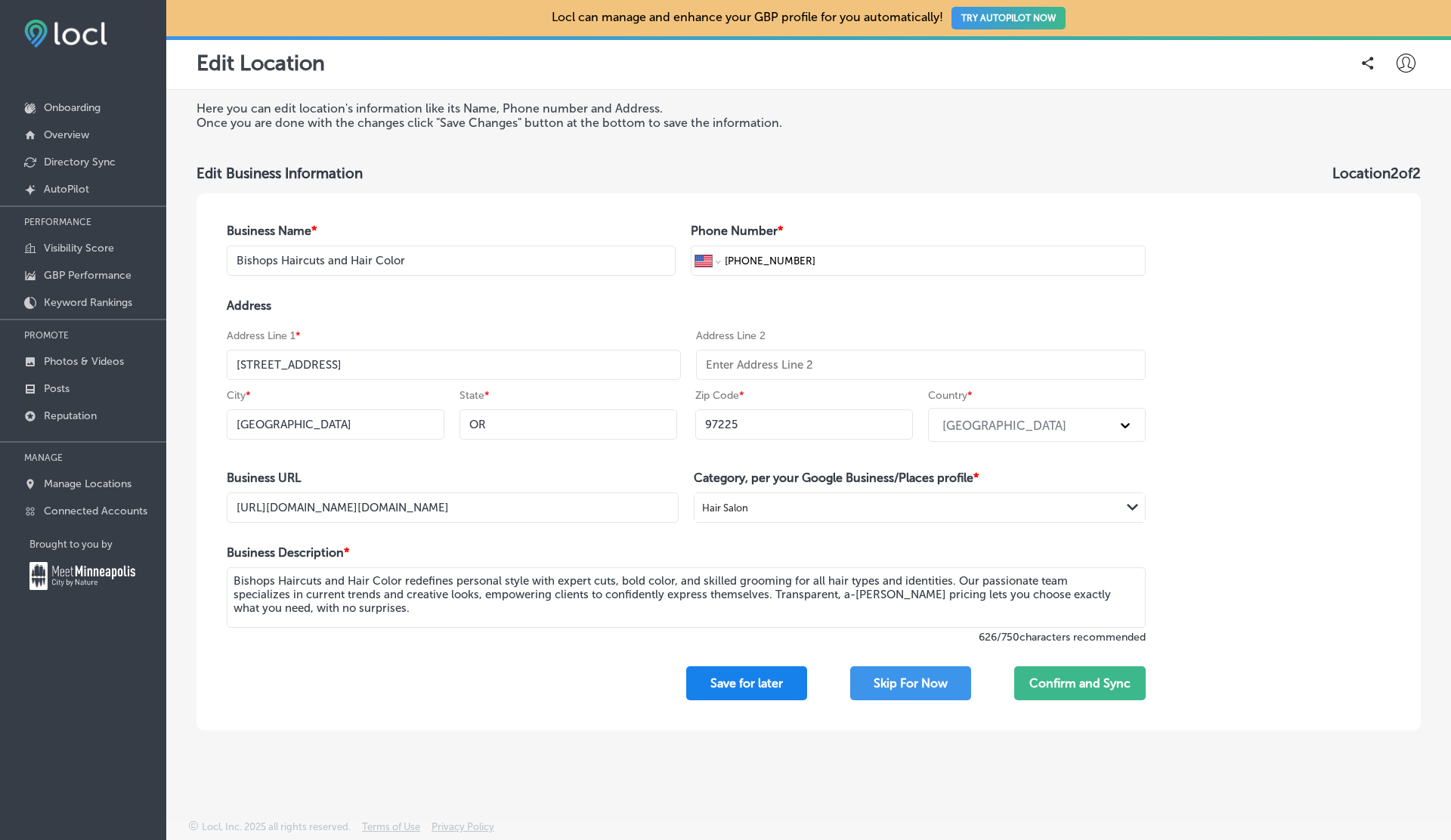
click at [743, 682] on button "Save for later" at bounding box center [746, 683] width 121 height 34
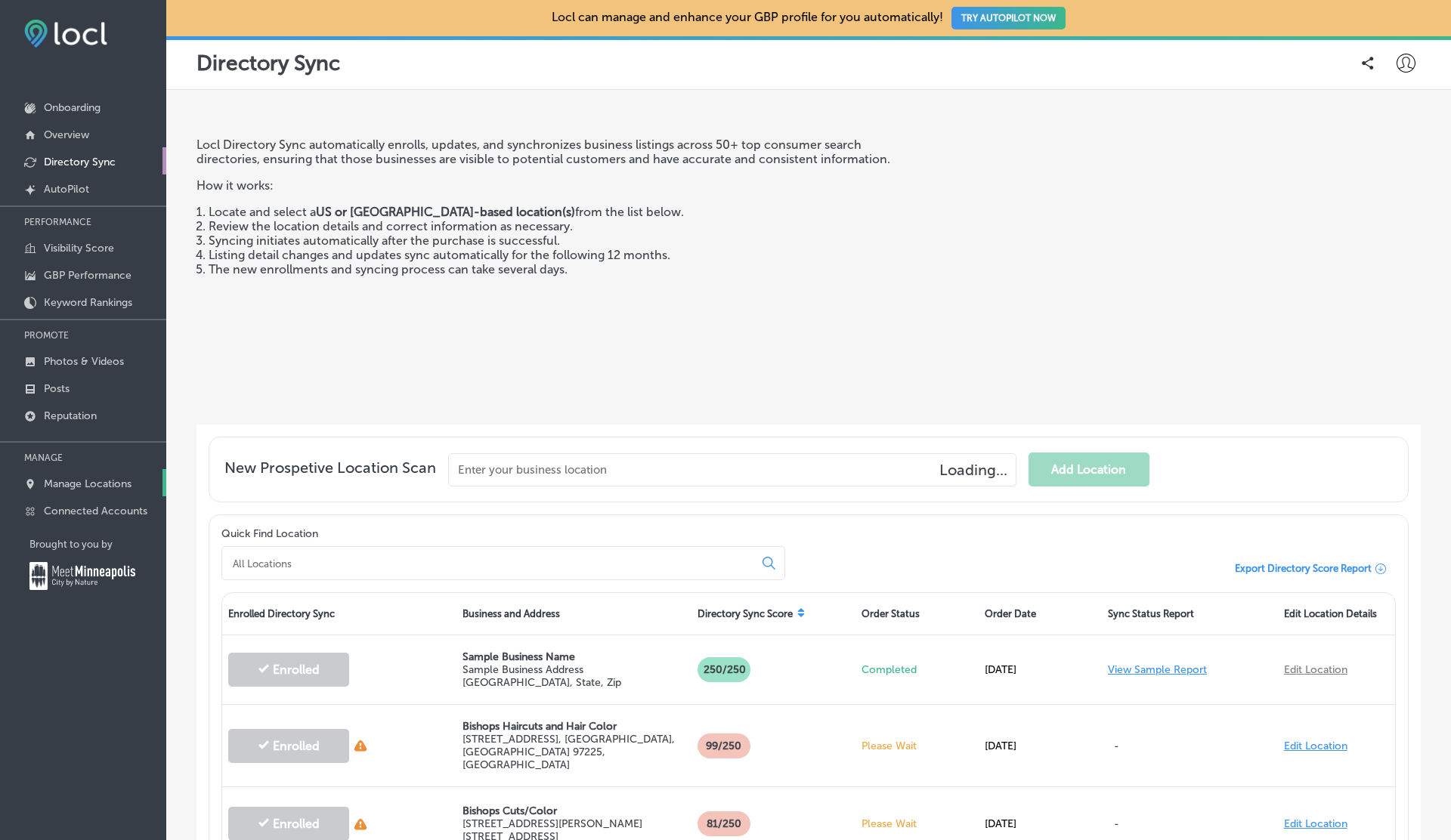
click at [79, 482] on p "Manage Locations" at bounding box center [87, 484] width 87 height 13
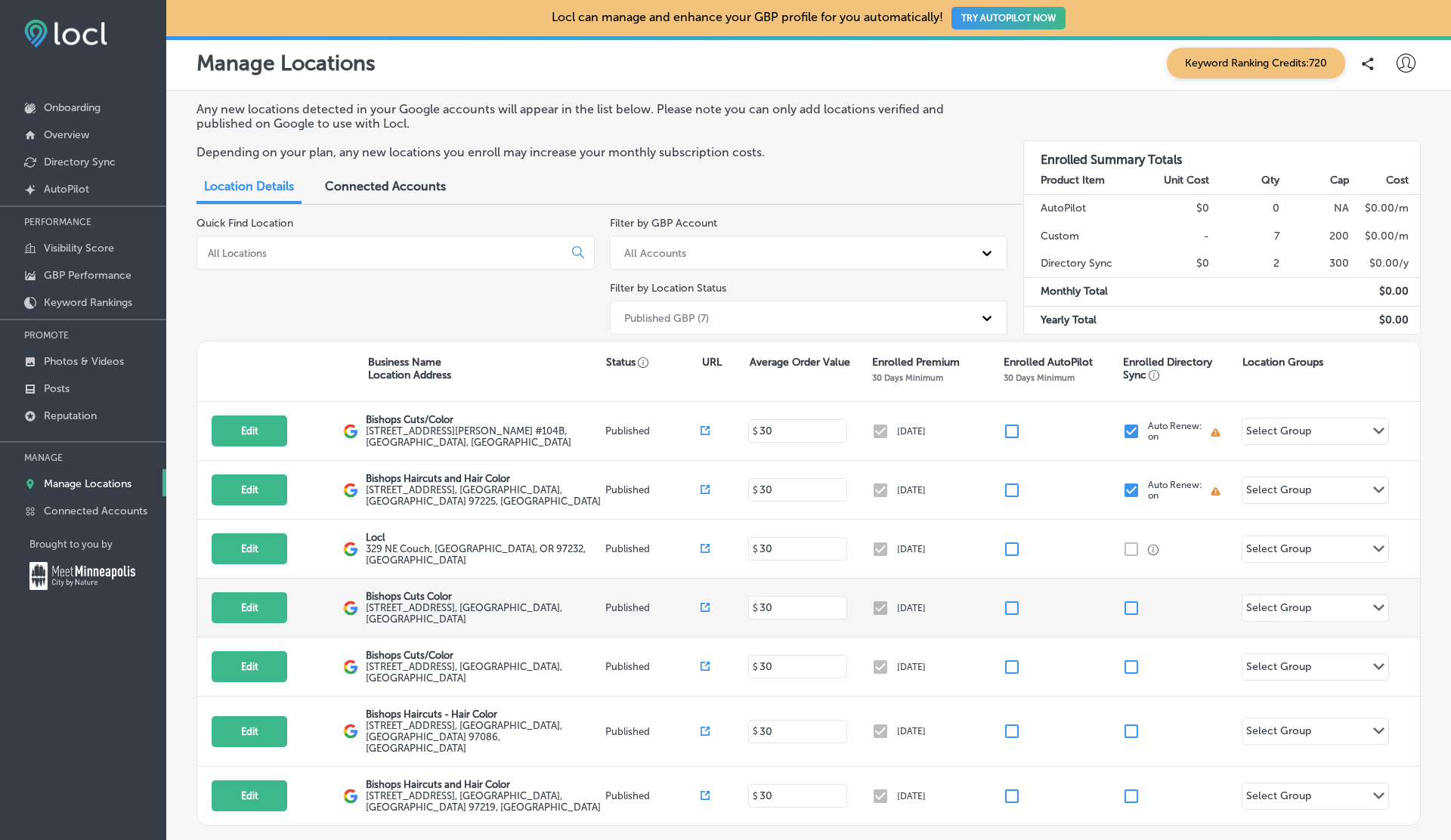
click at [1134, 605] on input "checkbox" at bounding box center [1131, 608] width 18 height 18
checkbox input "true"
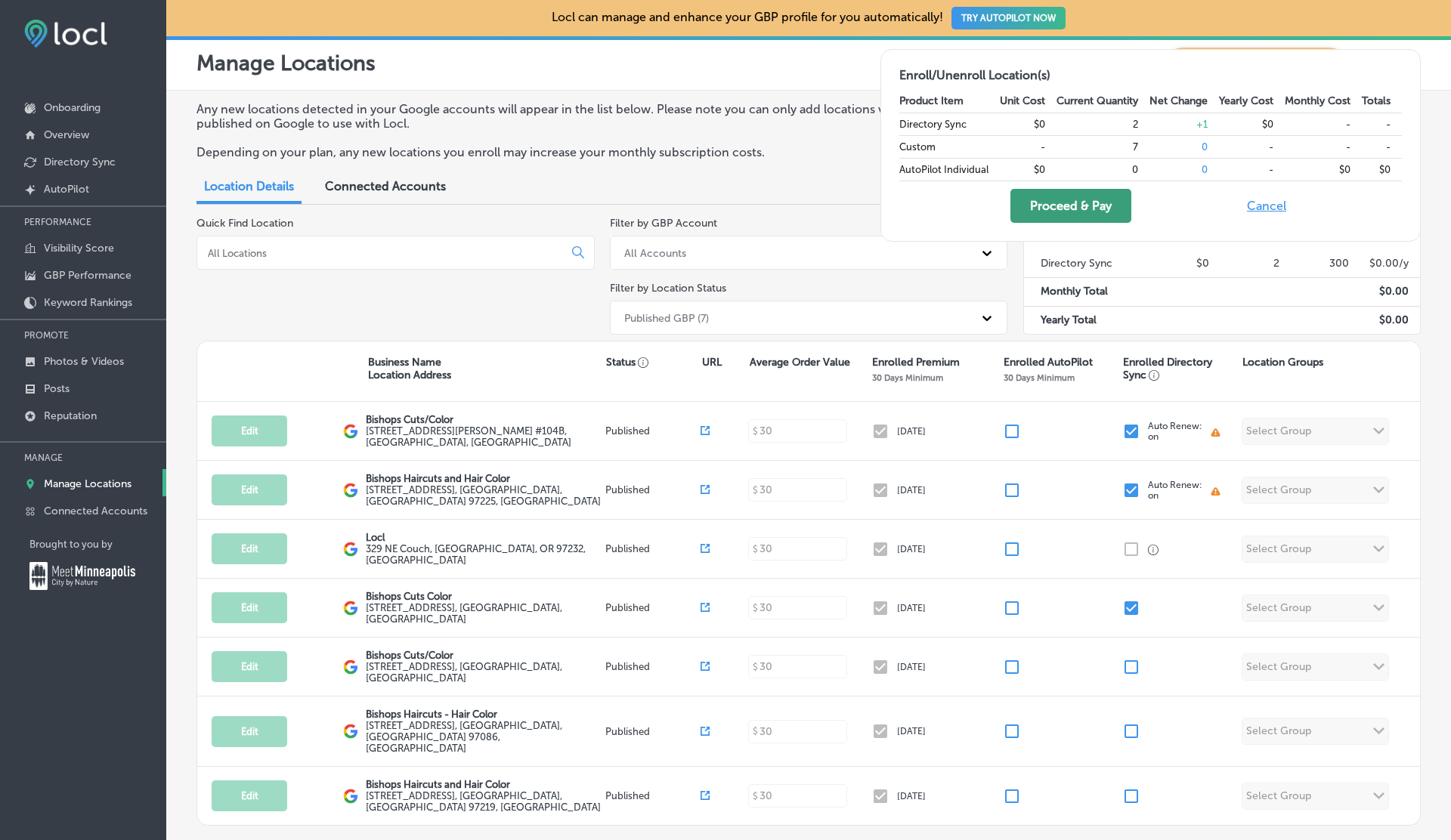
click at [1057, 205] on button "Proceed & Pay" at bounding box center [1070, 206] width 121 height 34
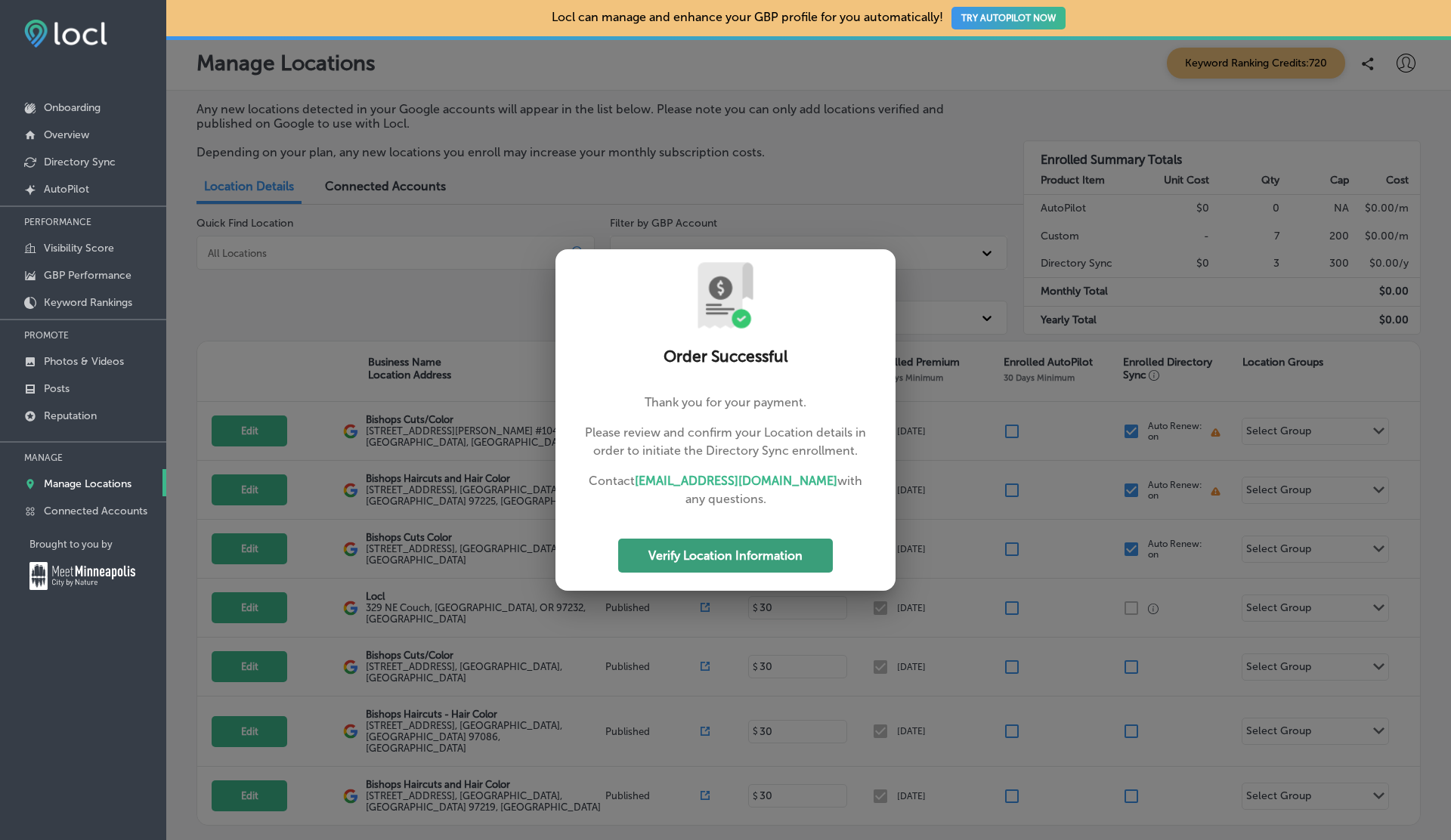
click at [718, 567] on button "Verify Location Information" at bounding box center [725, 556] width 215 height 34
select select "US"
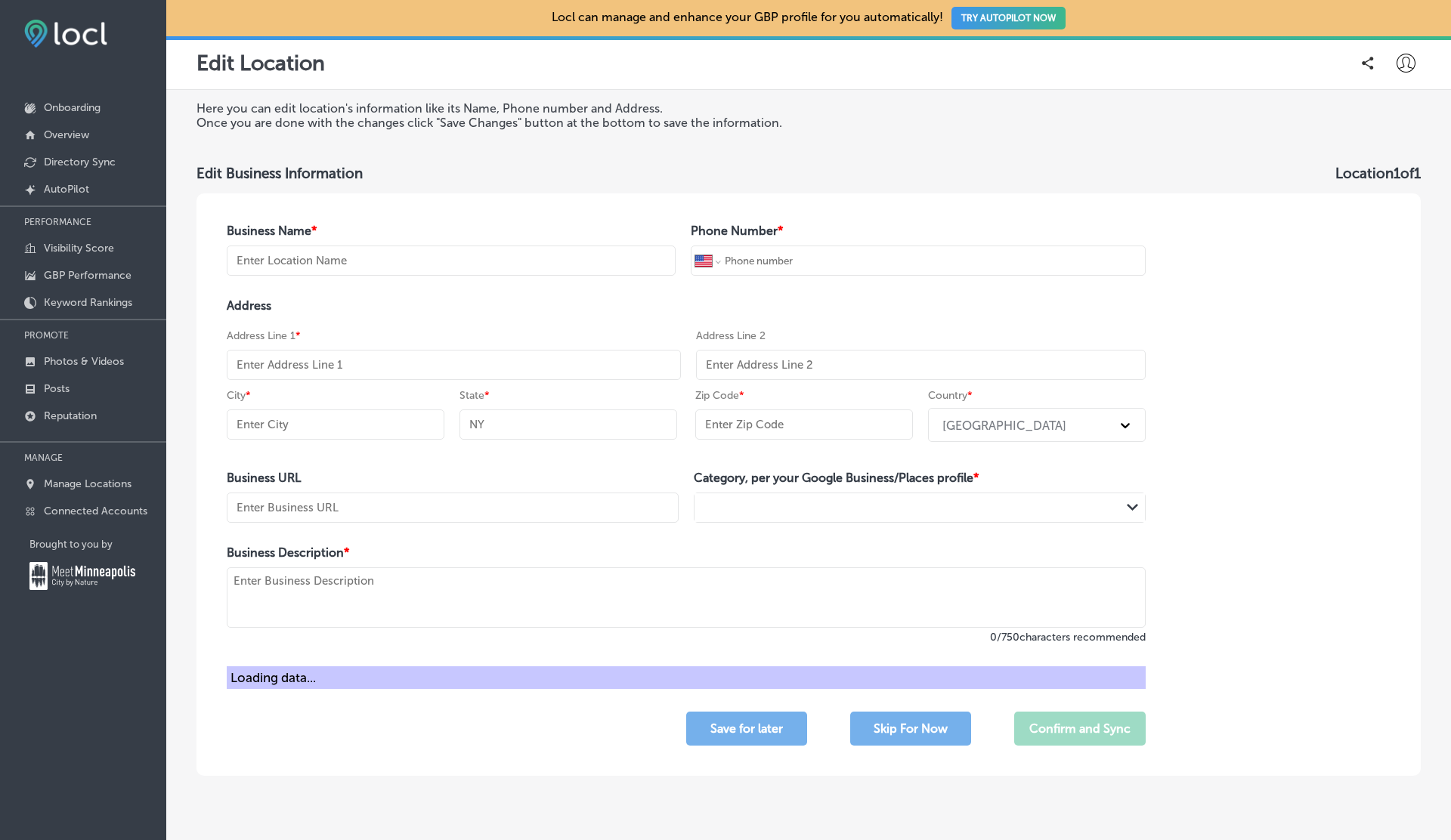
type input "Bishops Cuts Color"
type input "+1 360 718 8564"
type input "[STREET_ADDRESS]"
type input "Vancouver"
type input "WA"
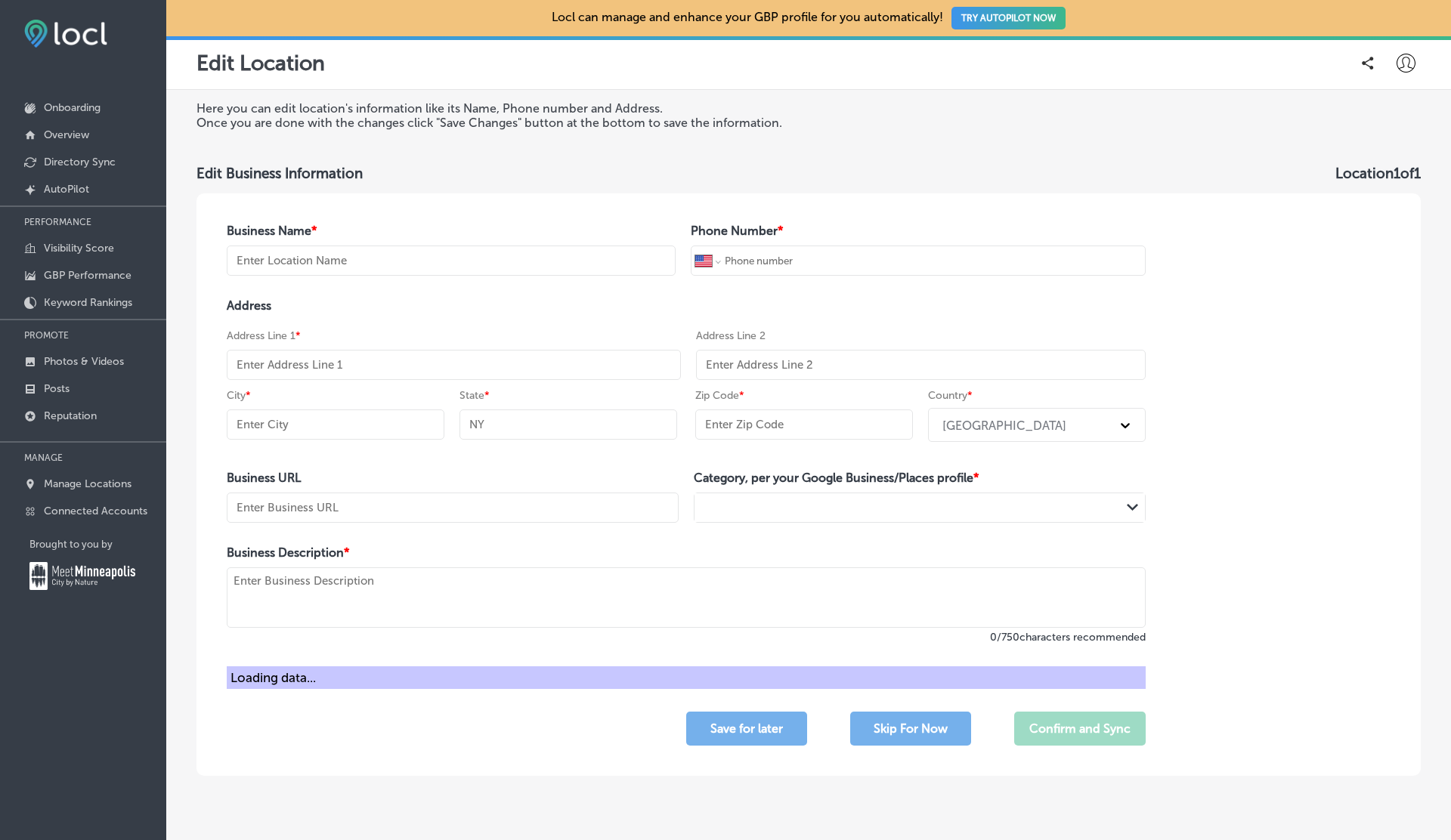
type input "98684"
type input "https://bishops.co/locations/mill-plain/?utm_source=google-gmb-maps&utm_medium=…"
type textarea "At Bishops Cuts Color, we embrace individuality and self-expression in a vibran…"
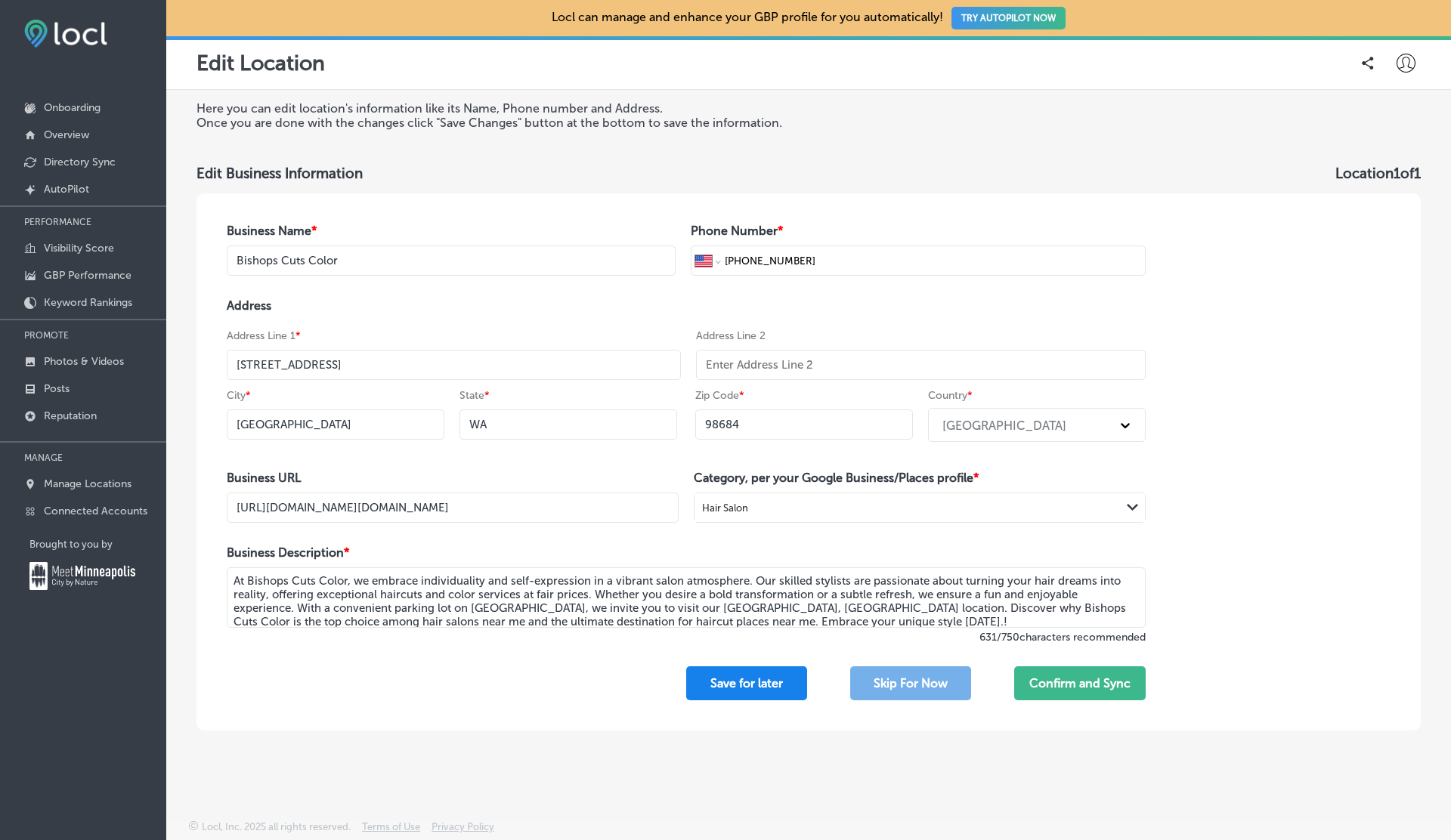
click at [737, 680] on button "Save for later" at bounding box center [746, 683] width 121 height 34
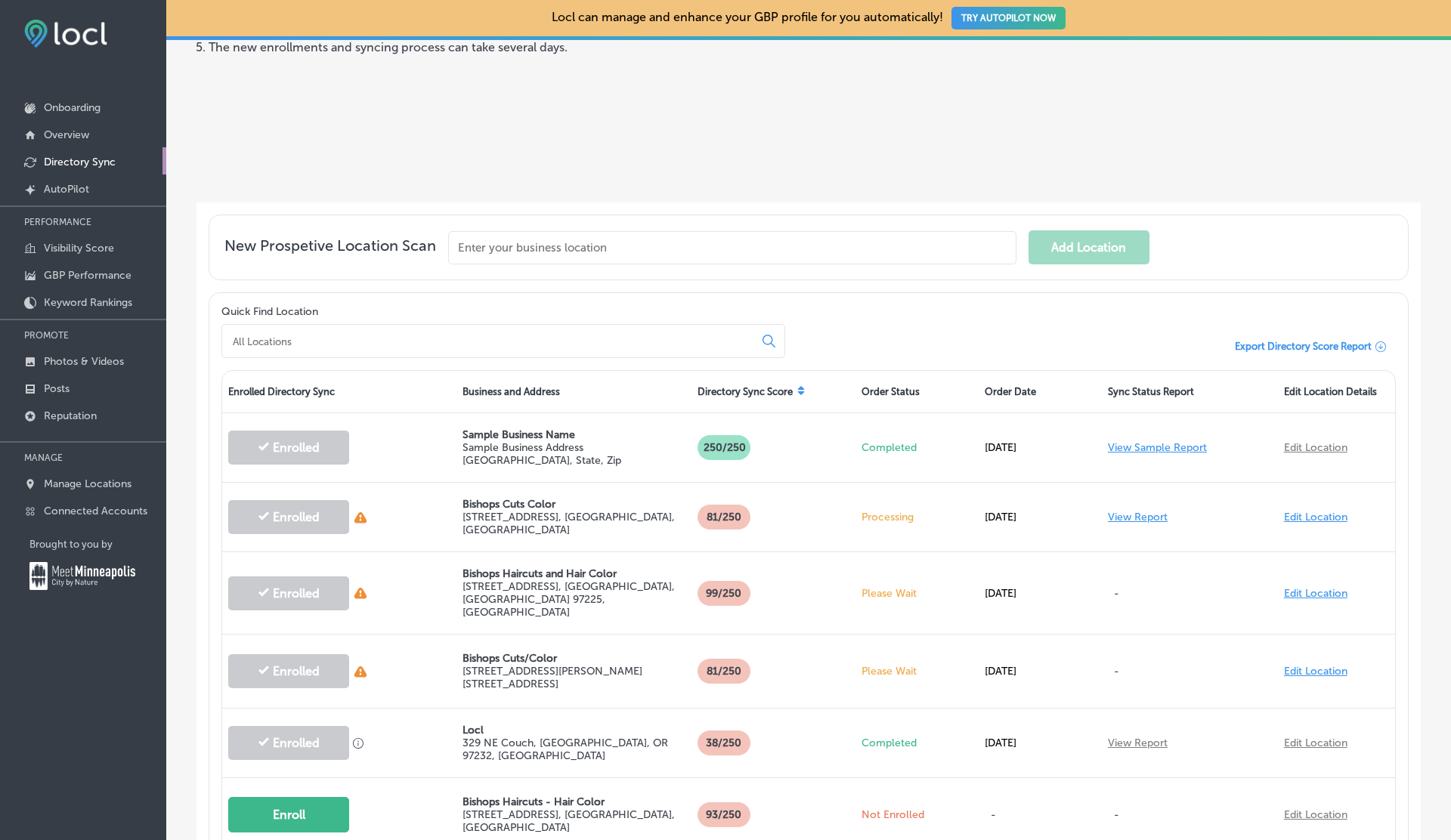
scroll to position [234, 0]
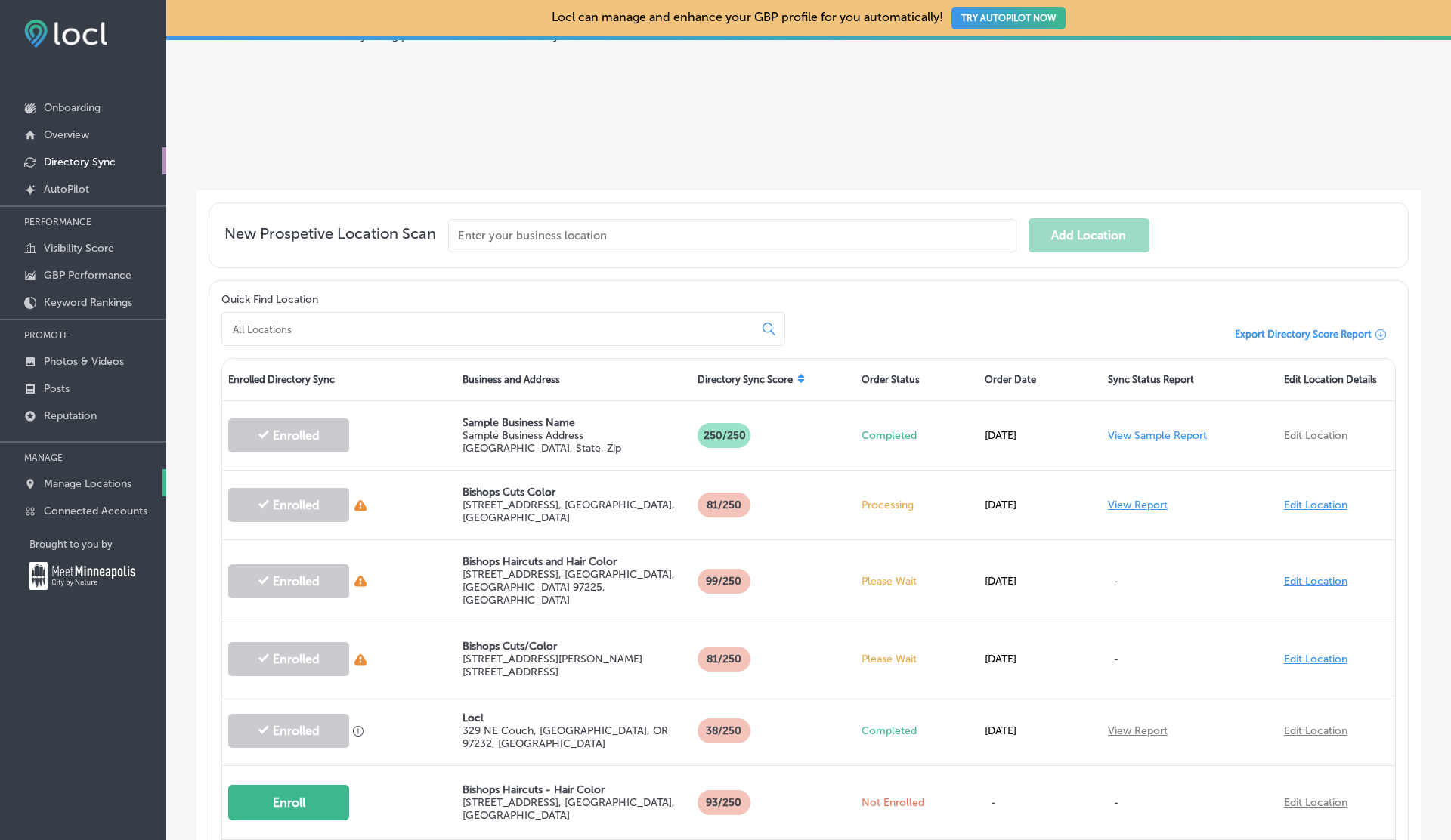
click at [97, 480] on p "Manage Locations" at bounding box center [87, 484] width 87 height 13
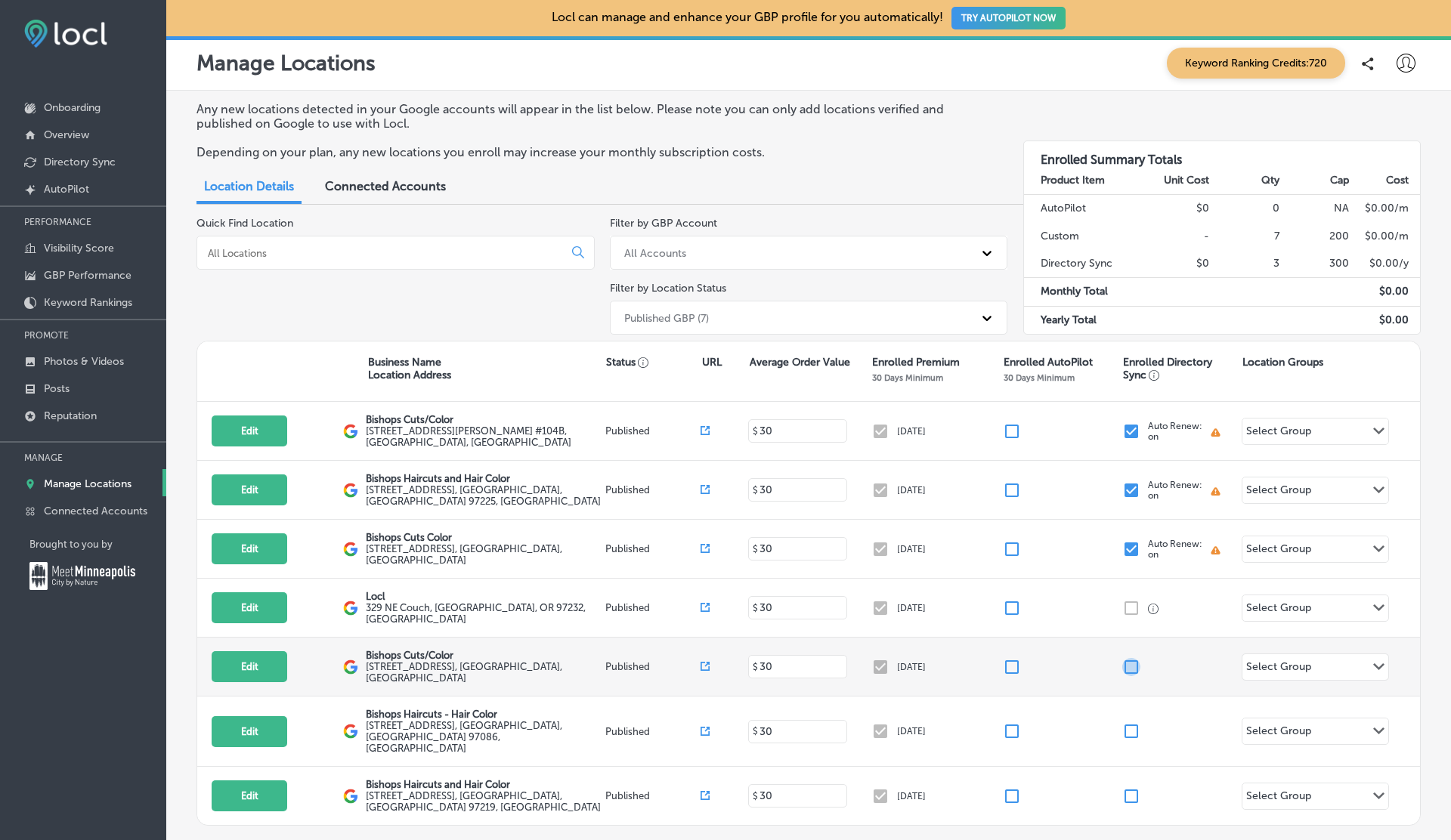
click at [1137, 664] on input "checkbox" at bounding box center [1131, 667] width 18 height 18
checkbox input "true"
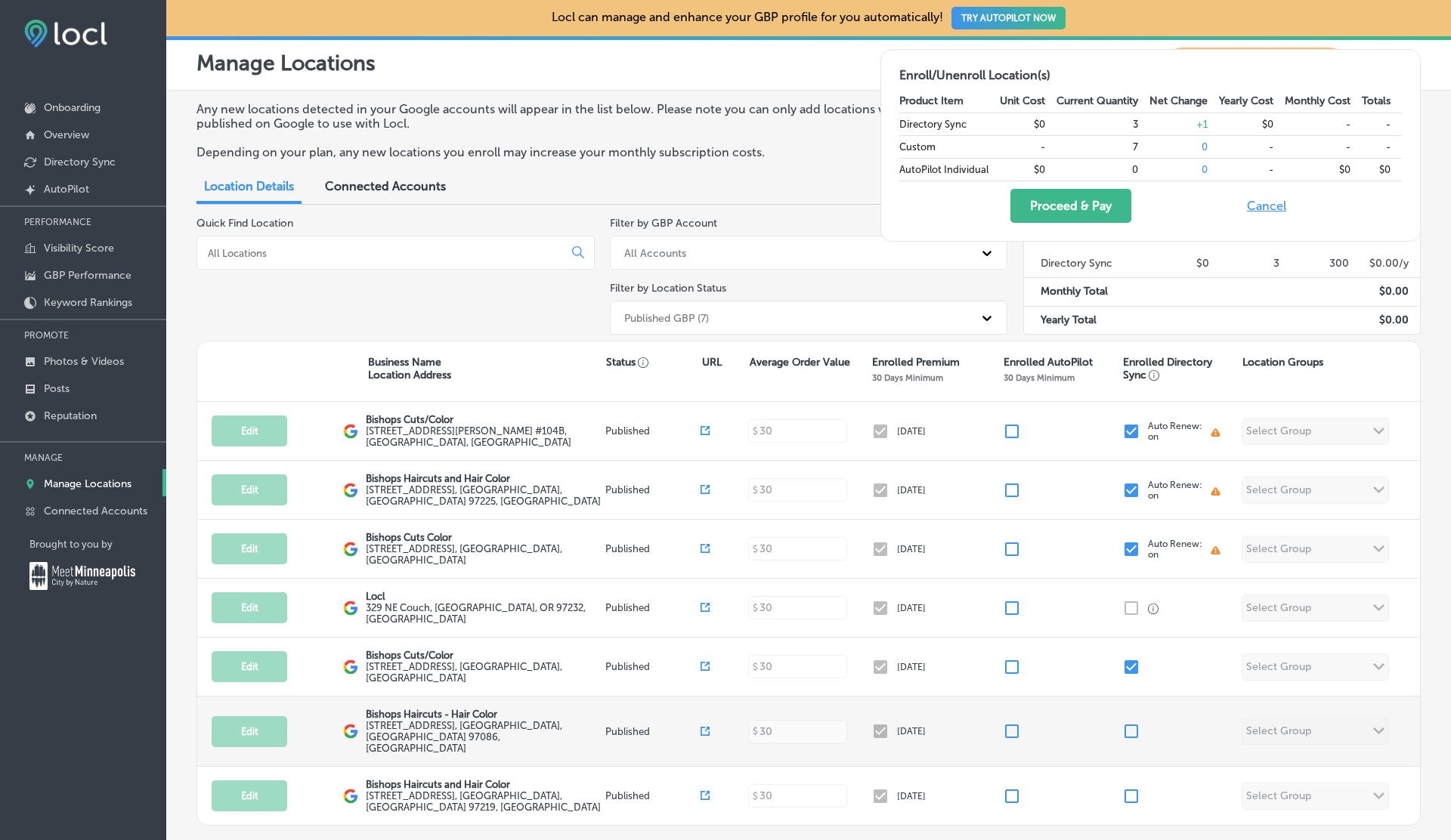
click at [1135, 726] on input "checkbox" at bounding box center [1131, 731] width 18 height 18
checkbox input "true"
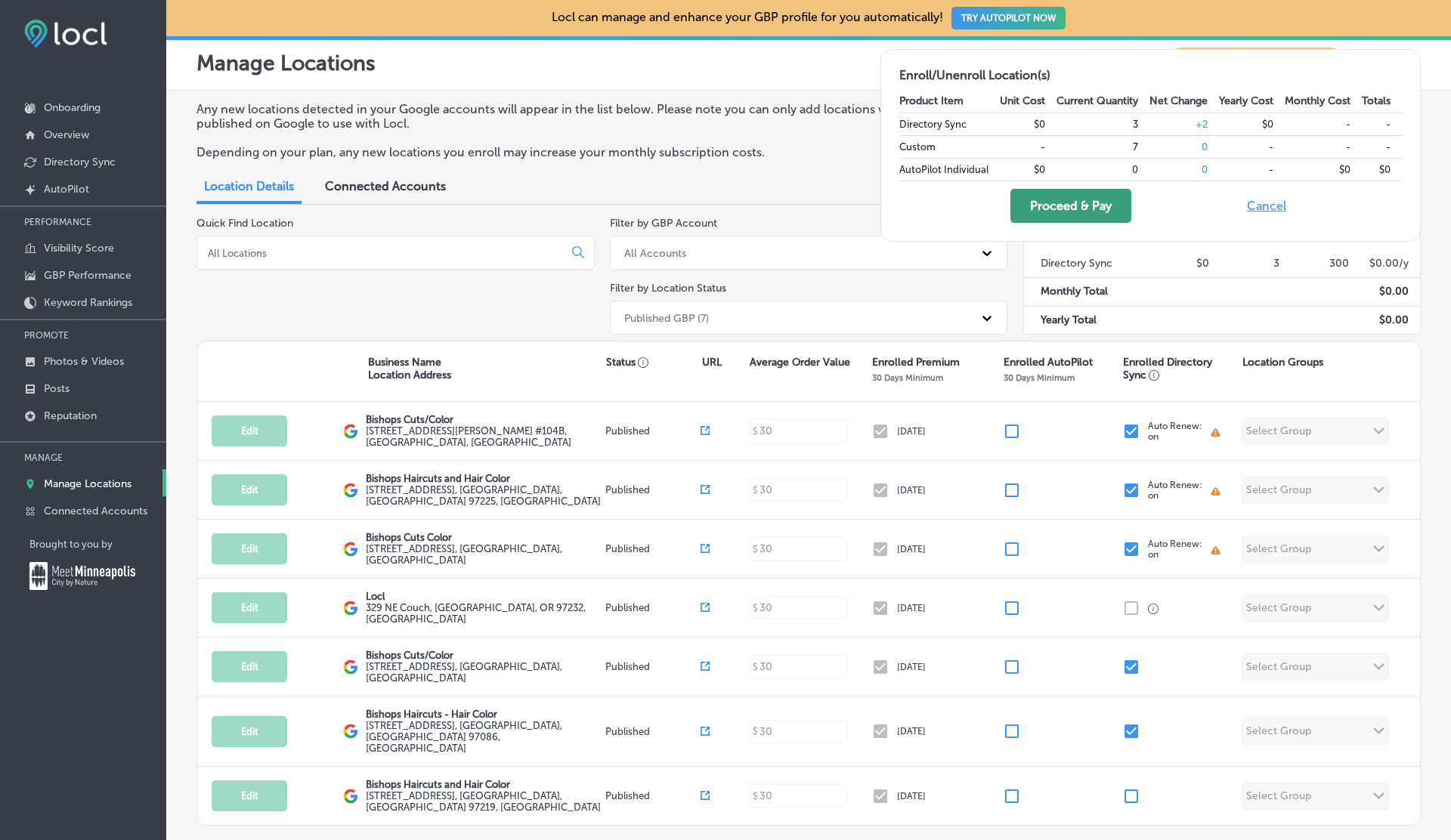
click at [1061, 207] on button "Proceed & Pay" at bounding box center [1070, 206] width 121 height 34
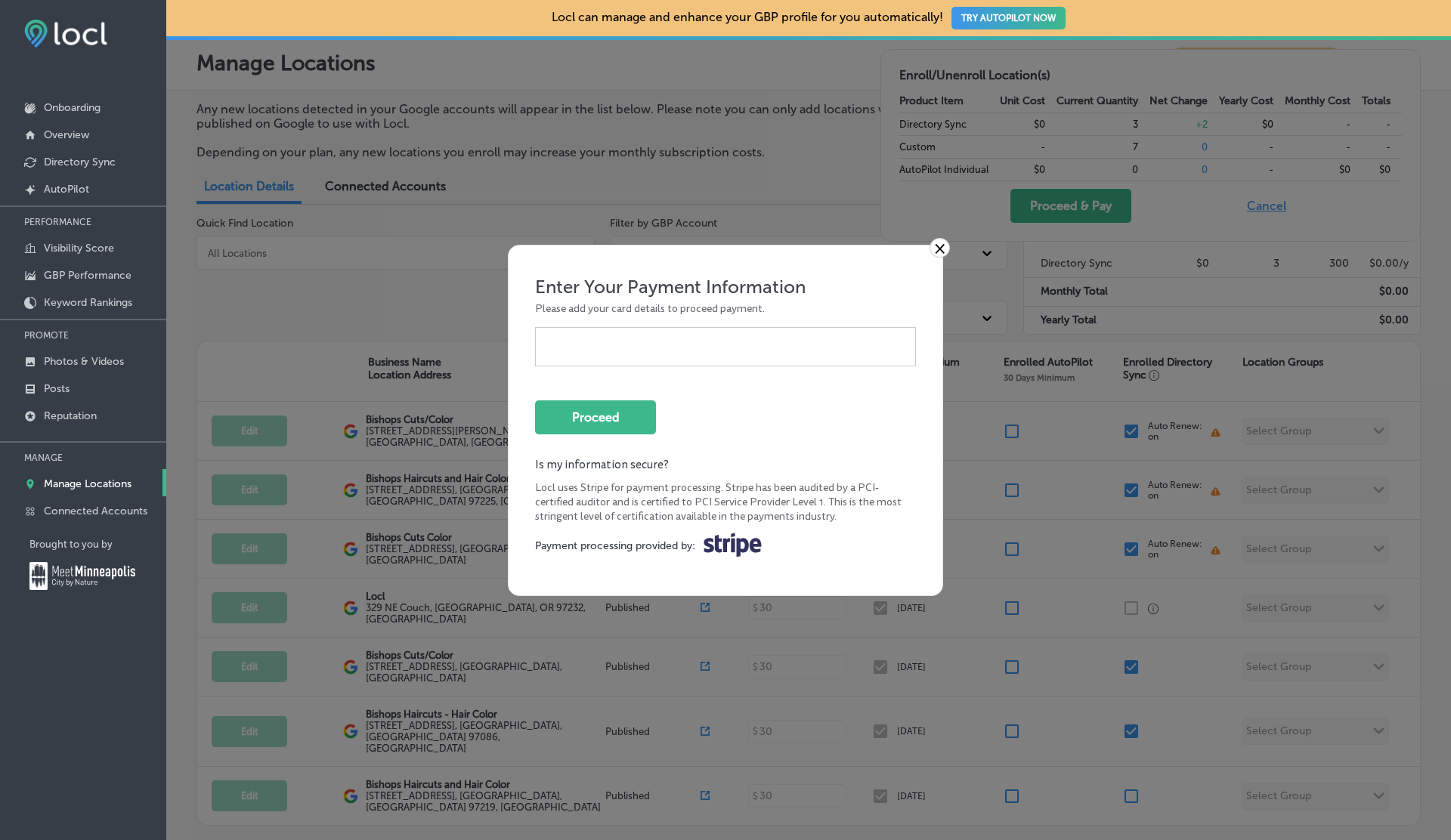
click at [610, 351] on div at bounding box center [725, 346] width 357 height 16
click at [595, 417] on button "Proceed" at bounding box center [595, 417] width 121 height 34
